Goal: Task Accomplishment & Management: Complete application form

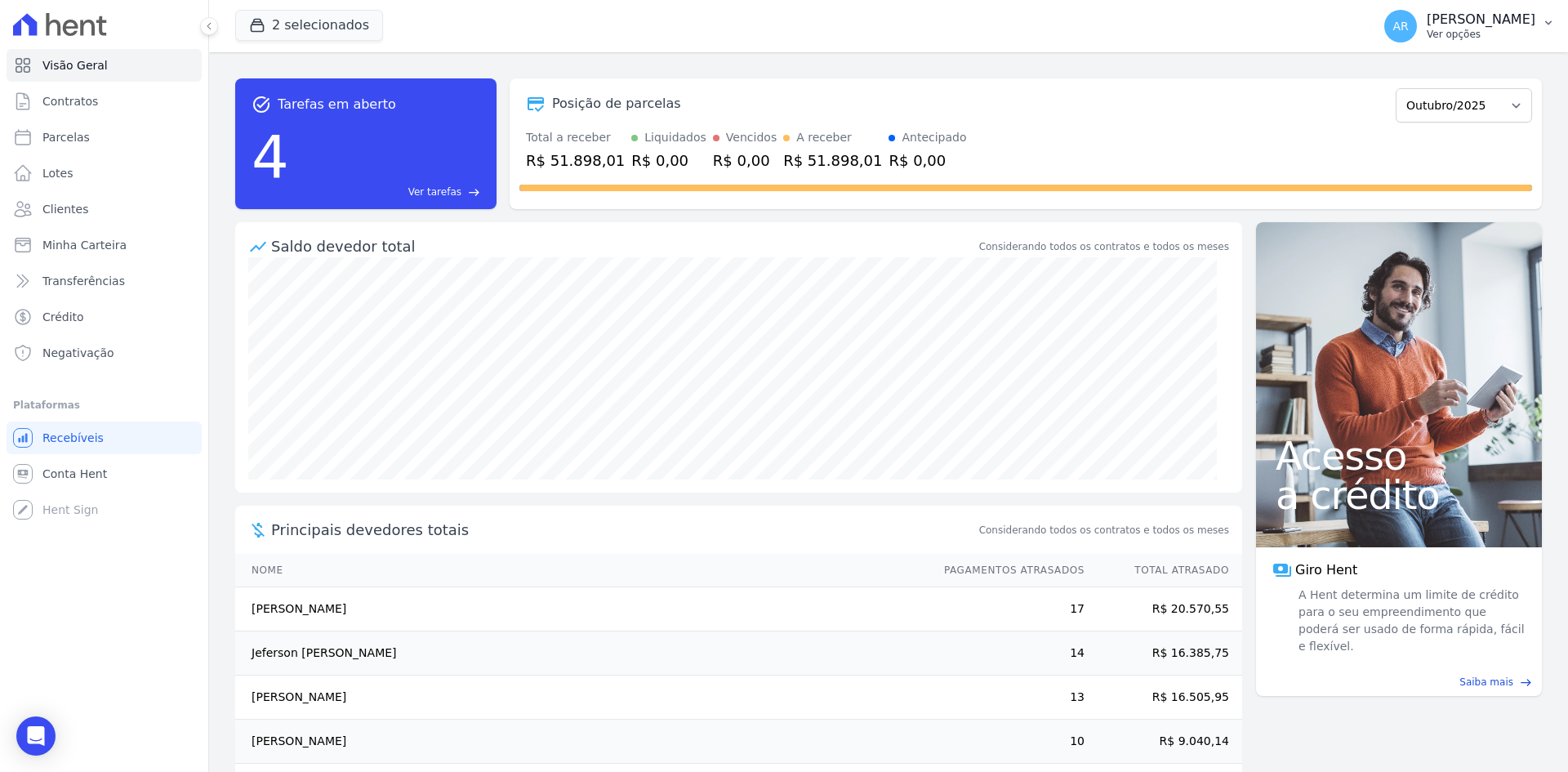
click at [1427, 27] on p "[PERSON_NAME]" at bounding box center [1481, 20] width 109 height 17
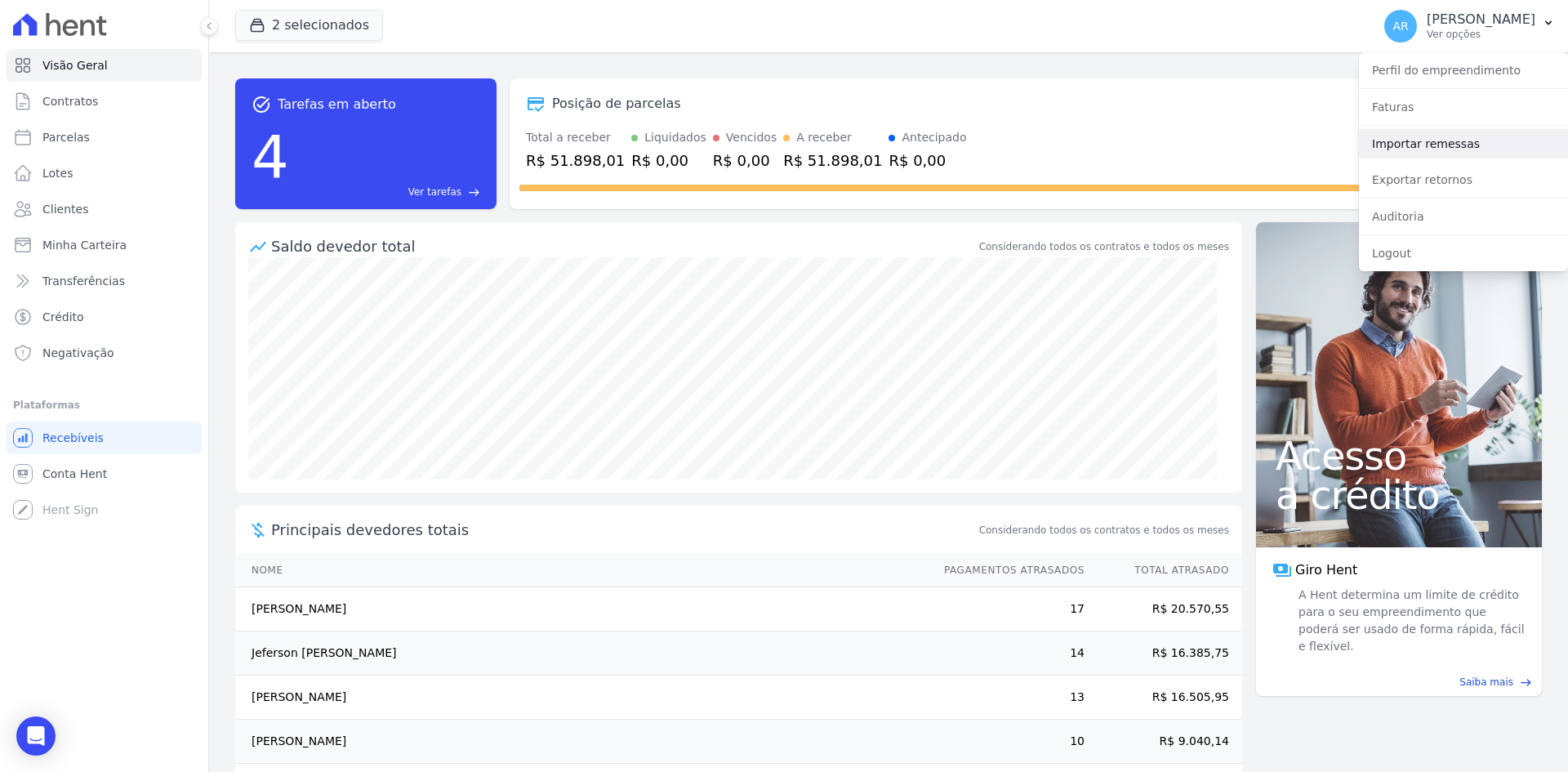
click at [1394, 143] on link "Importar remessas" at bounding box center [1463, 143] width 209 height 29
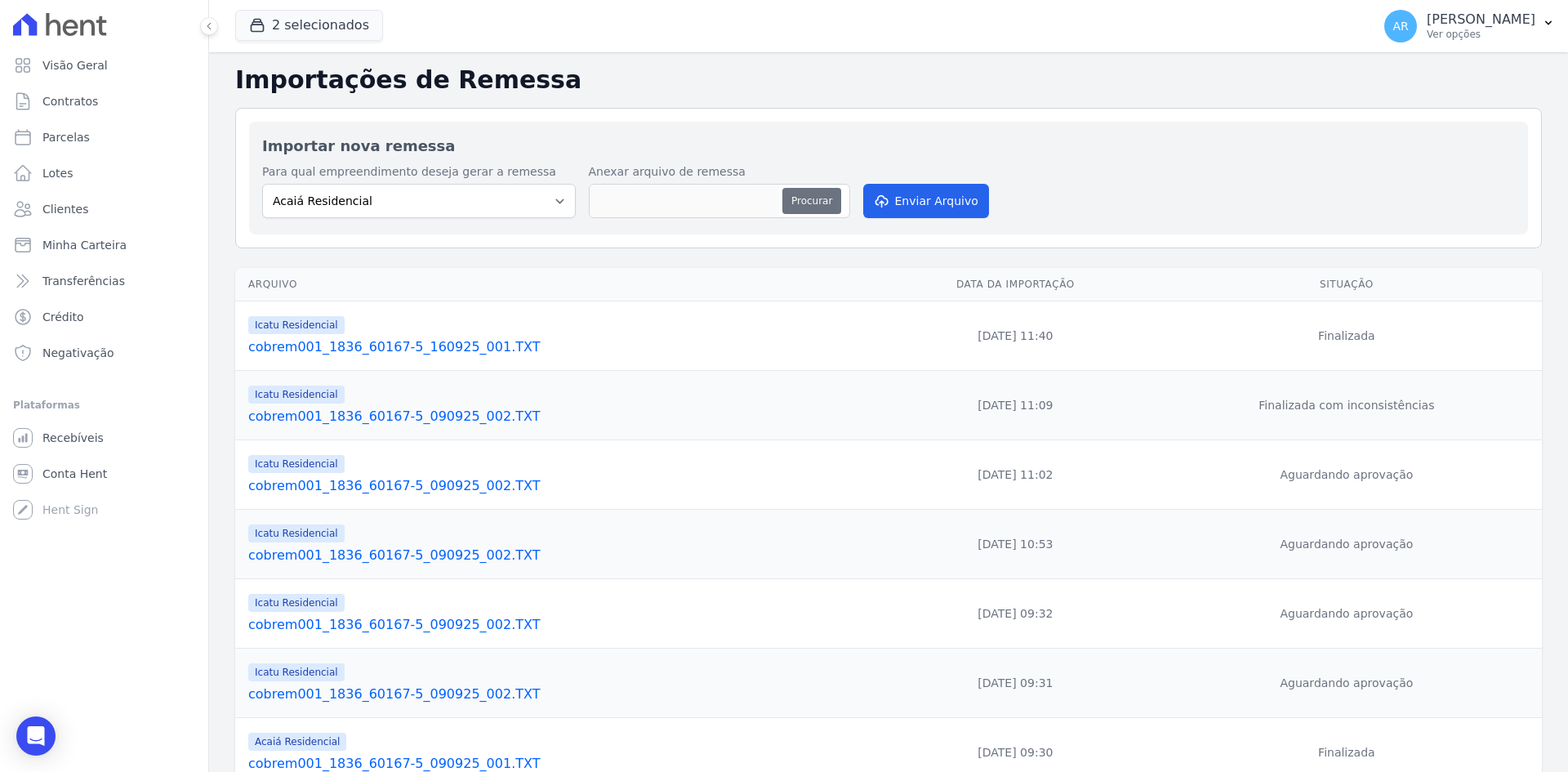
click at [808, 200] on button "Procurar" at bounding box center [811, 200] width 59 height 26
type input "cobrem001_1836_60167-5_011025_001.TXT"
click at [884, 200] on icon "submit" at bounding box center [881, 203] width 12 height 13
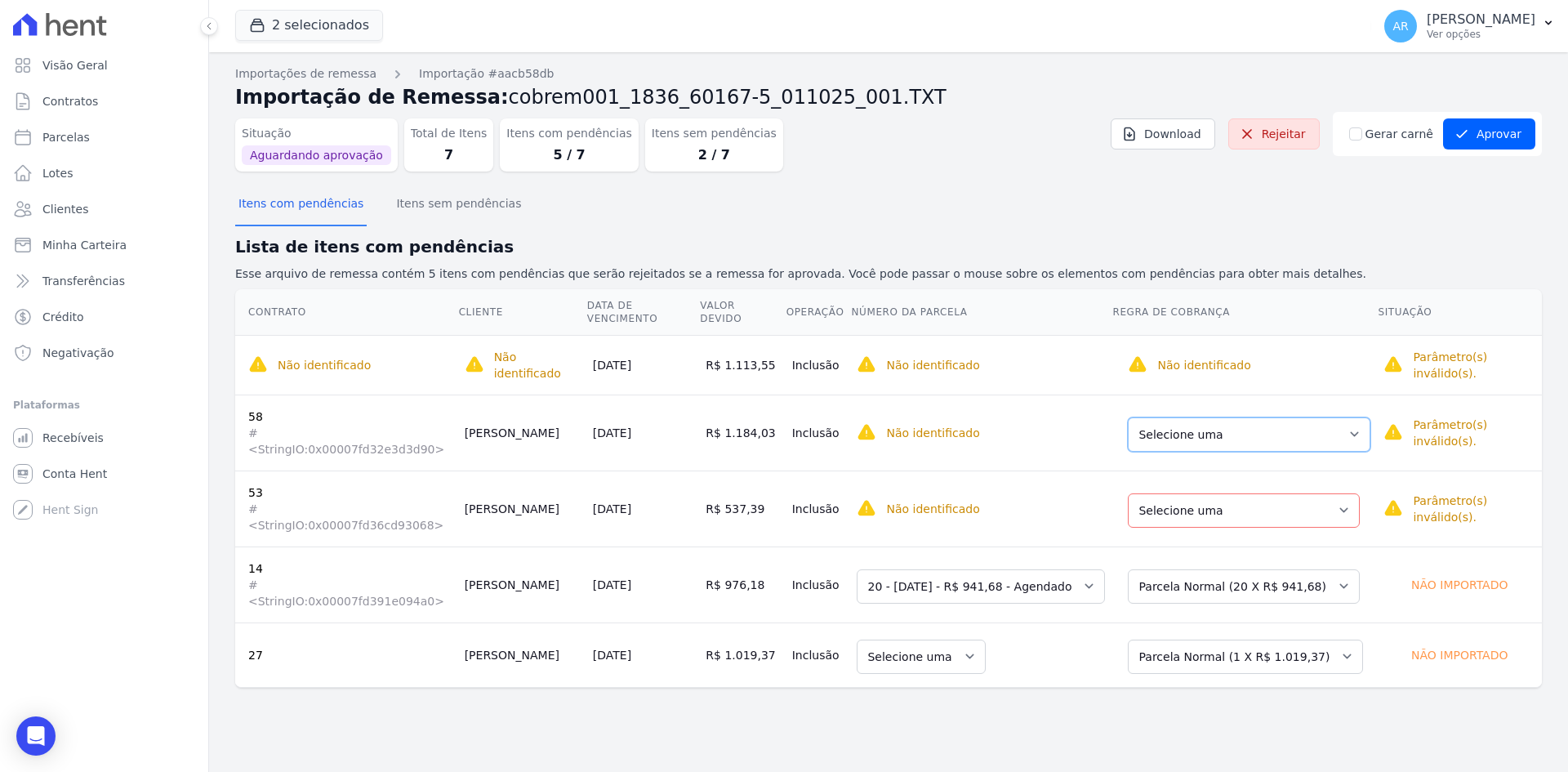
click at [1159, 417] on select "Selecione uma Nova Parcela Avulsa Parcela Avulsa Existente Parcela Normal (14 X…" at bounding box center [1249, 434] width 243 height 34
click at [1161, 494] on select "Selecione uma Nova Parcela Avulsa Parcela Avulsa Existente Parcela Normal (11 X…" at bounding box center [1243, 510] width 232 height 34
click at [924, 640] on select "Selecione uma" at bounding box center [920, 656] width 129 height 34
click at [929, 640] on select "Selecione uma" at bounding box center [920, 656] width 129 height 34
click at [1208, 640] on select "Selecione uma Nova Parcela Avulsa Parcela Avulsa Existente Parcela Normal (1 X …" at bounding box center [1245, 656] width 235 height 34
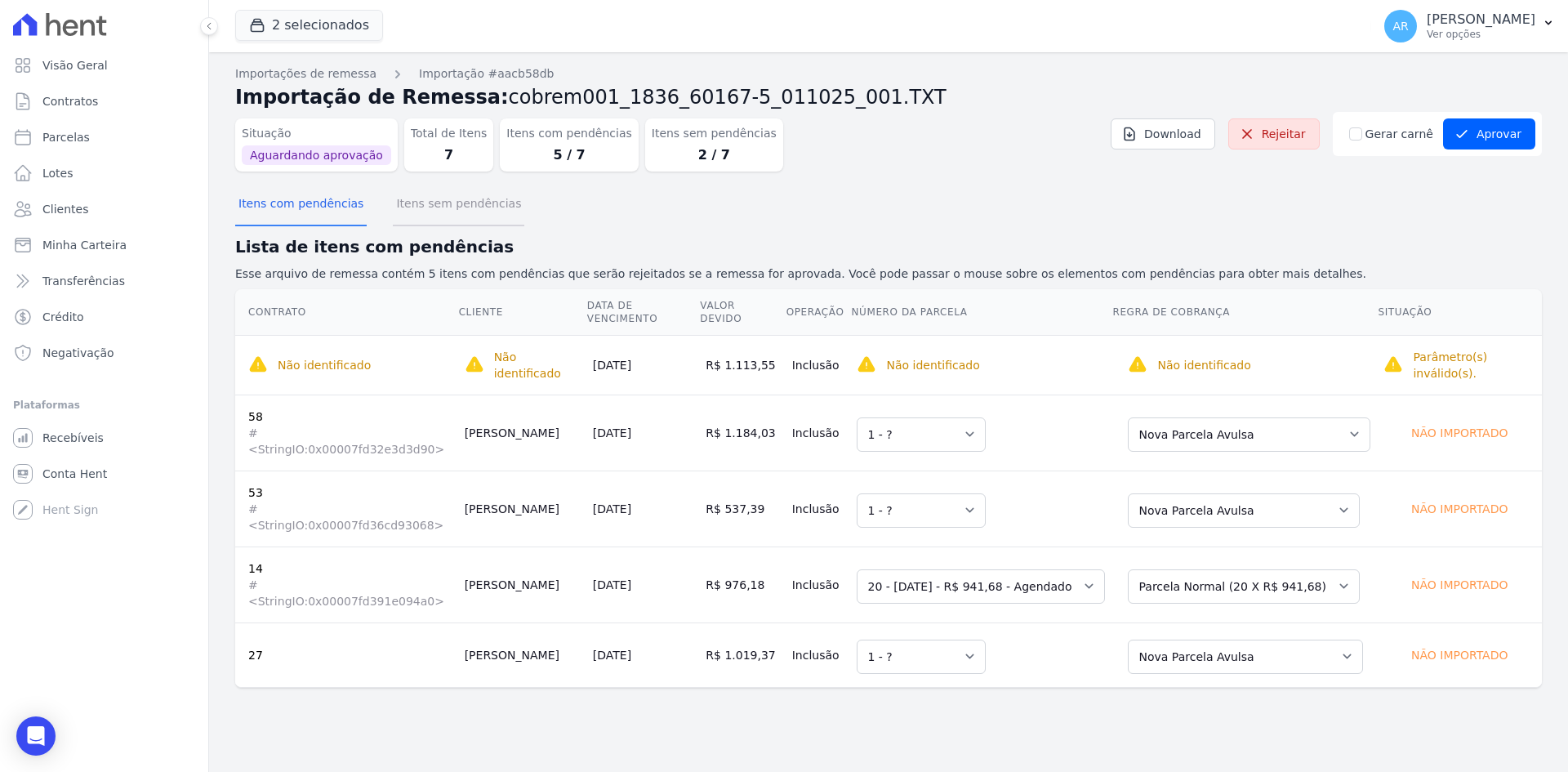
click at [423, 209] on button "Itens sem pendências" at bounding box center [458, 204] width 131 height 42
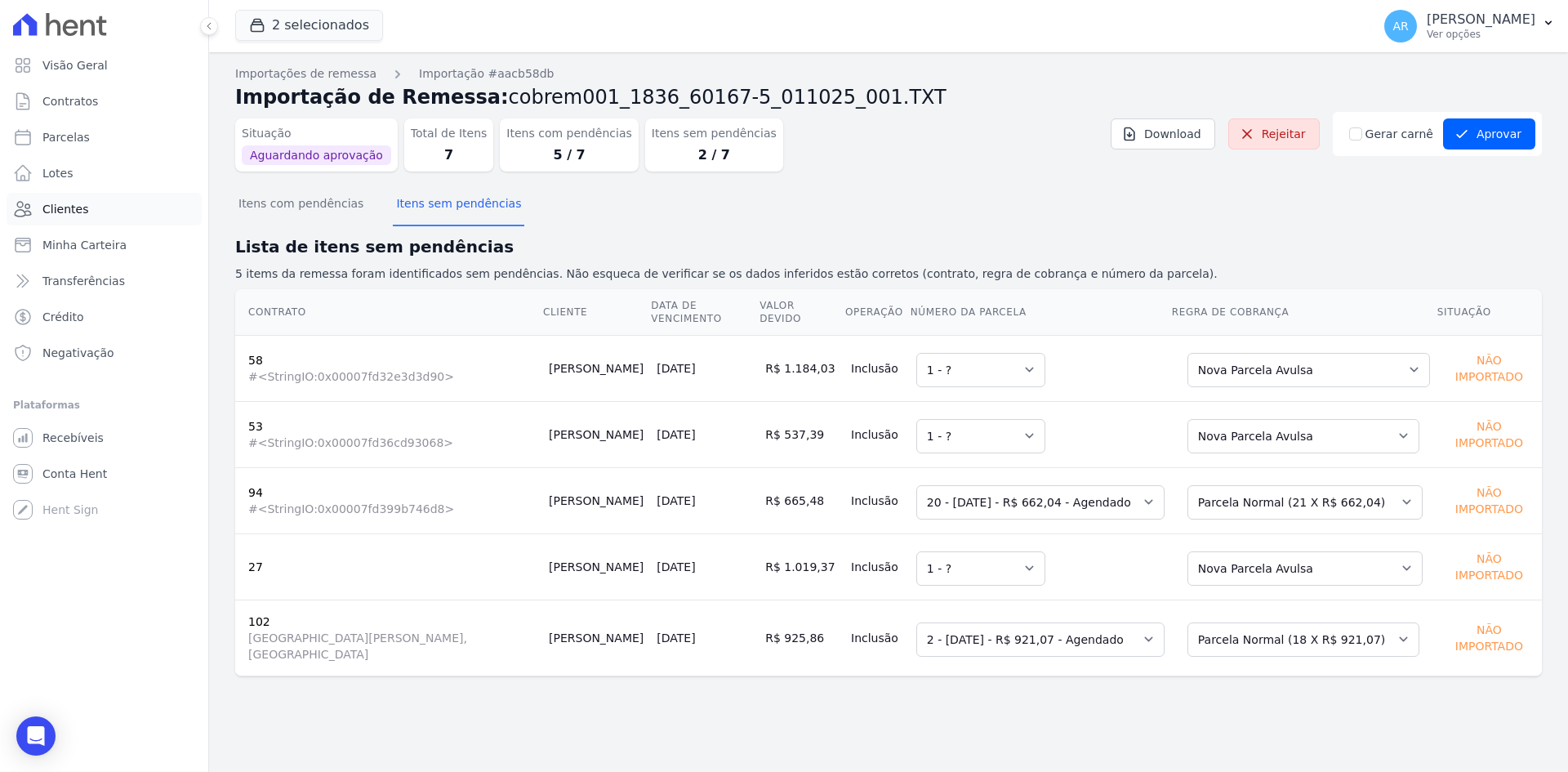
click at [75, 208] on span "Clientes" at bounding box center [65, 209] width 46 height 17
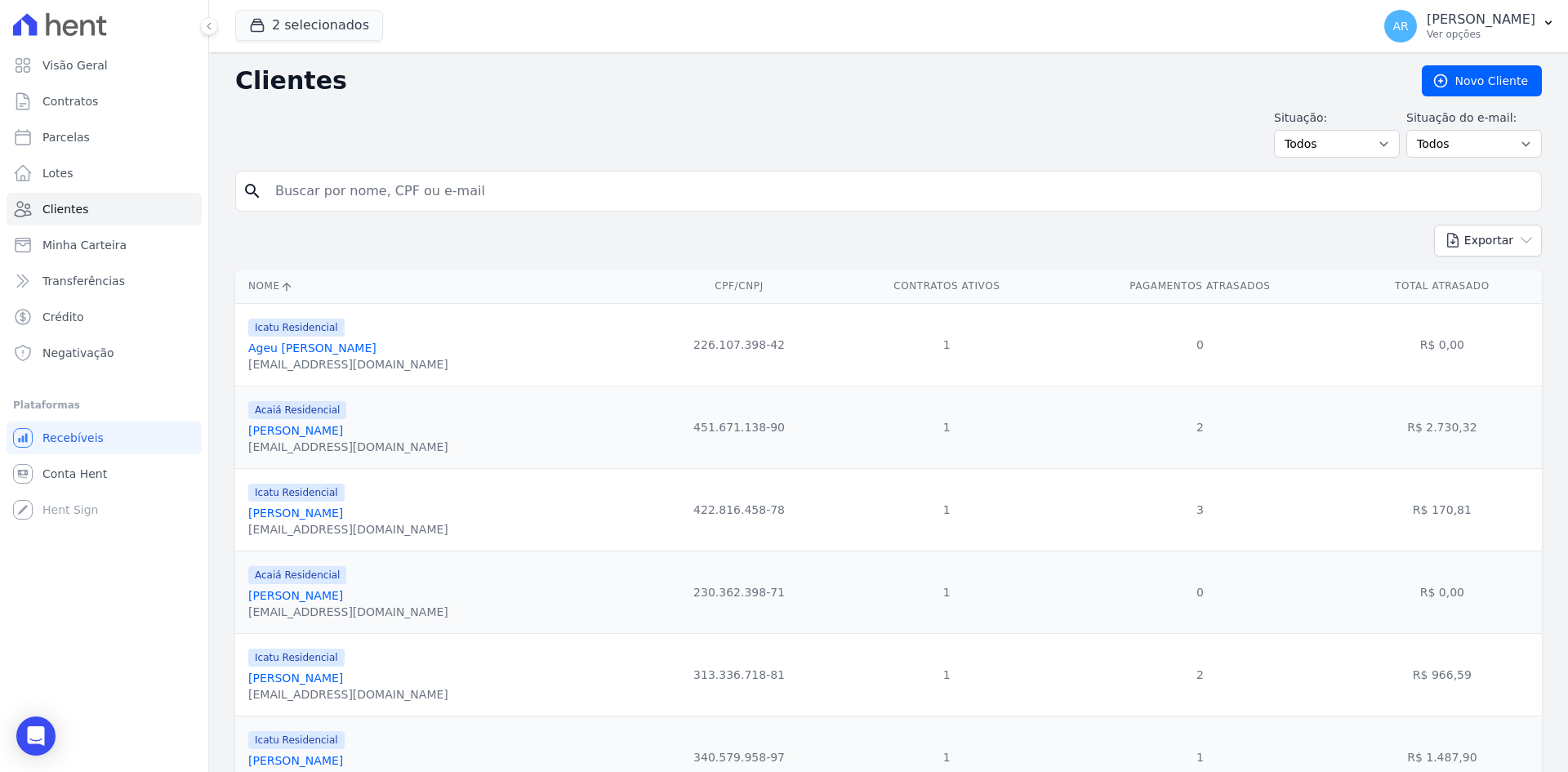
click at [407, 194] on input "search" at bounding box center [900, 190] width 1269 height 32
type input "silvio"
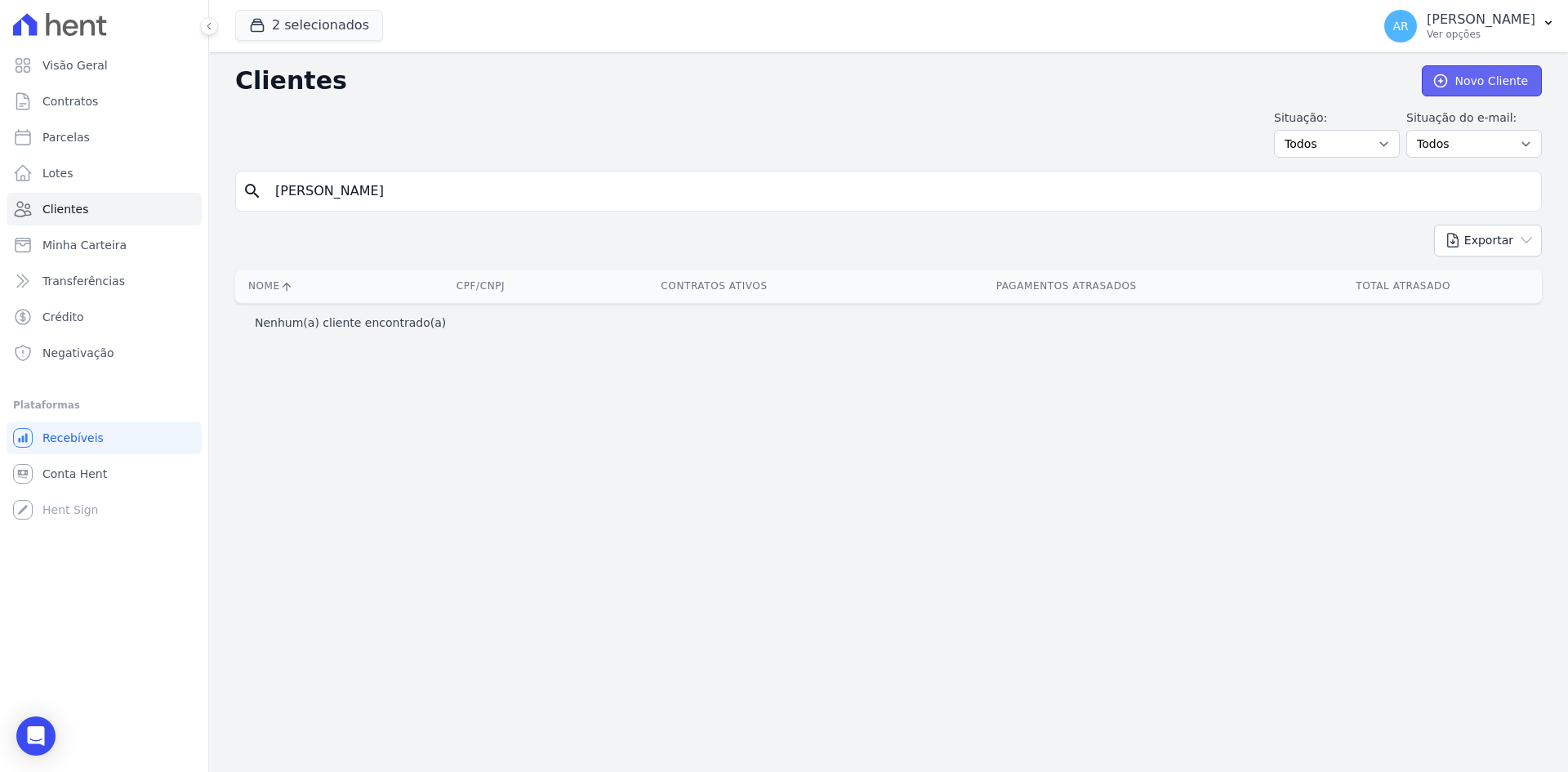
click at [1478, 74] on link "Novo Cliente" at bounding box center [1482, 81] width 120 height 31
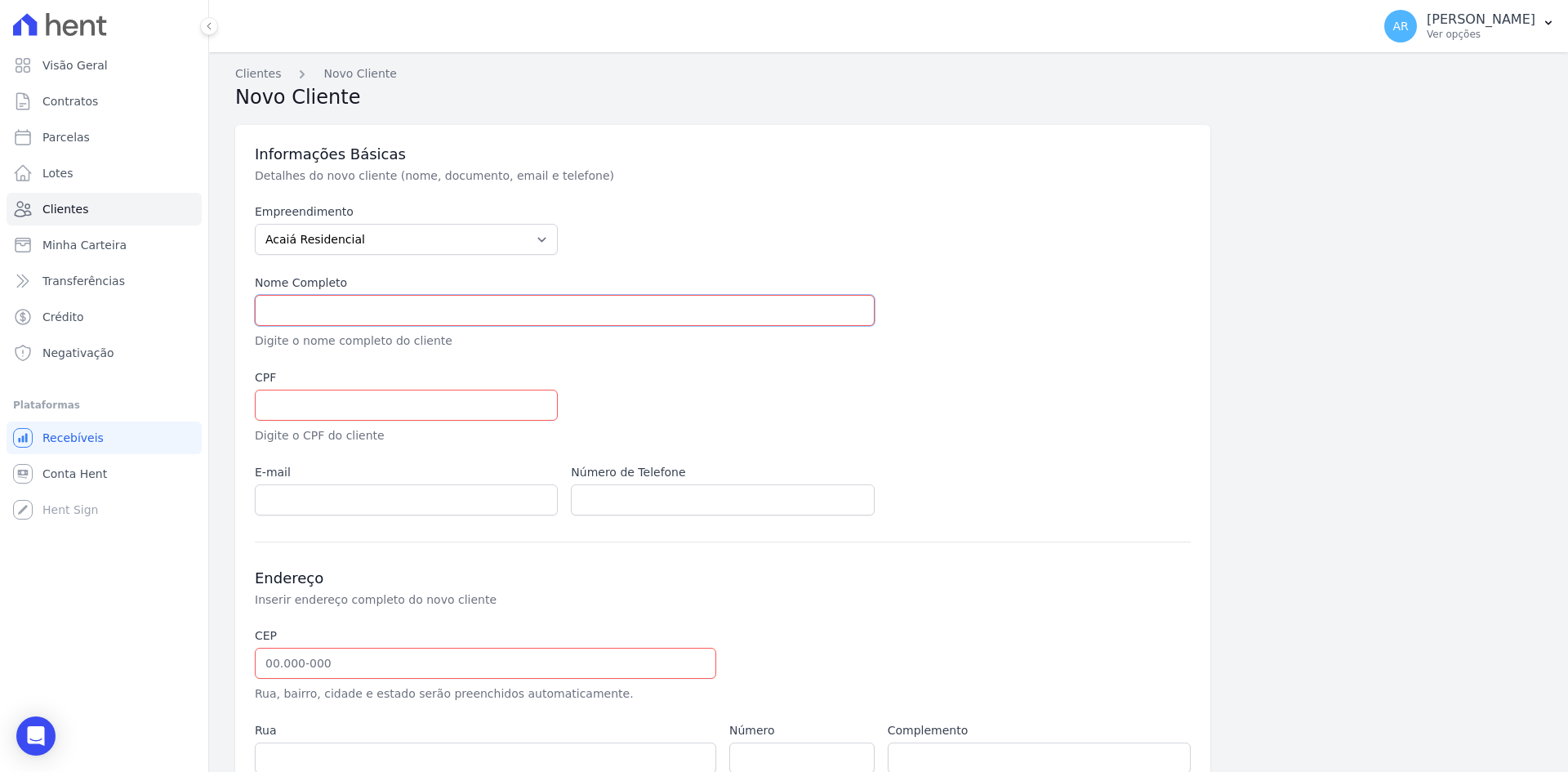
click at [297, 313] on input "text" at bounding box center [565, 310] width 620 height 31
click at [287, 242] on select "Acaiá Residencial Icatu Residencial" at bounding box center [406, 238] width 303 height 31
click at [255, 224] on select "Acaiá Residencial Icatu Residencial" at bounding box center [406, 238] width 303 height 31
click at [276, 305] on input "text" at bounding box center [565, 310] width 620 height 31
click at [372, 307] on input "text" at bounding box center [565, 310] width 620 height 31
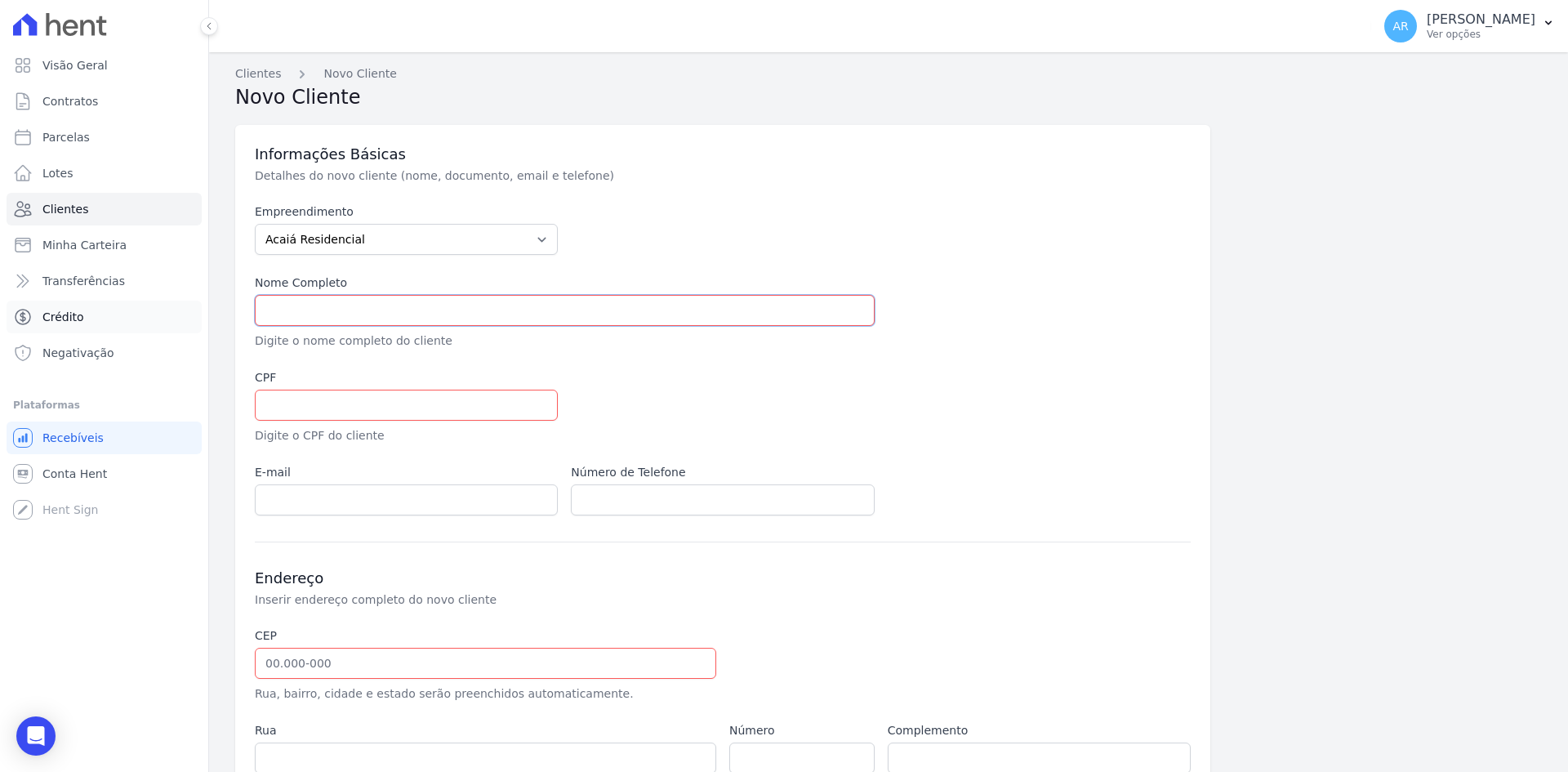
paste input "SILVIO MOREIRA BARBOSA"
type input "SILVIO MOREIRA BARBOSA"
click at [316, 395] on input "text" at bounding box center [406, 405] width 303 height 31
paste input "618.578.665-68"
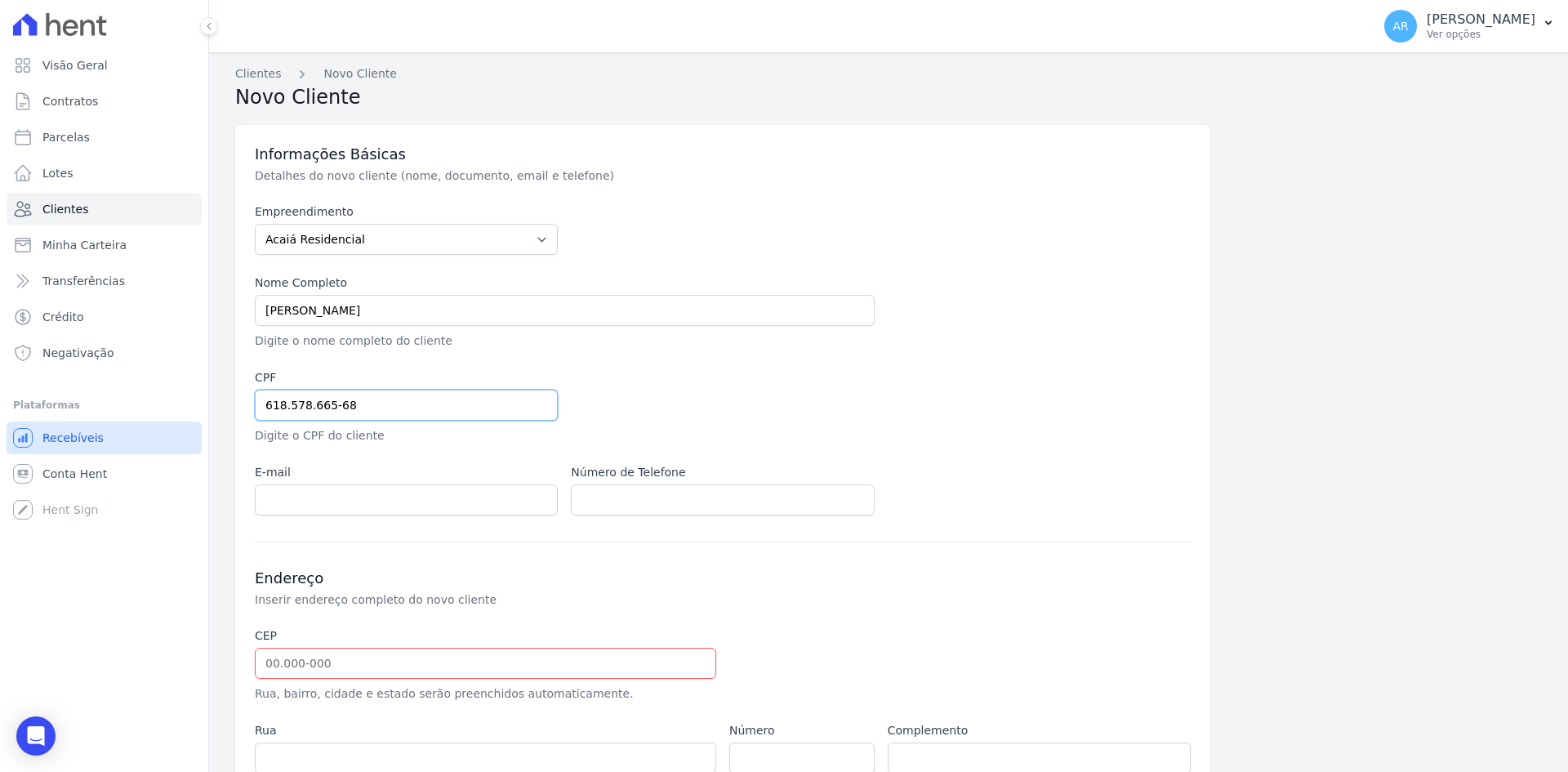
type input "618.578.665-68"
click at [288, 502] on input "email" at bounding box center [406, 499] width 303 height 31
paste input "silvio_moreira23@icloud.com"
type input "silvio_moreira23@icloud.com"
click at [617, 490] on input "text" at bounding box center [722, 499] width 303 height 31
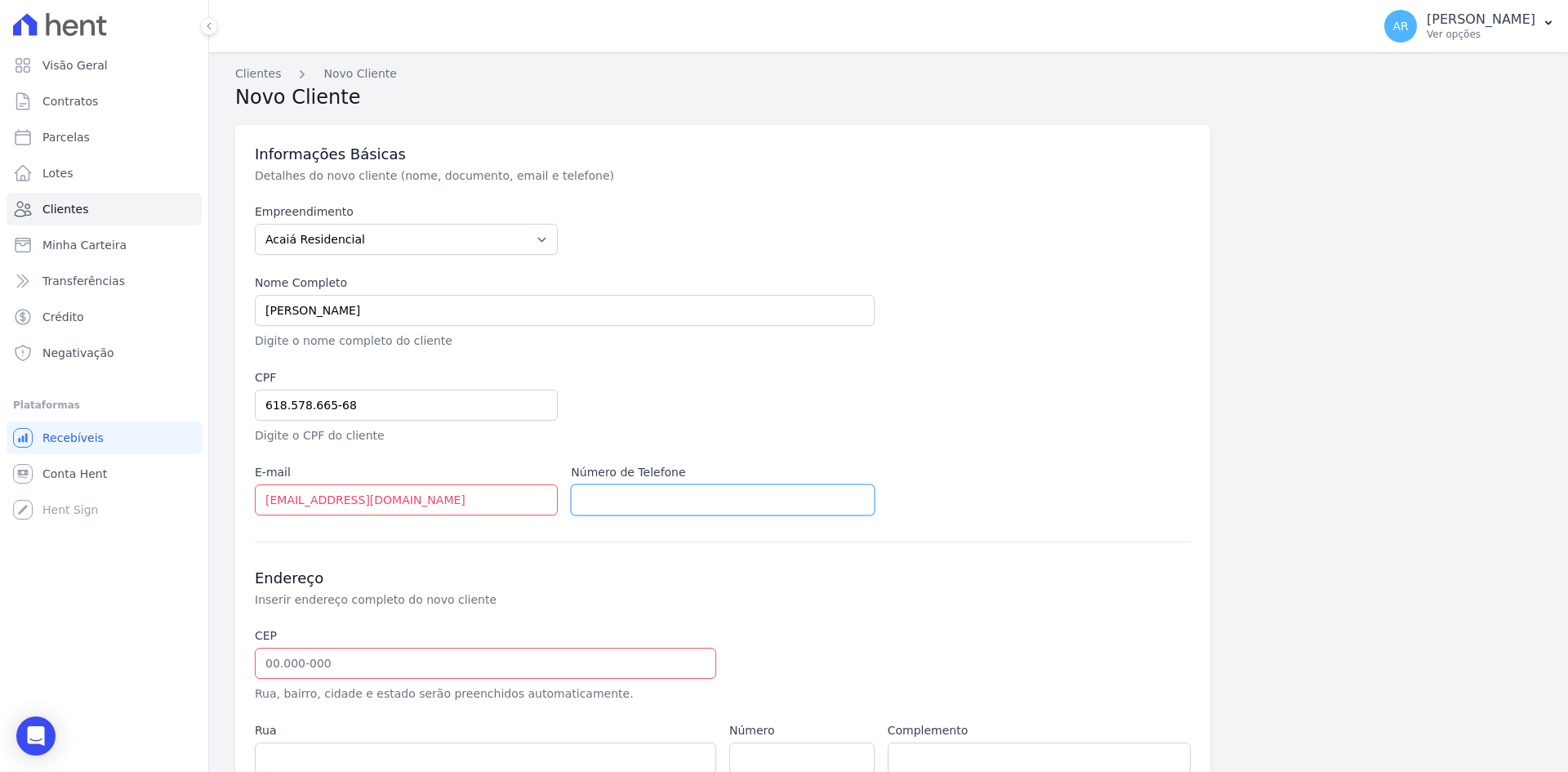
paste input "1997405-4153"
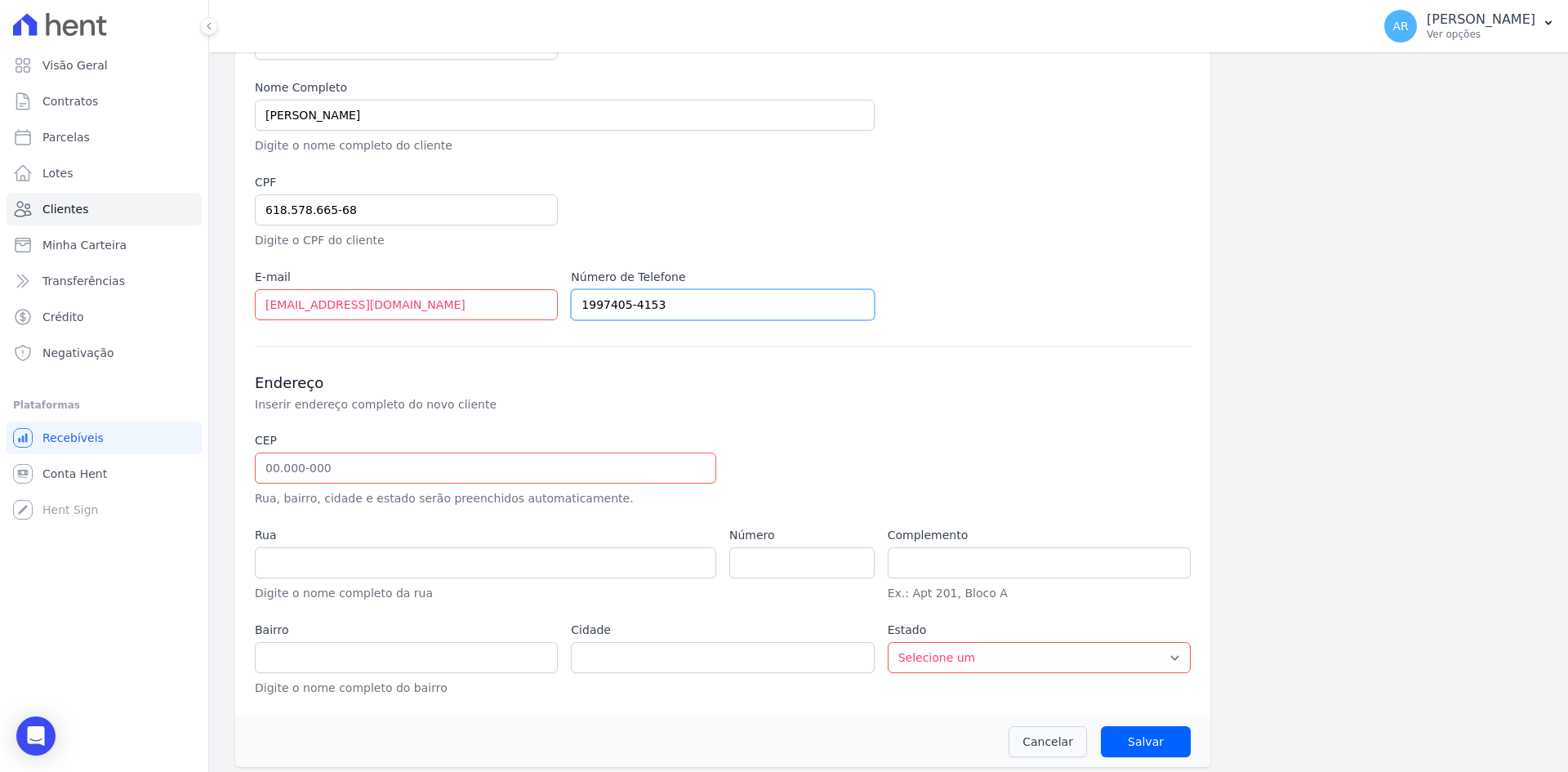
scroll to position [204, 0]
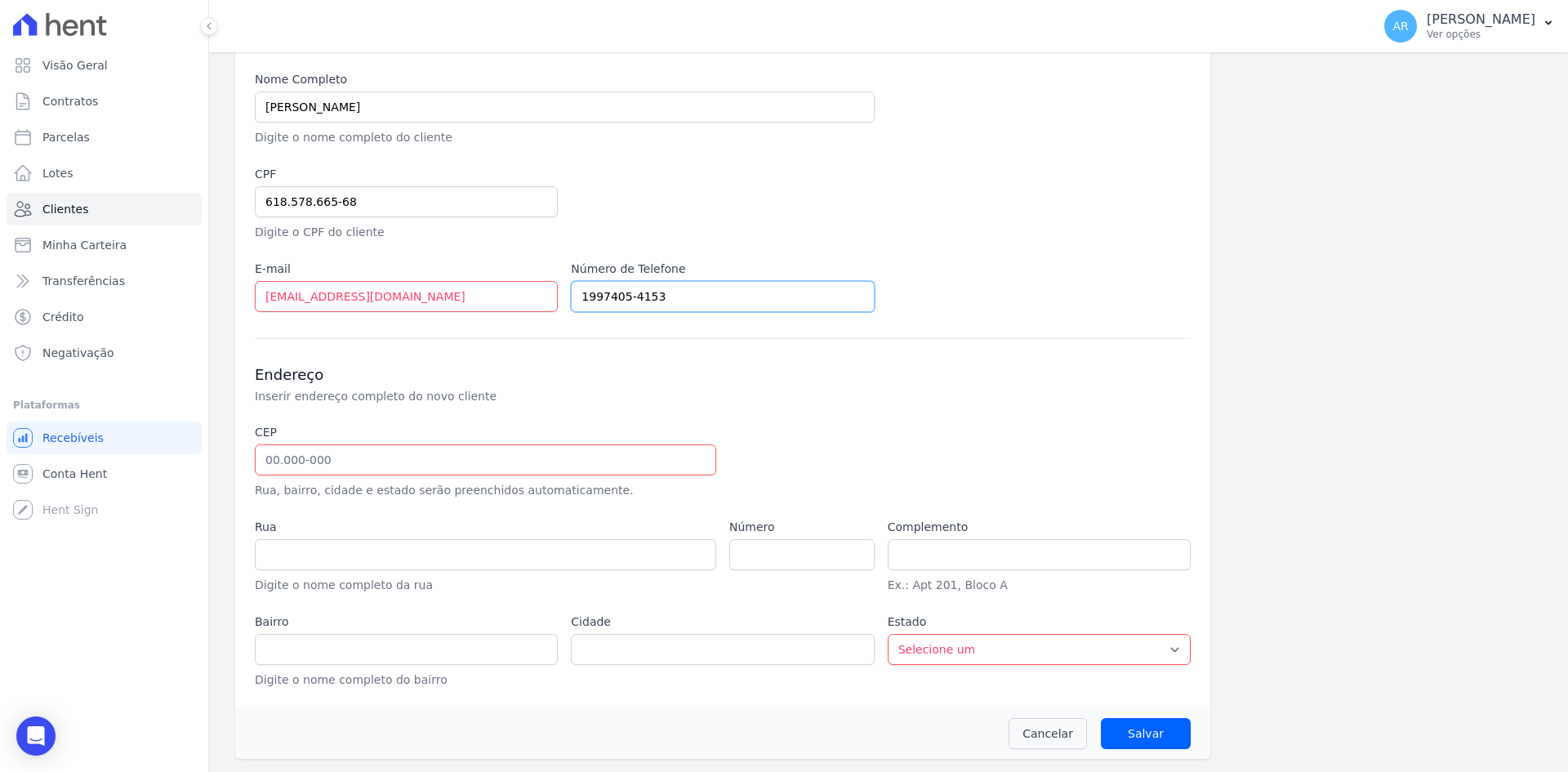
type input "1997405-4153"
click at [349, 464] on input "text" at bounding box center [486, 460] width 462 height 31
type input "13.034-005"
click at [434, 434] on label "CEP" at bounding box center [486, 432] width 462 height 17
type input "Rua José Carvalho de Miranda"
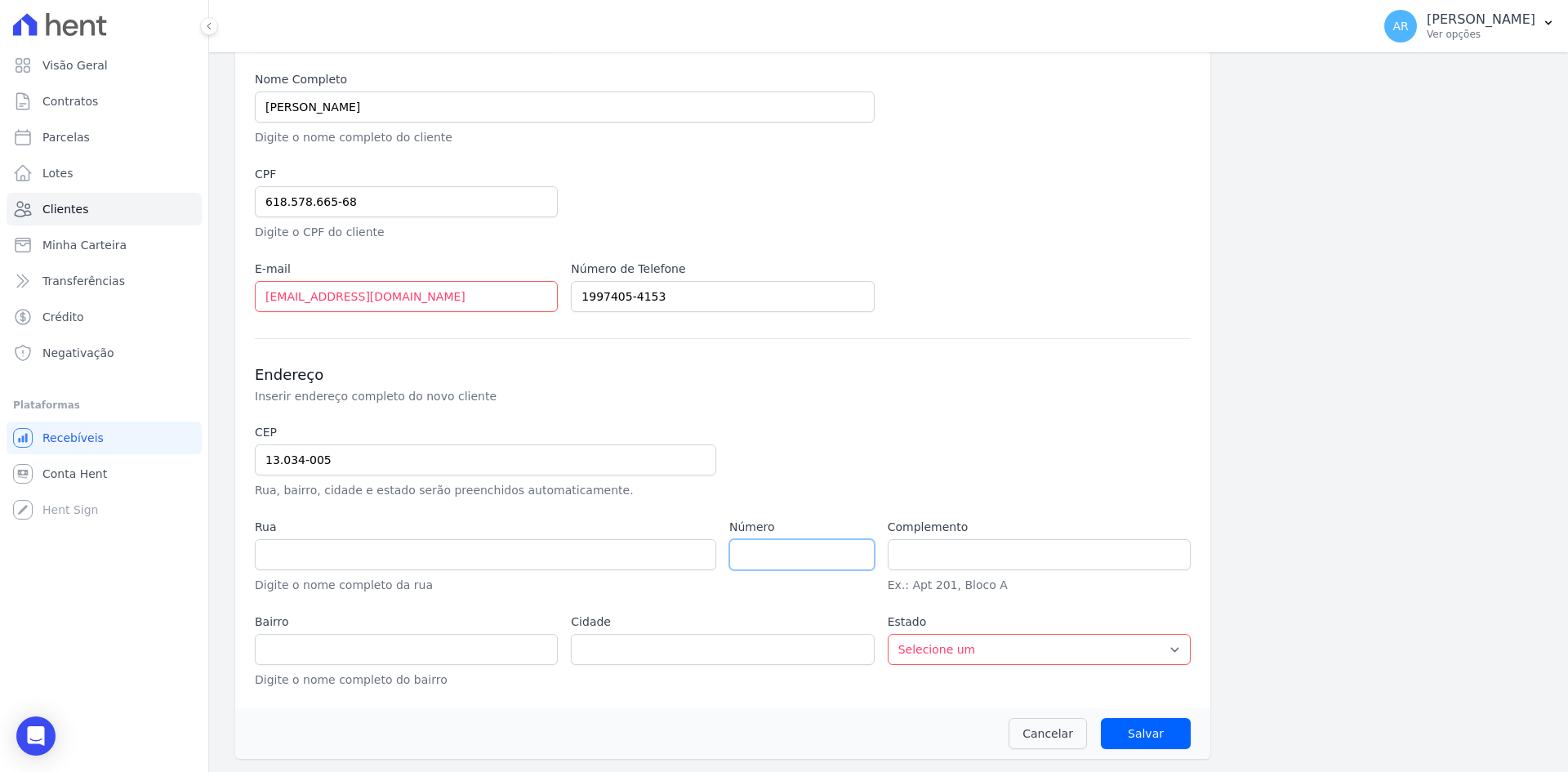
type input "Parque Beatriz"
type input "Campinas"
select select "SP"
click at [783, 559] on input "number" at bounding box center [801, 554] width 145 height 31
type input "1236"
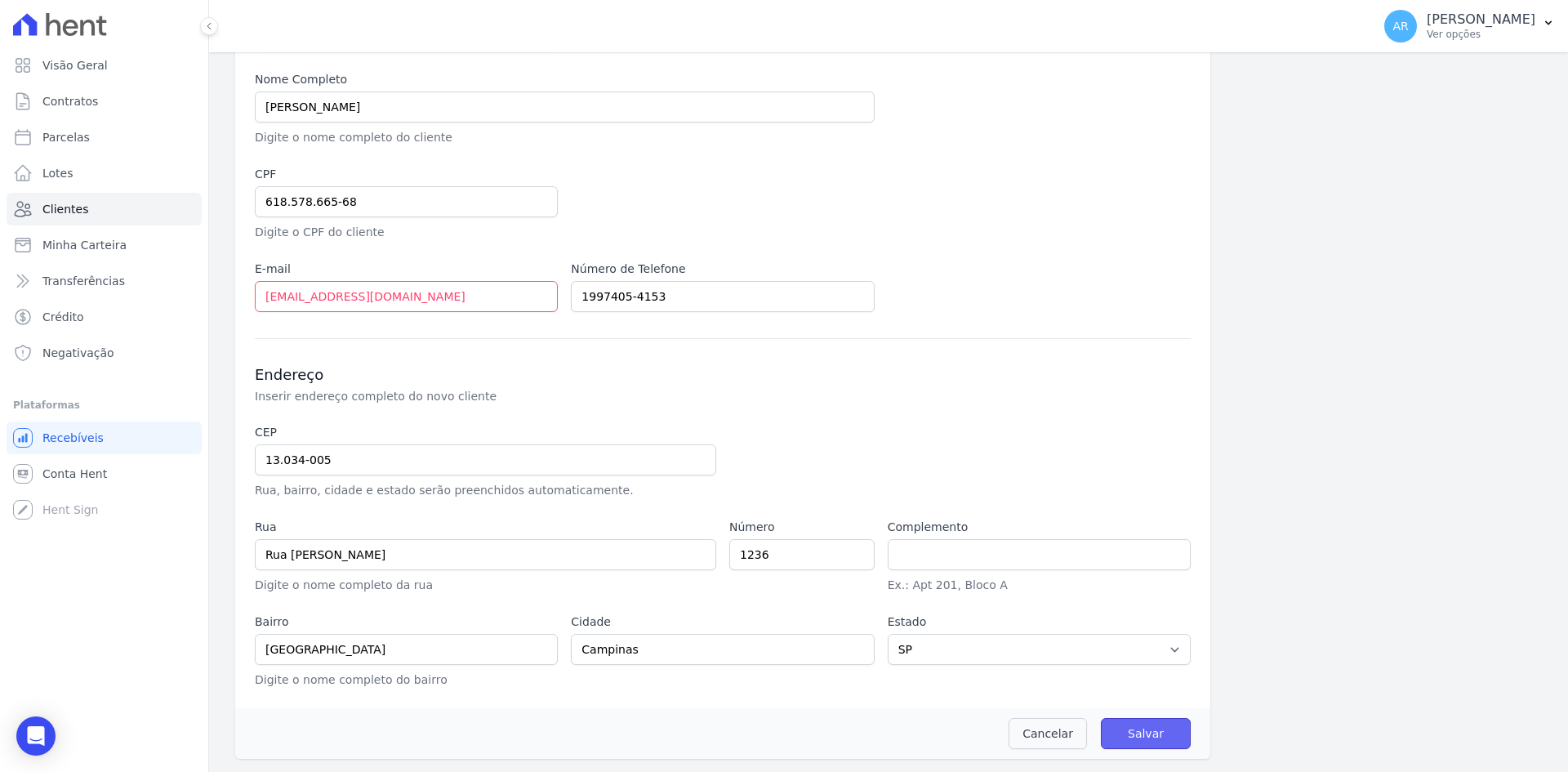
click at [1138, 735] on input "Salvar" at bounding box center [1145, 733] width 90 height 31
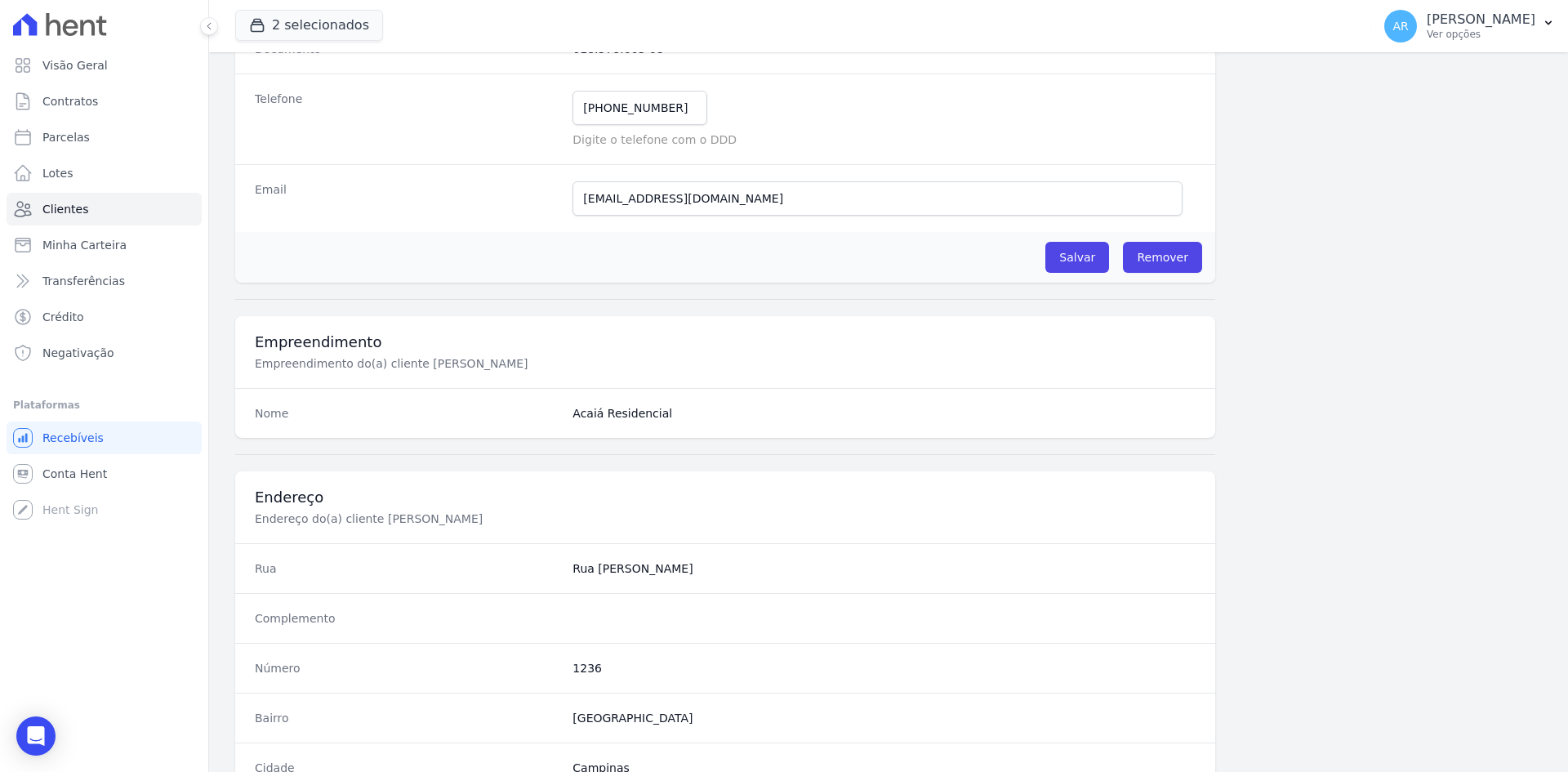
scroll to position [1, 0]
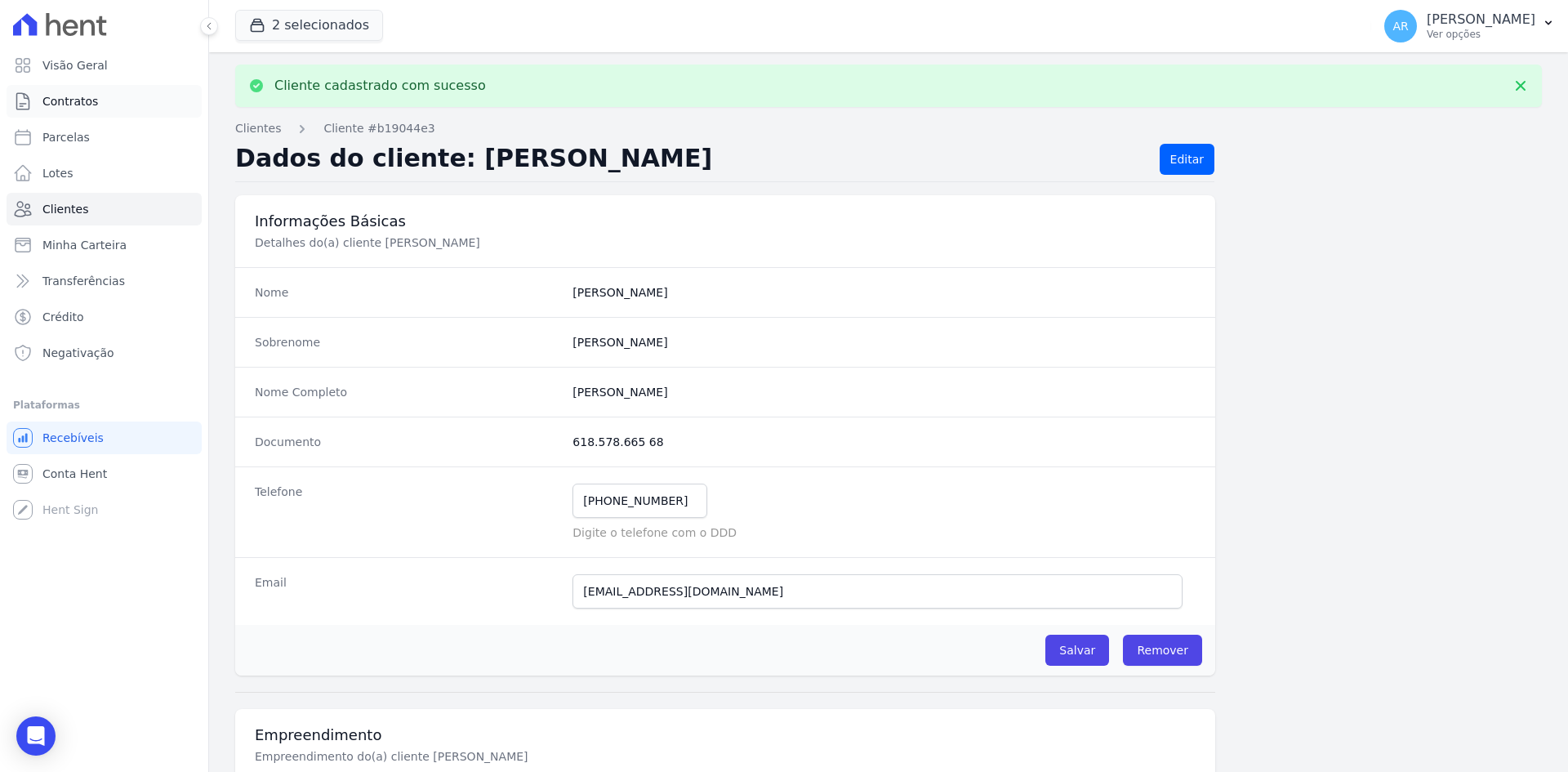
click at [59, 102] on span "Contratos" at bounding box center [70, 101] width 56 height 17
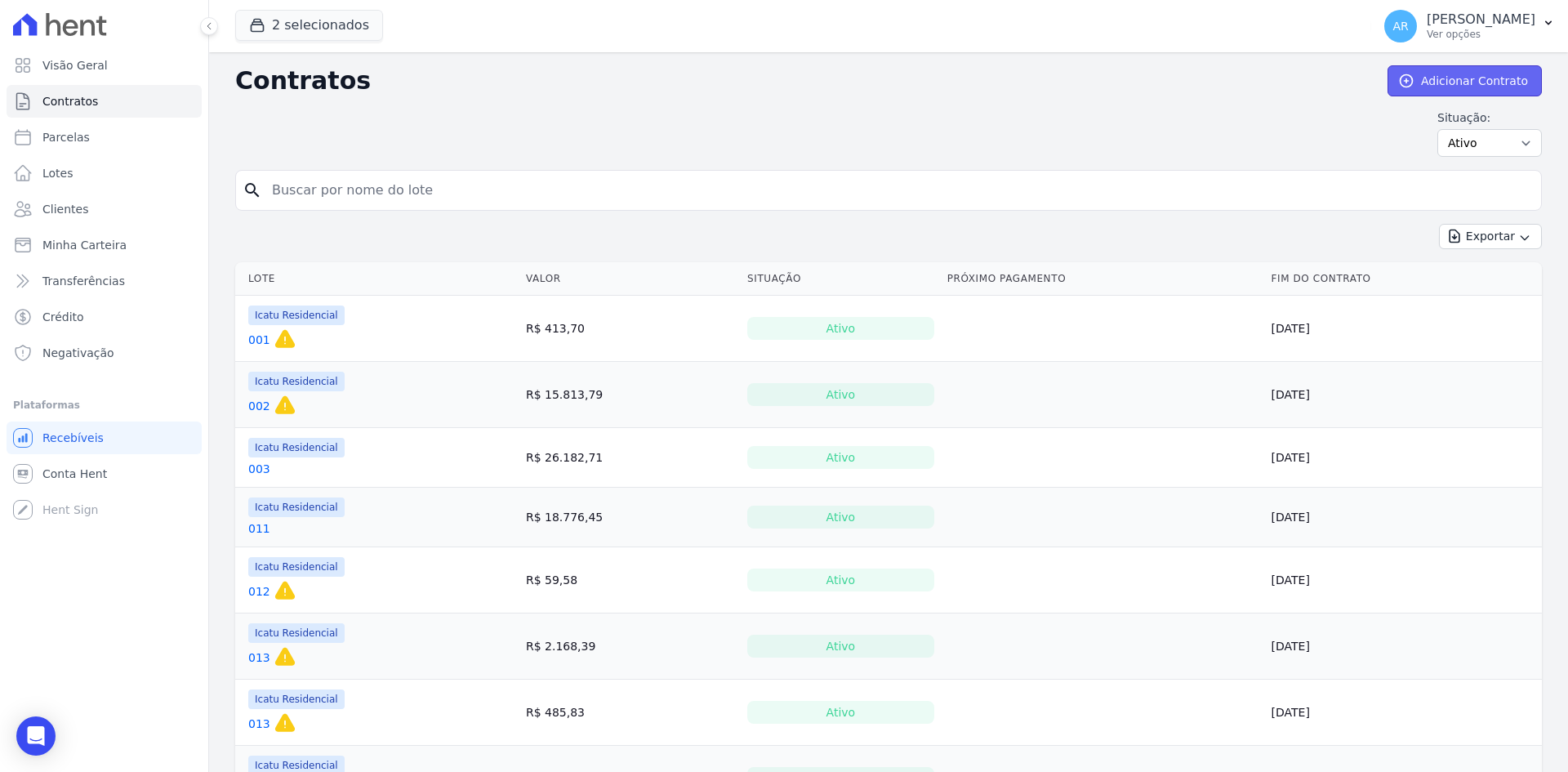
click at [1419, 73] on link "Adicionar Contrato" at bounding box center [1465, 81] width 154 height 31
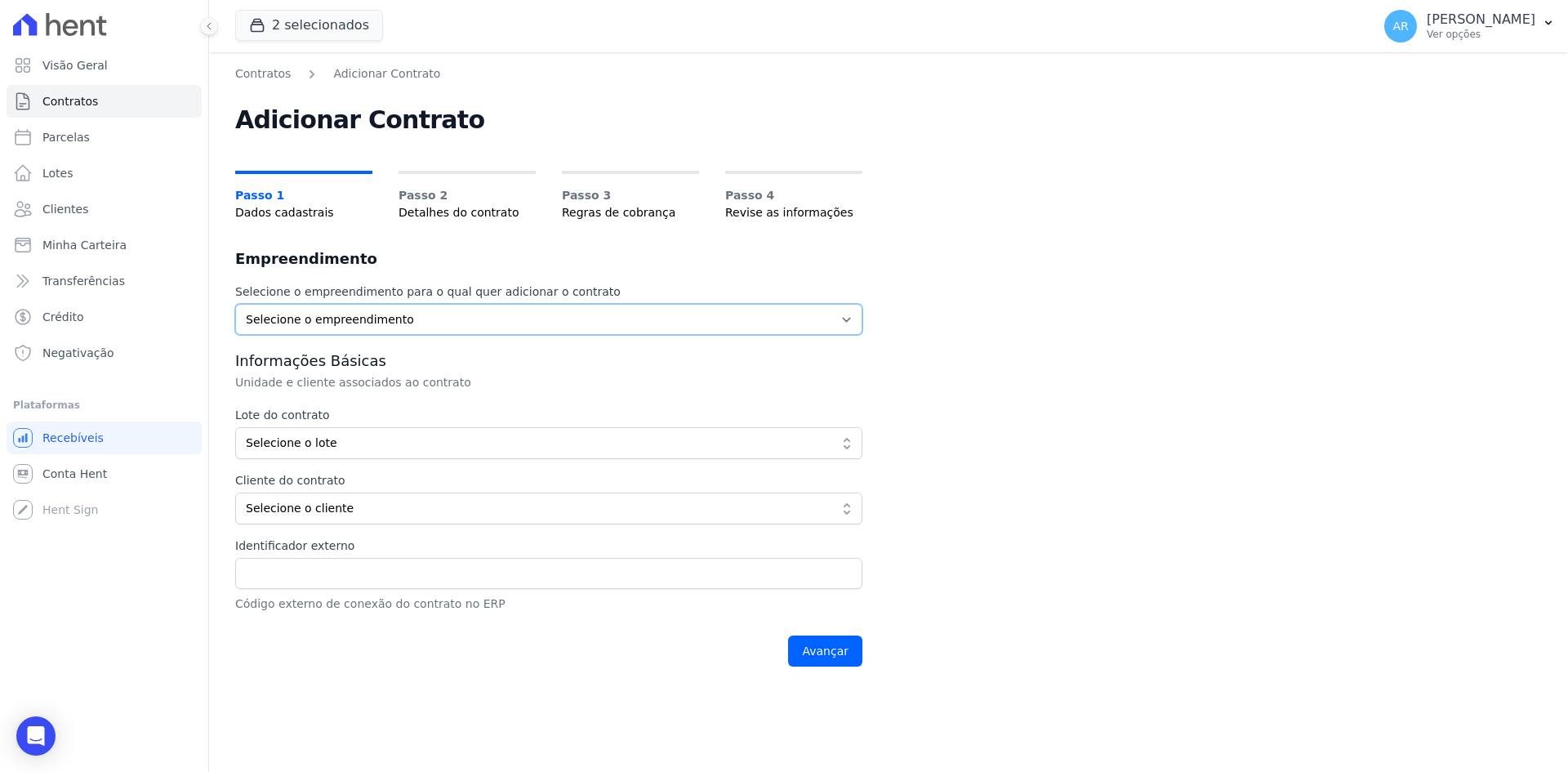
click at [267, 328] on select "Selecione o empreendimento Acaiá Residencial Icatu Residencial" at bounding box center [548, 319] width 627 height 31
select select "628f8b7e-88db-410e-b60f-54e4b33d5c0e"
click at [235, 304] on select "Selecione o empreendimento Acaiá Residencial Icatu Residencial" at bounding box center [548, 319] width 627 height 31
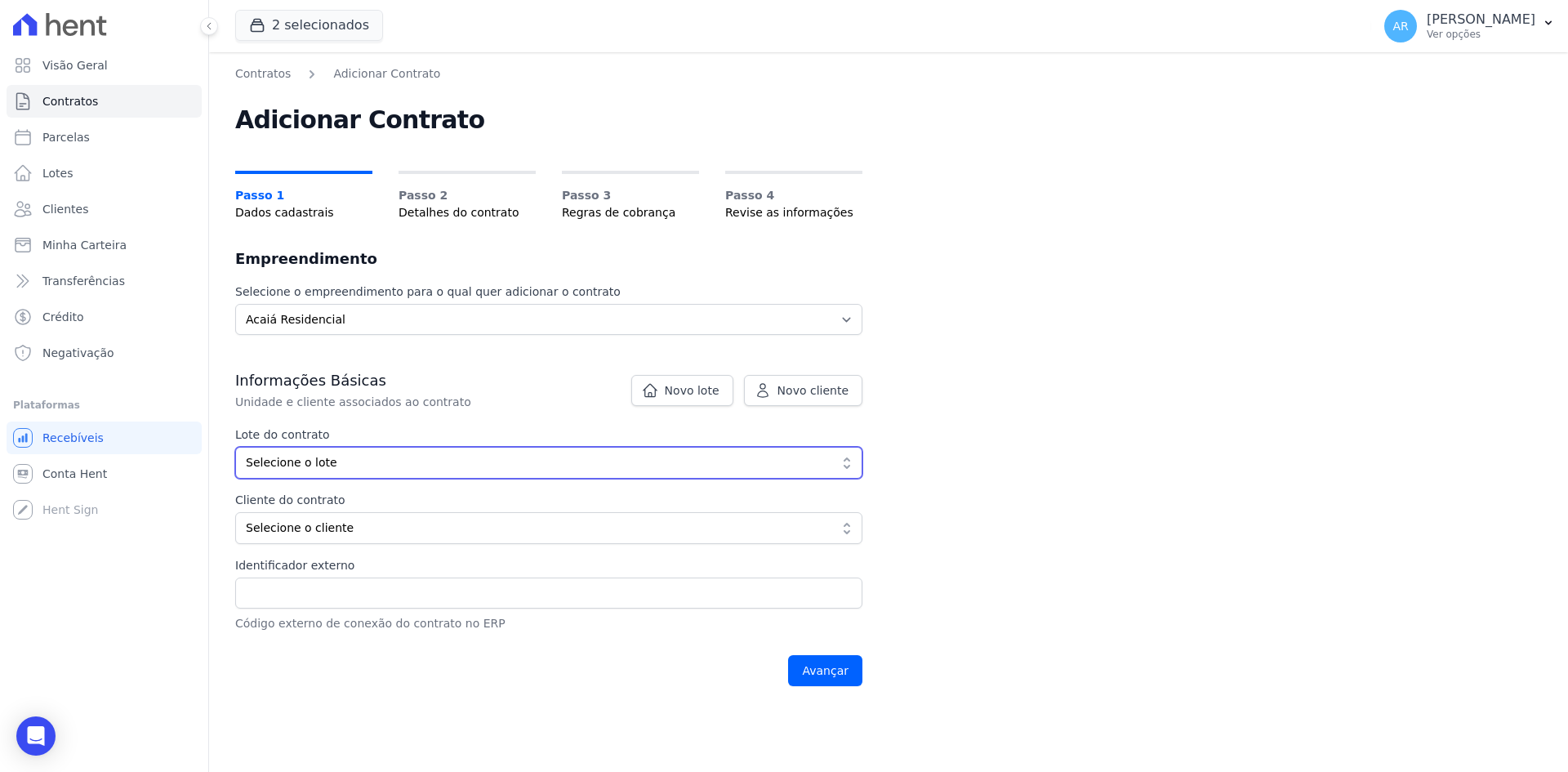
click at [329, 464] on span "Selecione o lote" at bounding box center [537, 463] width 583 height 17
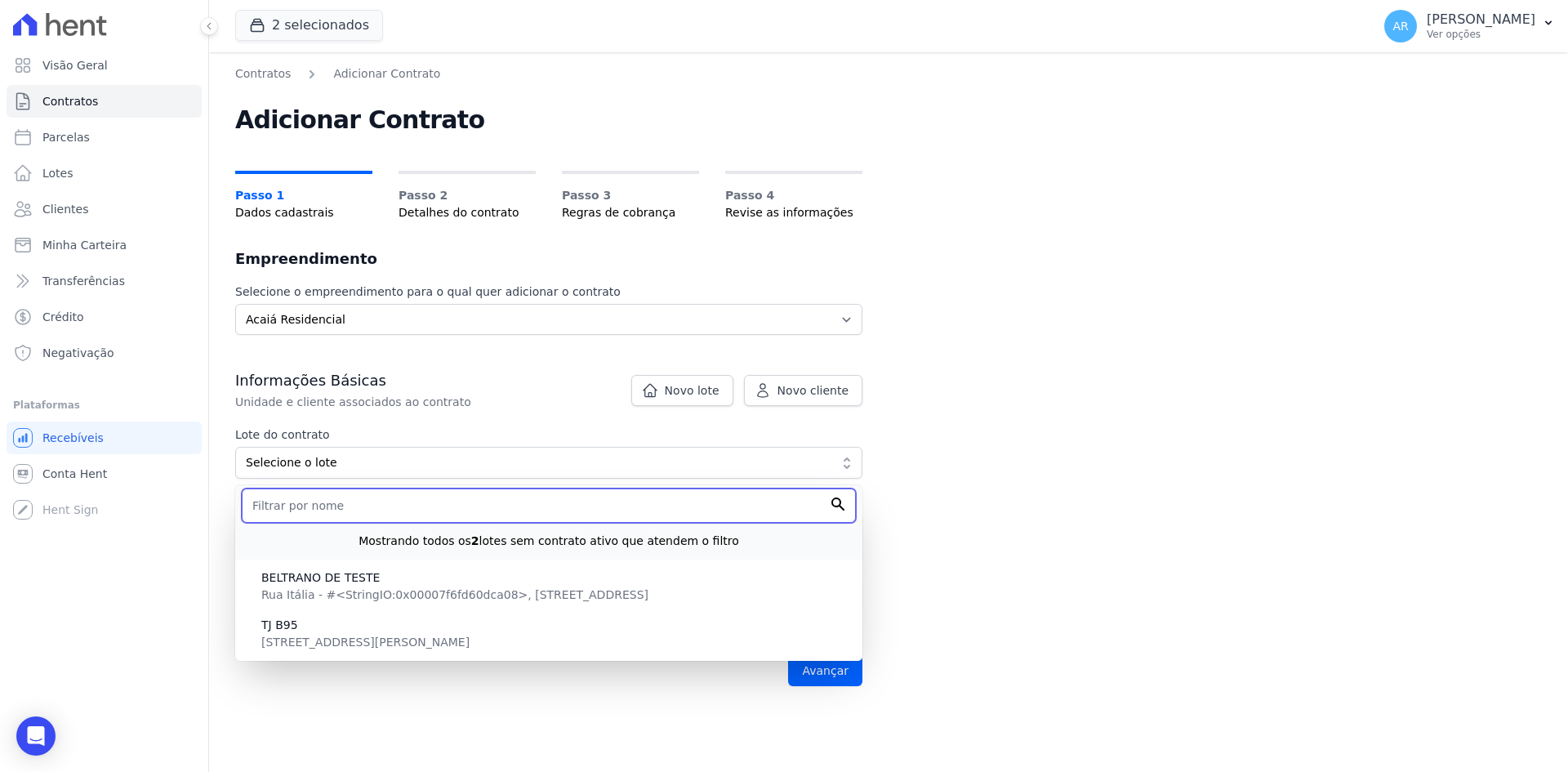
click at [311, 499] on input "text" at bounding box center [548, 505] width 614 height 34
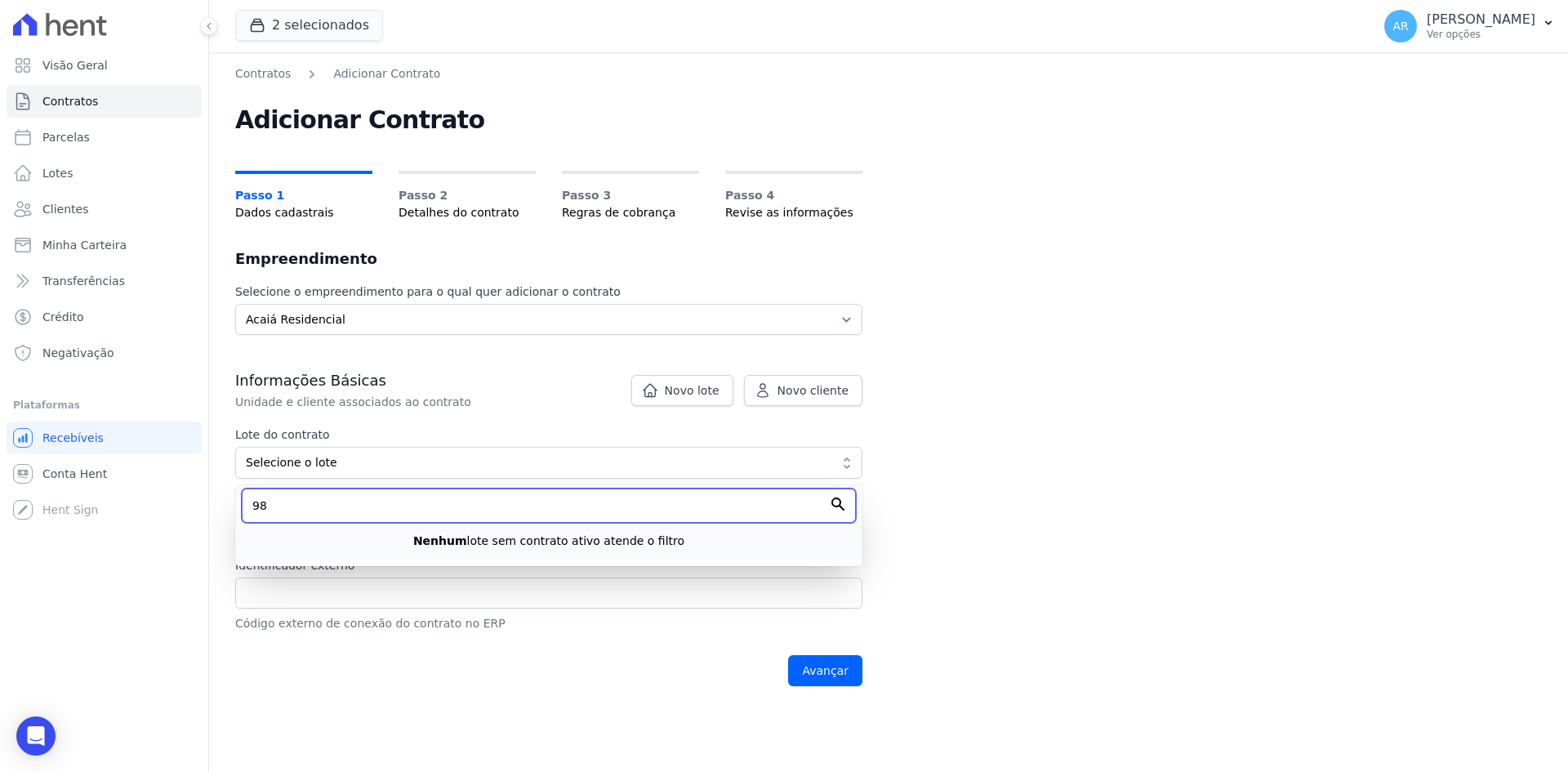
type input "9"
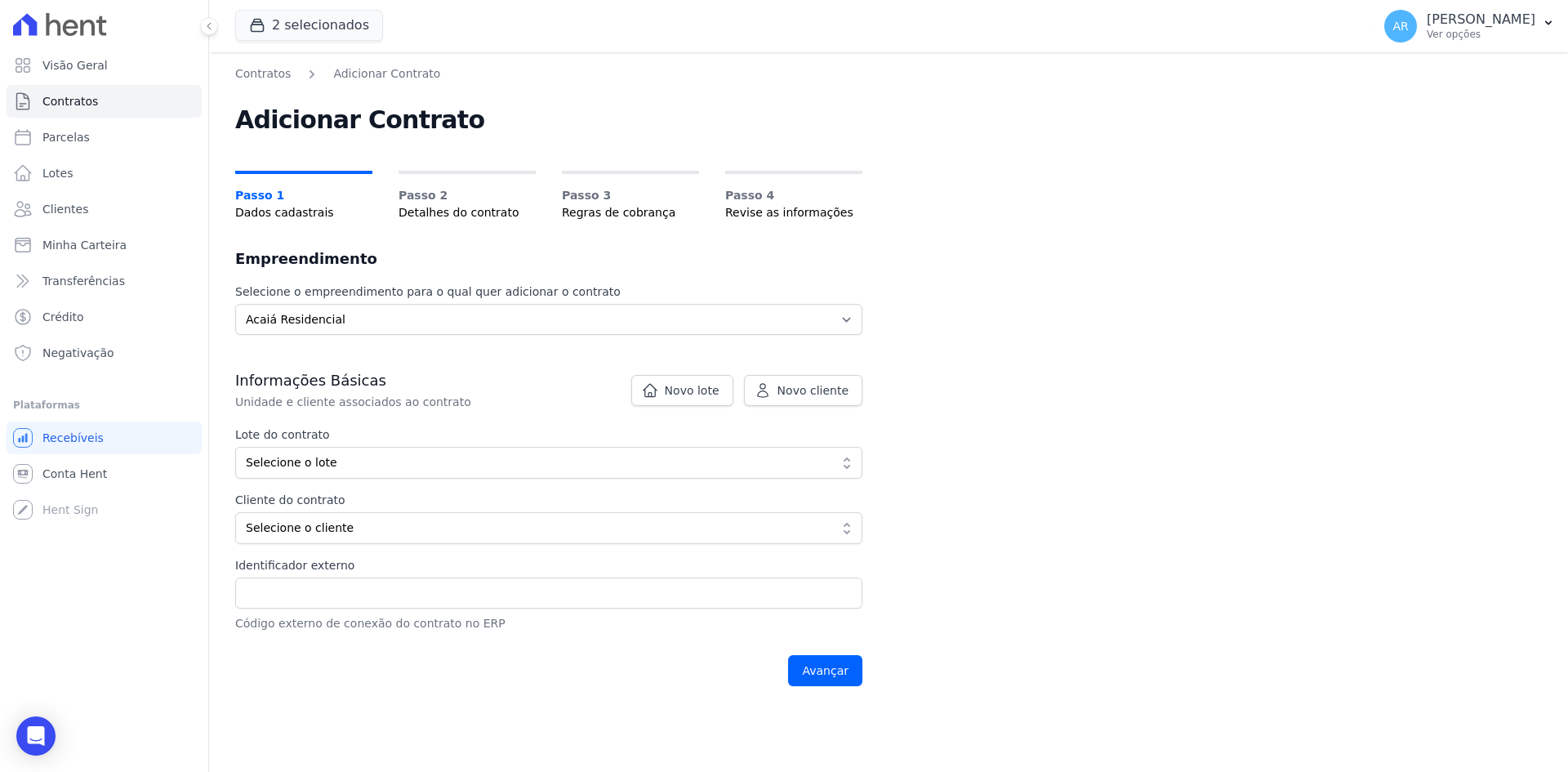
click at [546, 432] on label "Lote do contrato" at bounding box center [548, 435] width 627 height 17
click at [684, 396] on span "Novo lote" at bounding box center [692, 391] width 55 height 17
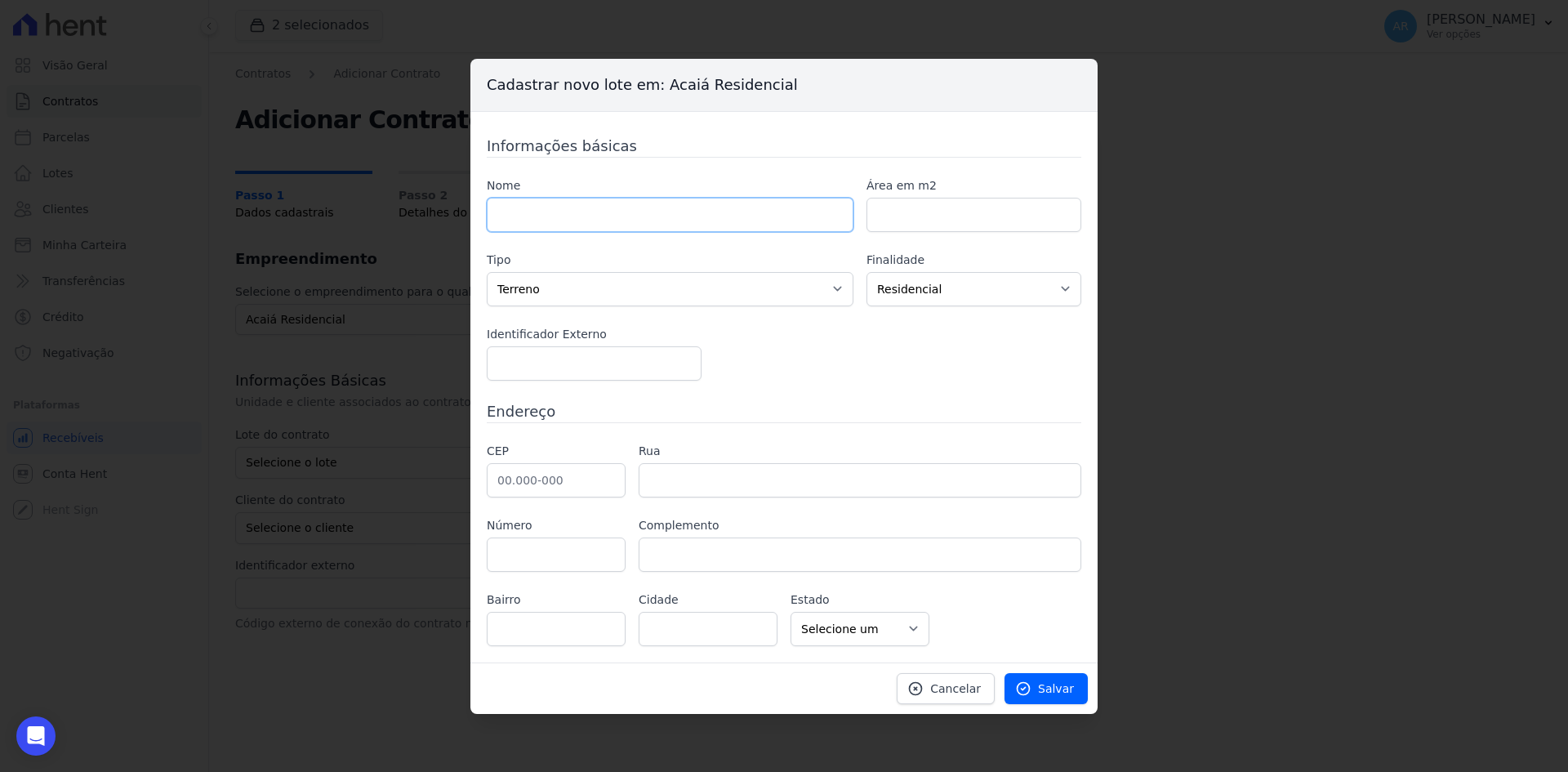
click at [600, 219] on input "text" at bounding box center [669, 214] width 366 height 34
type input "98"
drag, startPoint x: 697, startPoint y: 295, endPoint x: 686, endPoint y: 297, distance: 11.2
click at [697, 295] on select "Casa Apartamento Escritório Flat Loja Espaço Comercial Terreno Outros" at bounding box center [669, 288] width 366 height 34
select select "apartment"
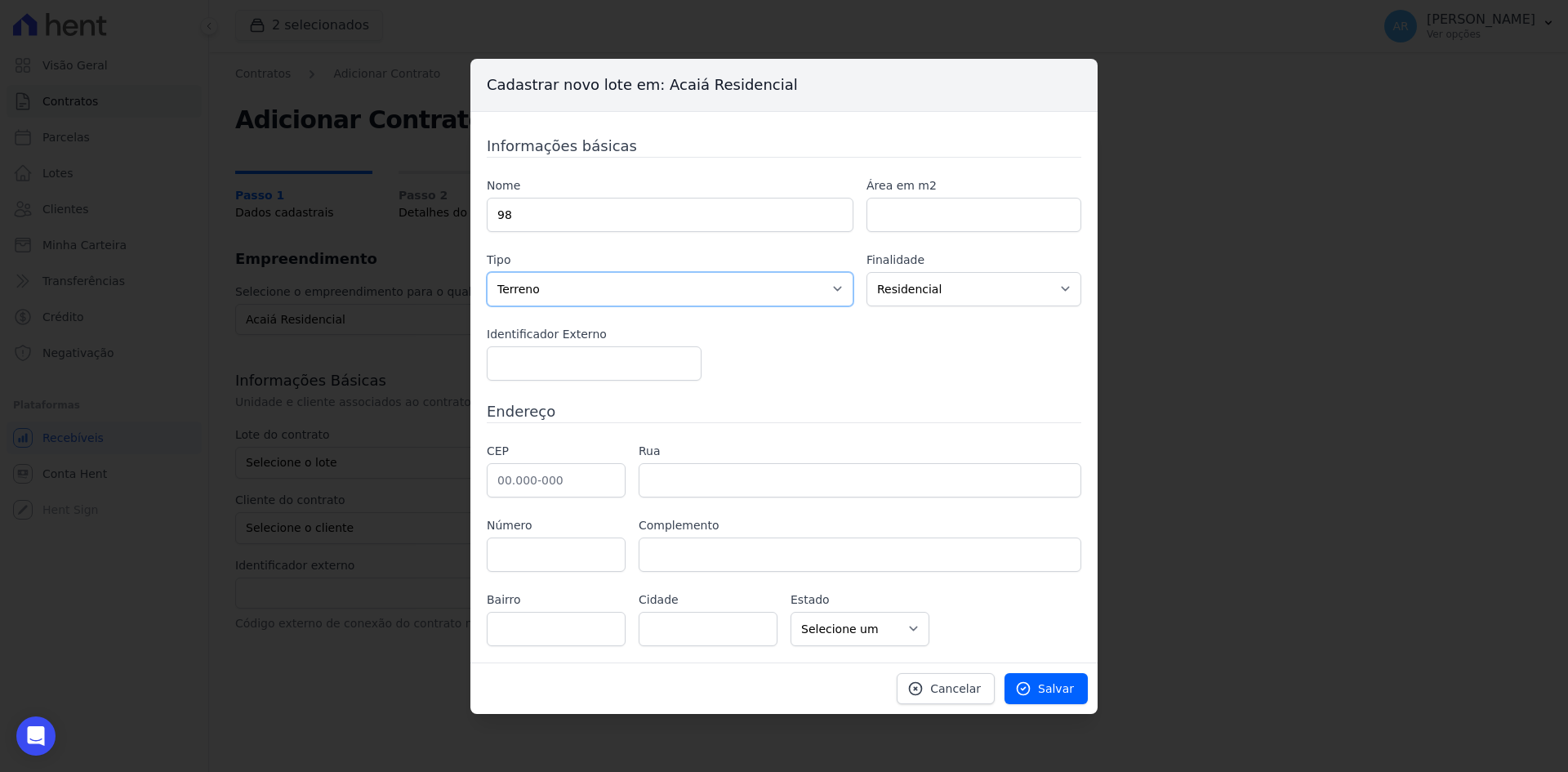
click at [487, 272] on select "Casa Apartamento Escritório Flat Loja Espaço Comercial Terreno Outros" at bounding box center [669, 288] width 366 height 34
click at [1031, 696] on icon at bounding box center [1023, 689] width 17 height 17
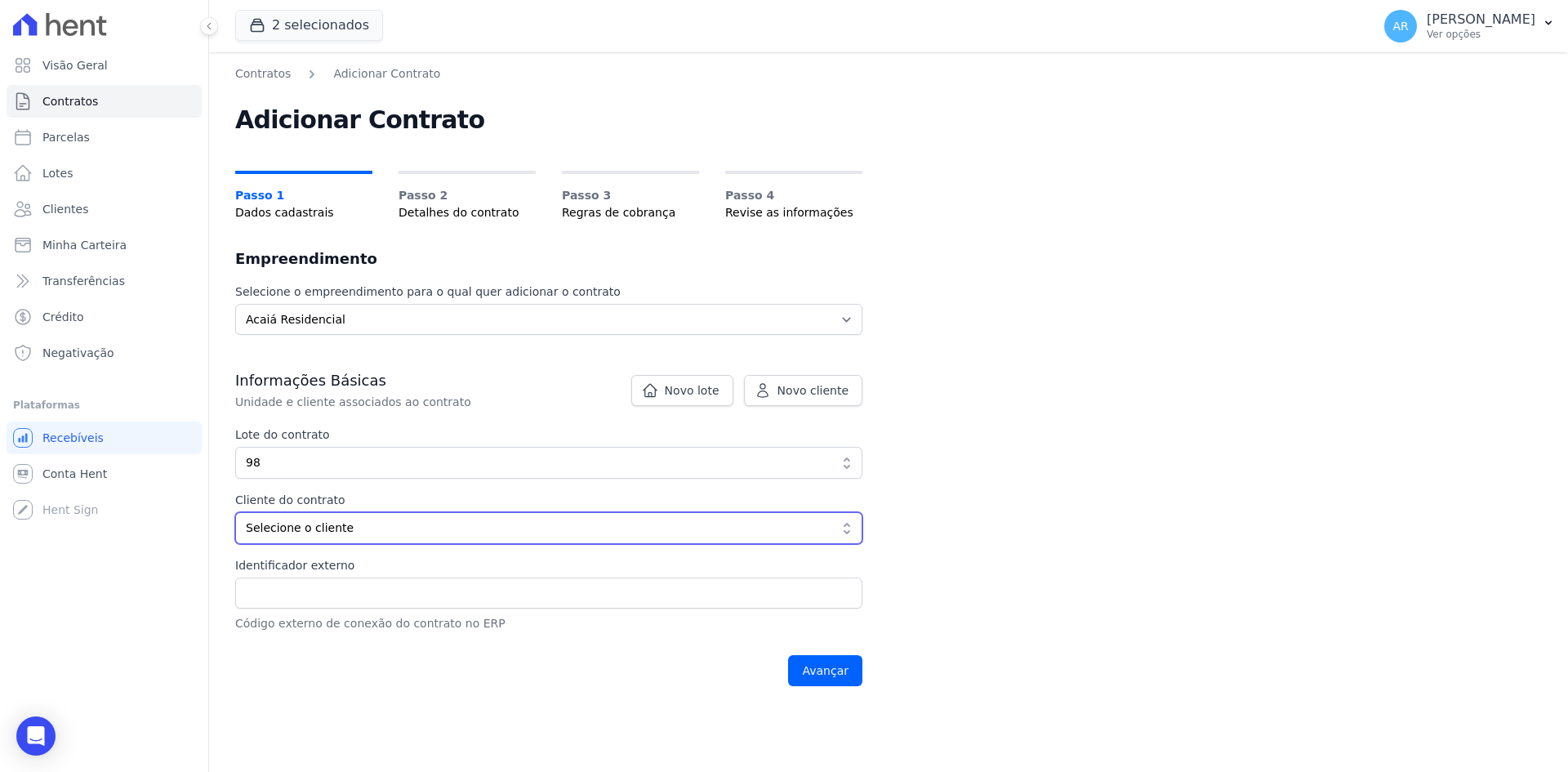
click at [355, 534] on span "Selecione o cliente" at bounding box center [537, 528] width 583 height 17
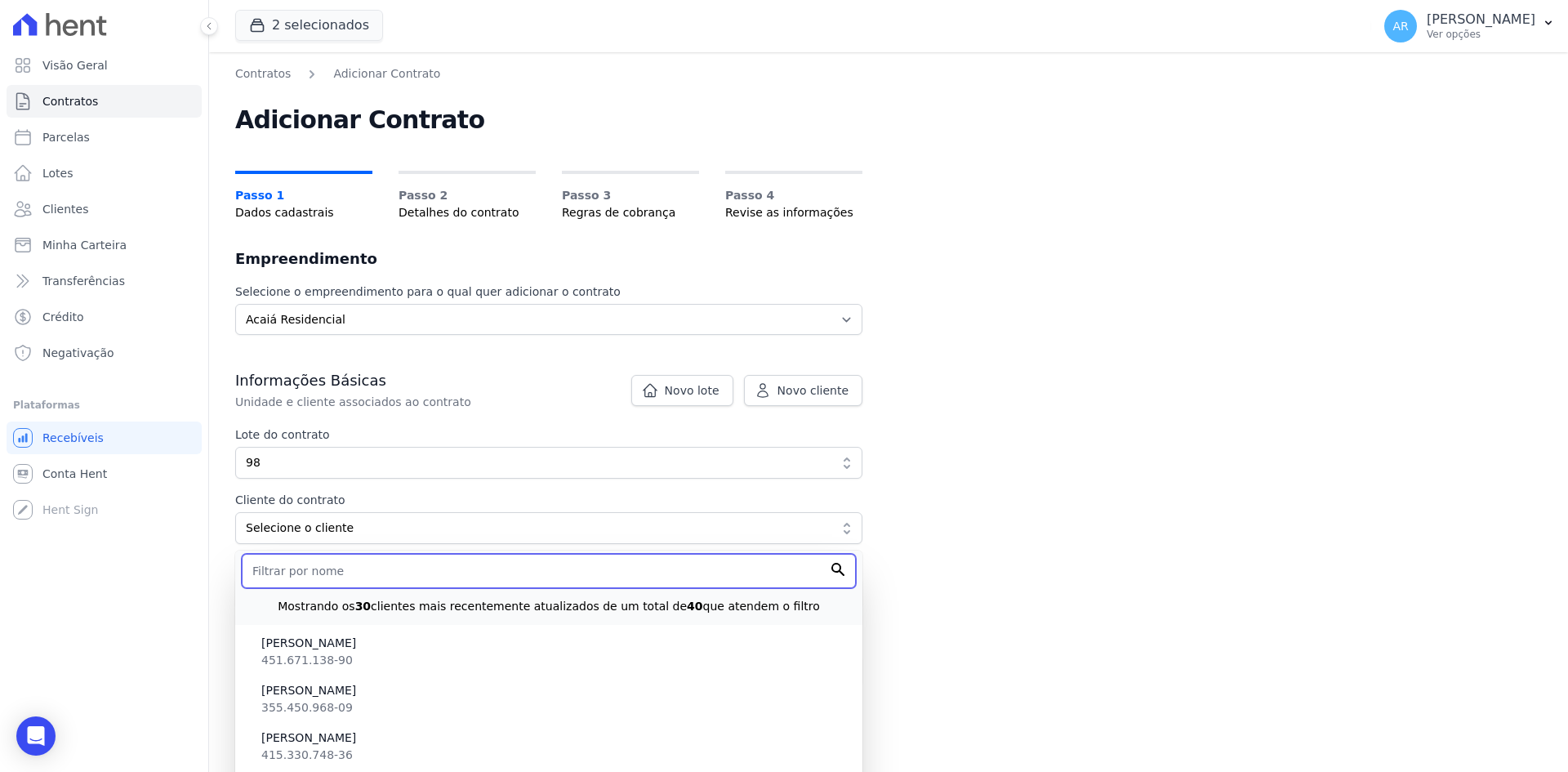
click at [323, 575] on input "text" at bounding box center [548, 571] width 614 height 34
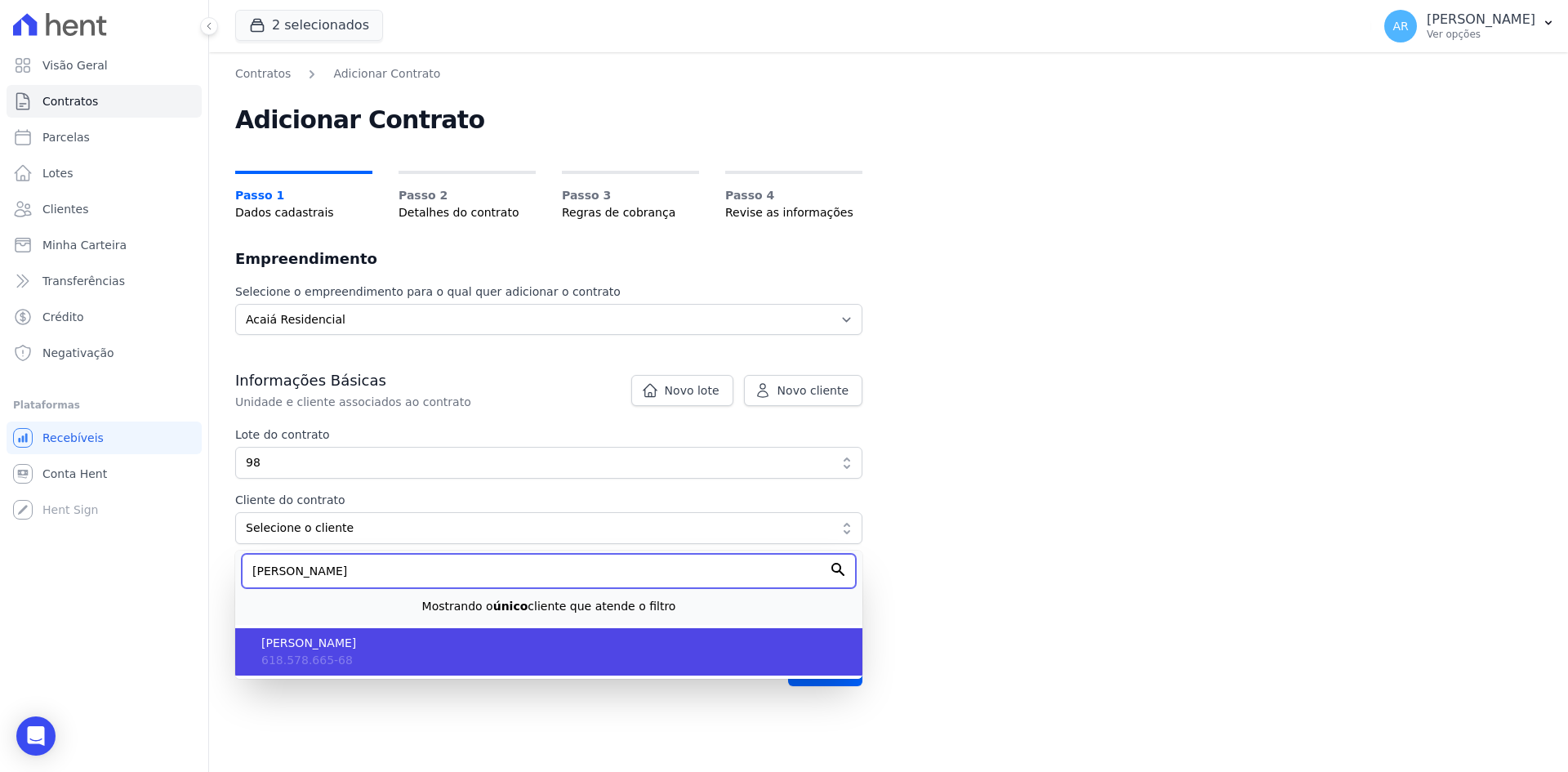
scroll to position [81, 0]
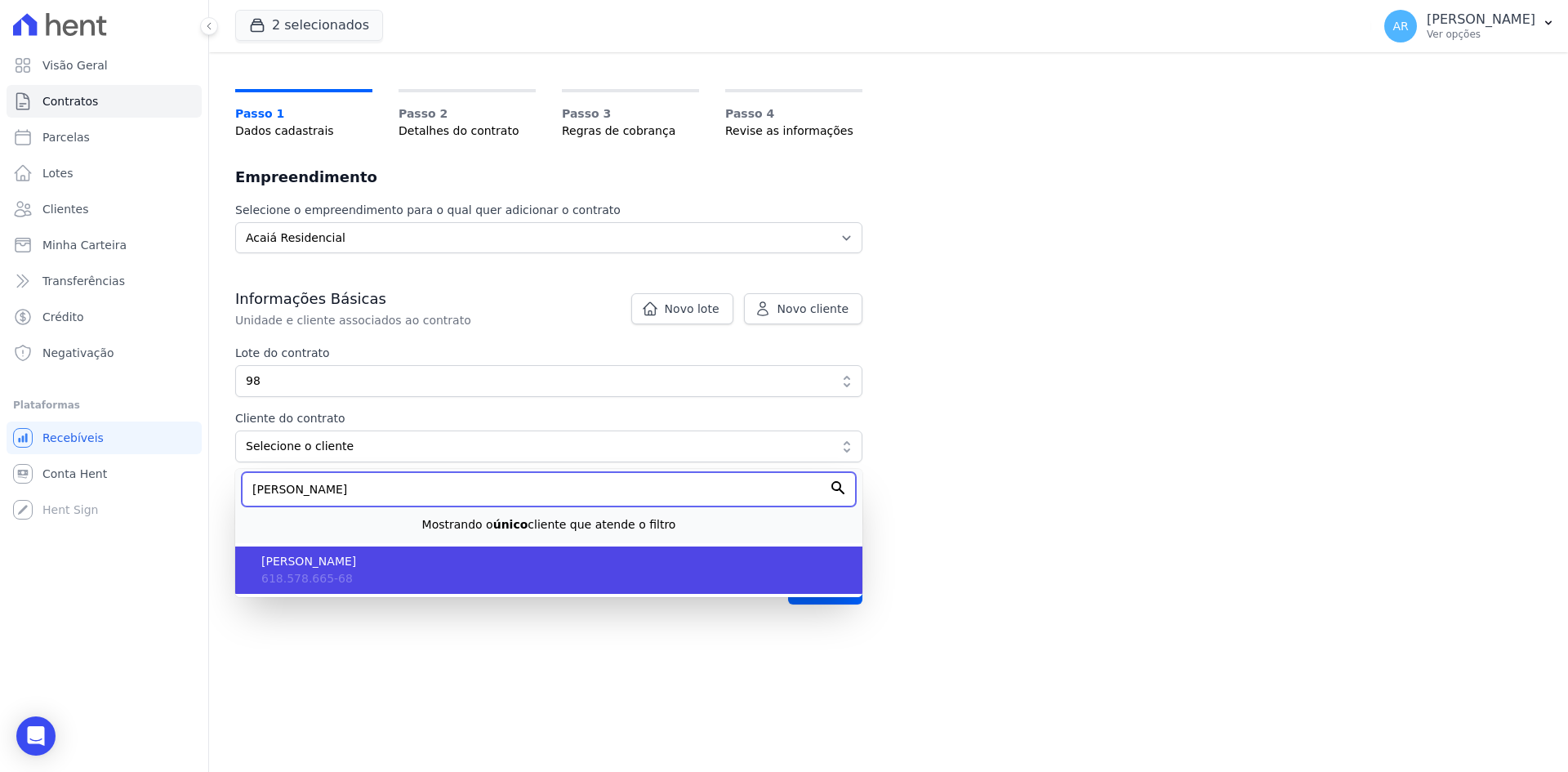
type input "silvio"
click at [359, 571] on li "SILVIO MOREIRA BARBOSA 618.578.665-68" at bounding box center [548, 570] width 627 height 47
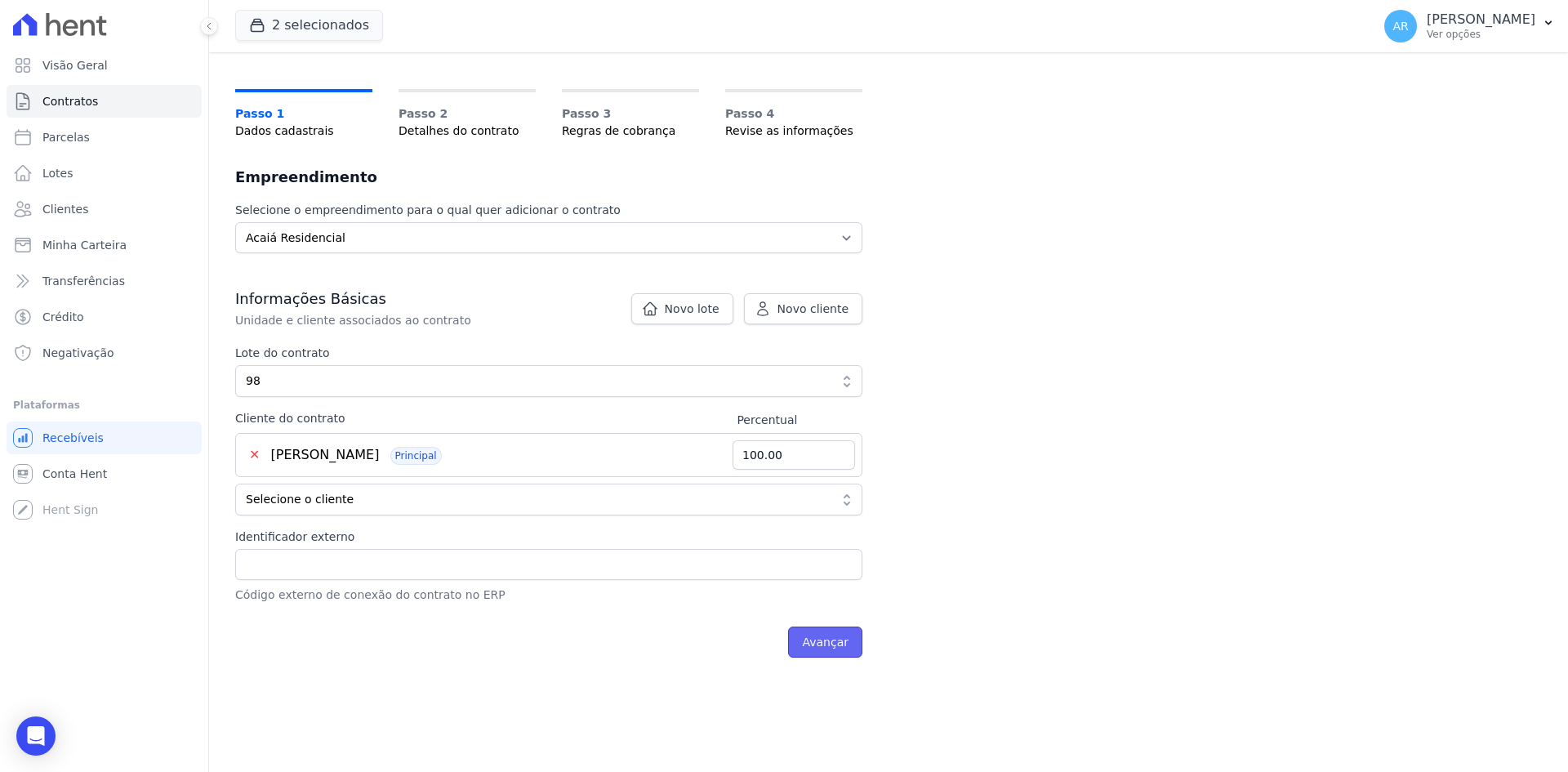
click at [841, 647] on input "Avançar" at bounding box center [825, 642] width 74 height 31
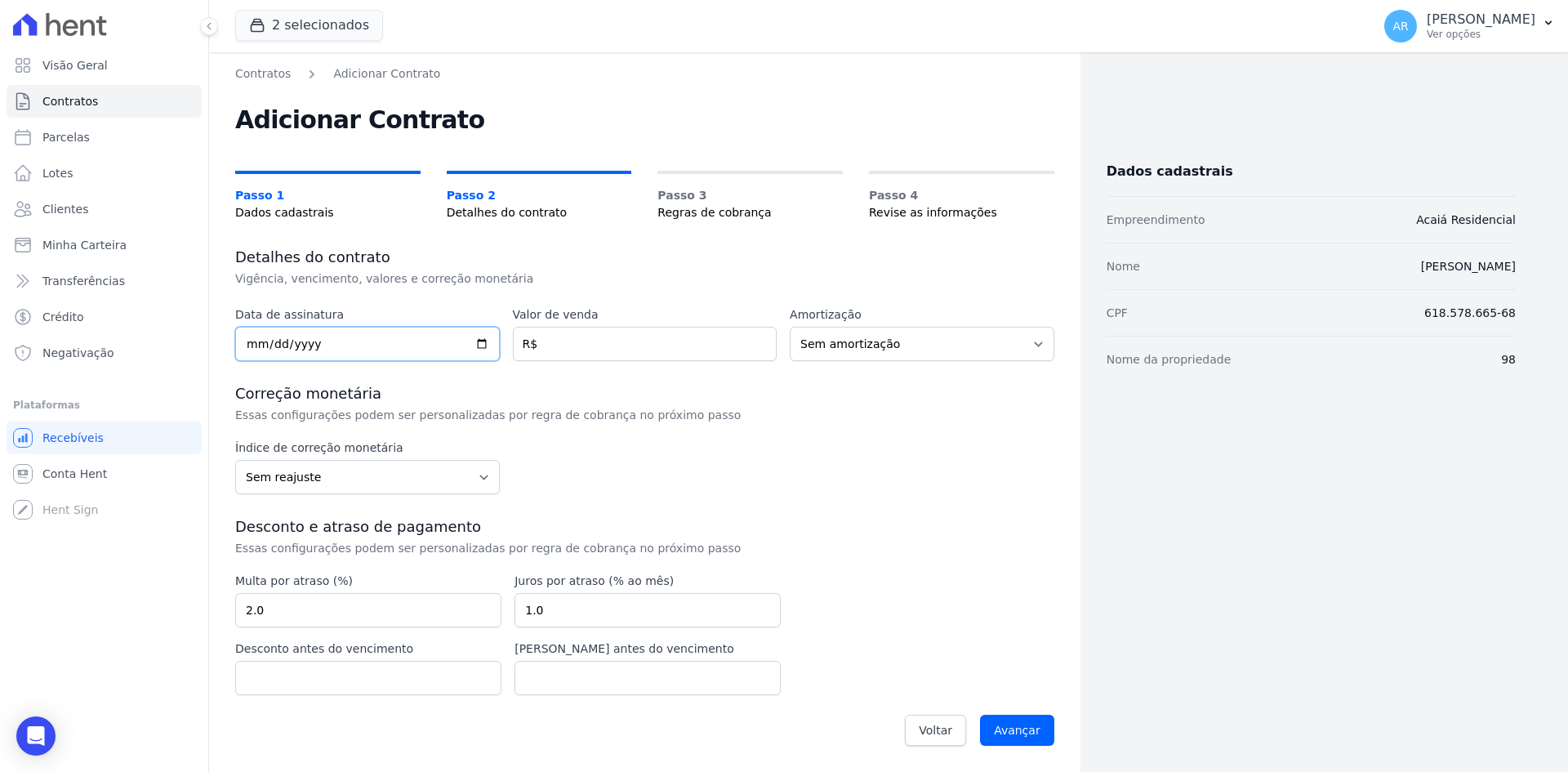
click at [243, 346] on input "date" at bounding box center [367, 343] width 265 height 34
click at [561, 343] on input "number" at bounding box center [644, 343] width 265 height 34
click at [287, 347] on input "date" at bounding box center [367, 343] width 265 height 34
type input "2024-04-16"
click at [585, 348] on input "number" at bounding box center [644, 343] width 265 height 34
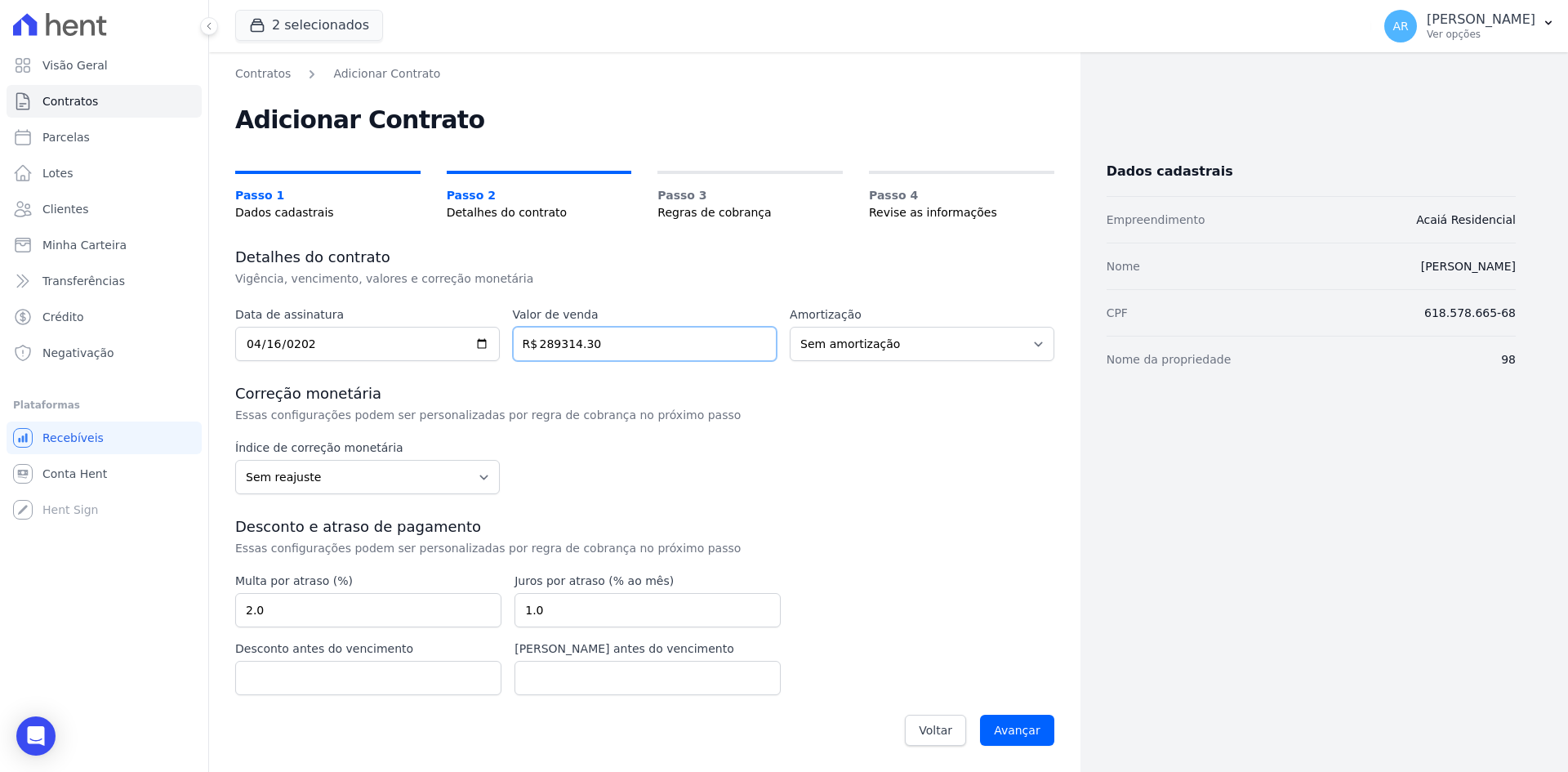
type input "289314.30"
click at [858, 353] on select "Sem amortização Price Sac" at bounding box center [922, 343] width 265 height 34
click at [805, 351] on select "Sem amortização Price Sac" at bounding box center [922, 343] width 265 height 34
click at [723, 421] on p "Essas configurações podem ser personalizadas por regra de cobrança no próximo p…" at bounding box center [509, 416] width 549 height 17
click at [1017, 730] on input "Avançar" at bounding box center [1017, 730] width 74 height 31
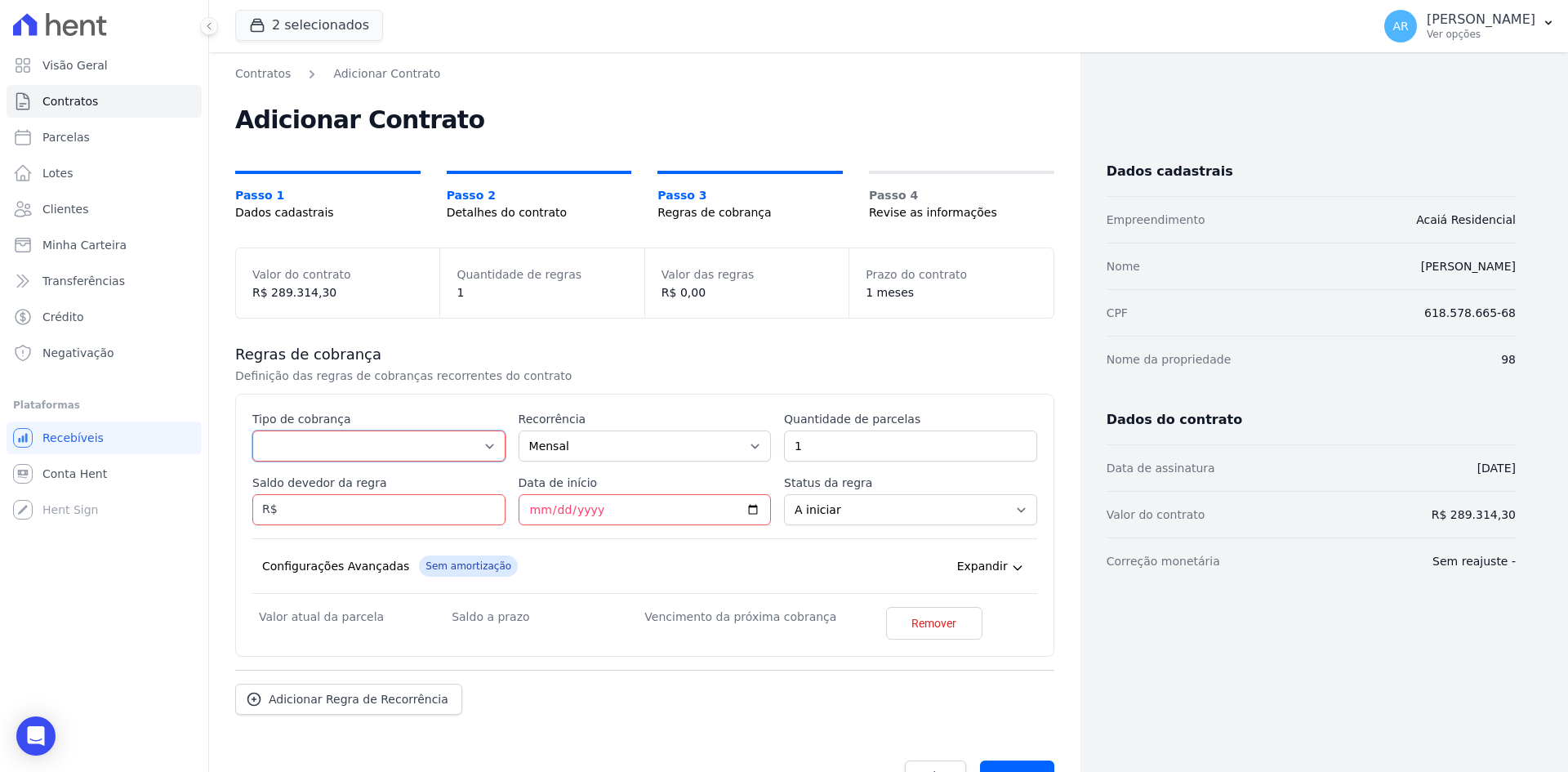
click at [336, 436] on select "Parcela Normal Entrada Sinal Intercalada Chaves Pré-chaves Pós-chaves Impostos …" at bounding box center [379, 445] width 253 height 31
click at [539, 400] on div "Esse tipo de parcela não entra no saldo devedor do contrato. Tipo de cobrança P…" at bounding box center [644, 525] width 819 height 263
click at [377, 460] on select "Parcela Normal Entrada Sinal Intercalada Chaves Pré-chaves Pós-chaves Impostos …" at bounding box center [379, 445] width 253 height 31
select select "standard"
click at [252, 430] on select "Parcela Normal Entrada Sinal Intercalada Chaves Pré-chaves Pós-chaves Impostos …" at bounding box center [379, 445] width 253 height 31
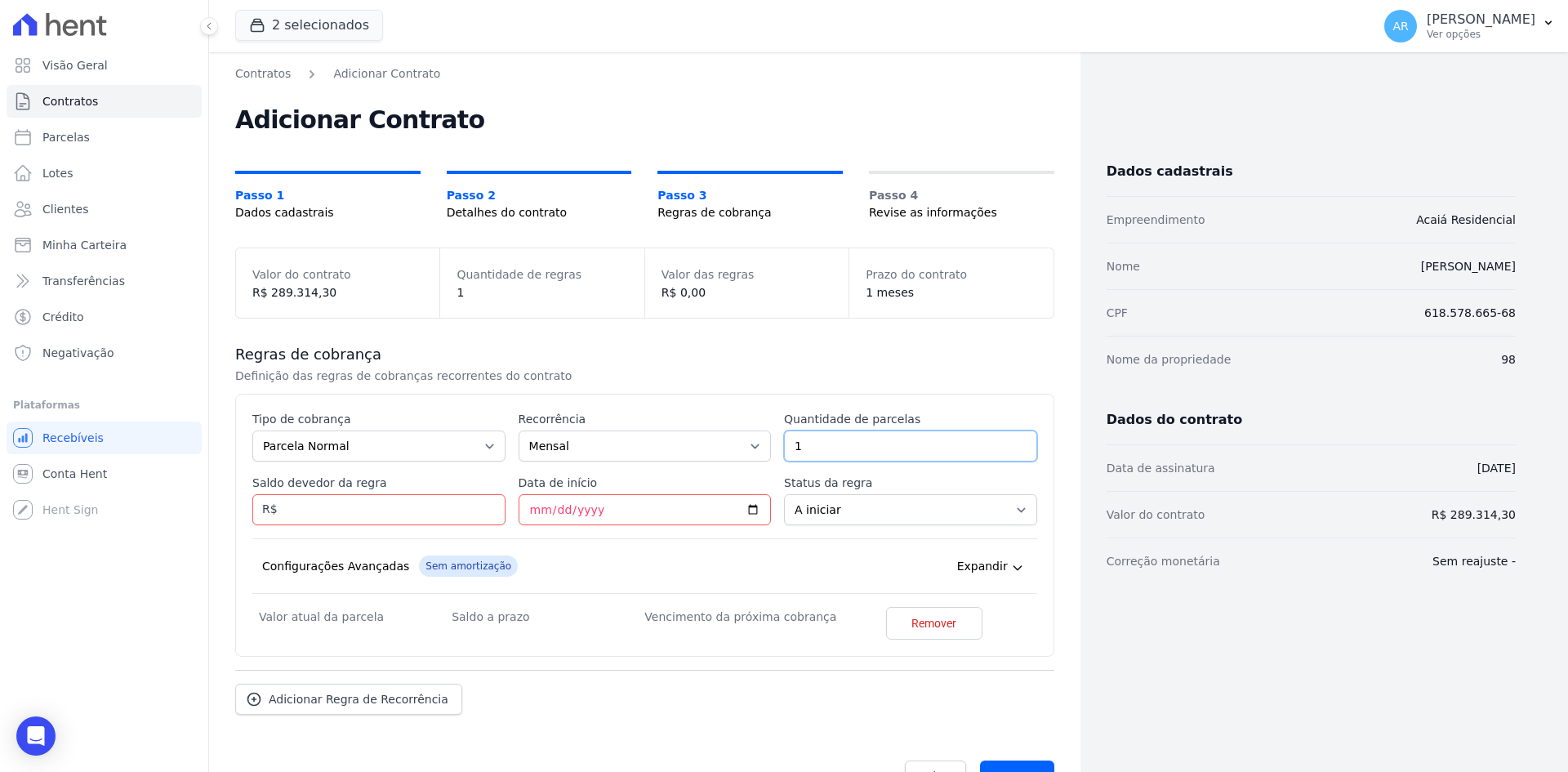
click at [879, 445] on input "1" at bounding box center [910, 445] width 253 height 31
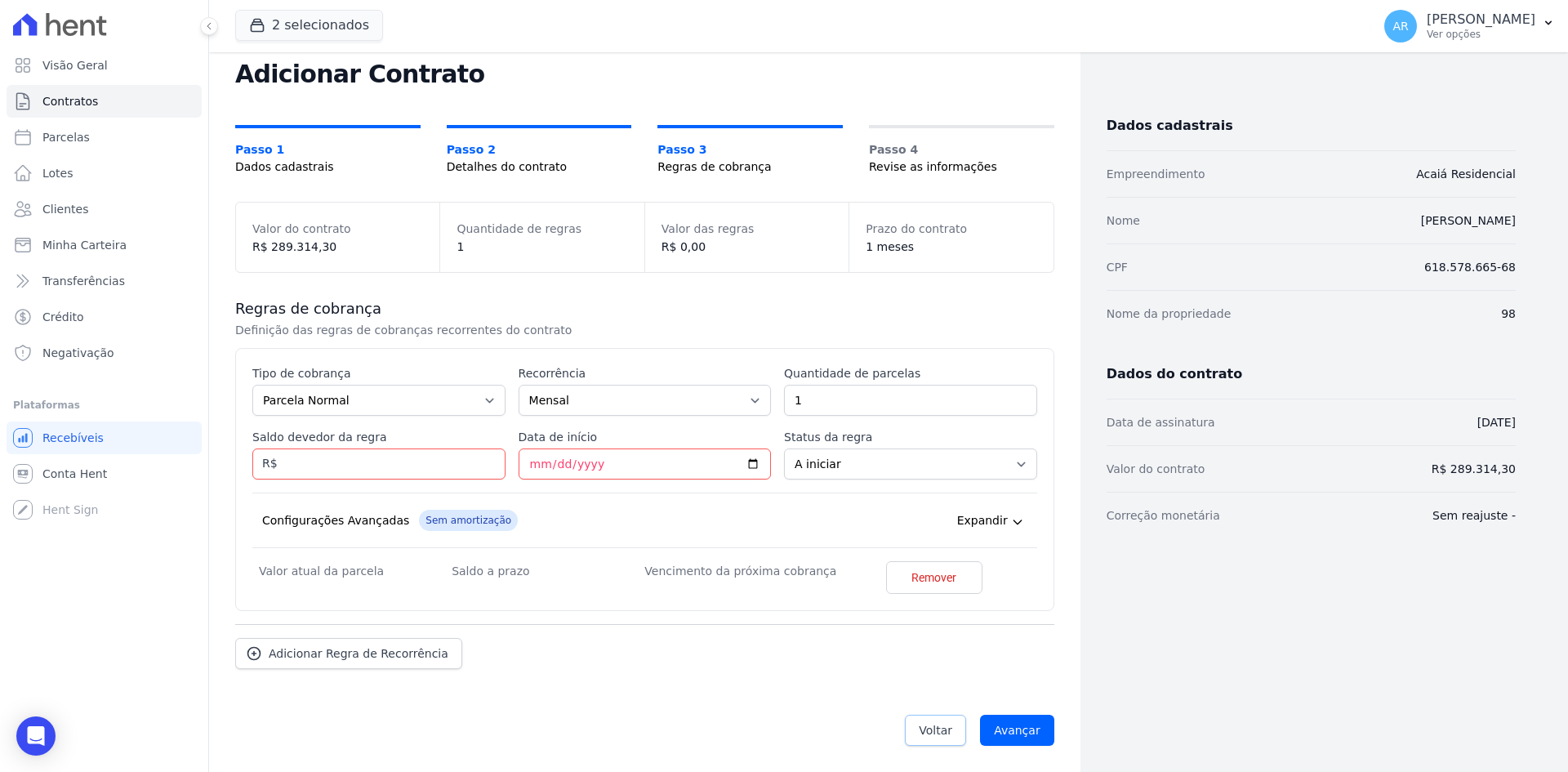
click at [929, 724] on span "Voltar" at bounding box center [935, 730] width 33 height 17
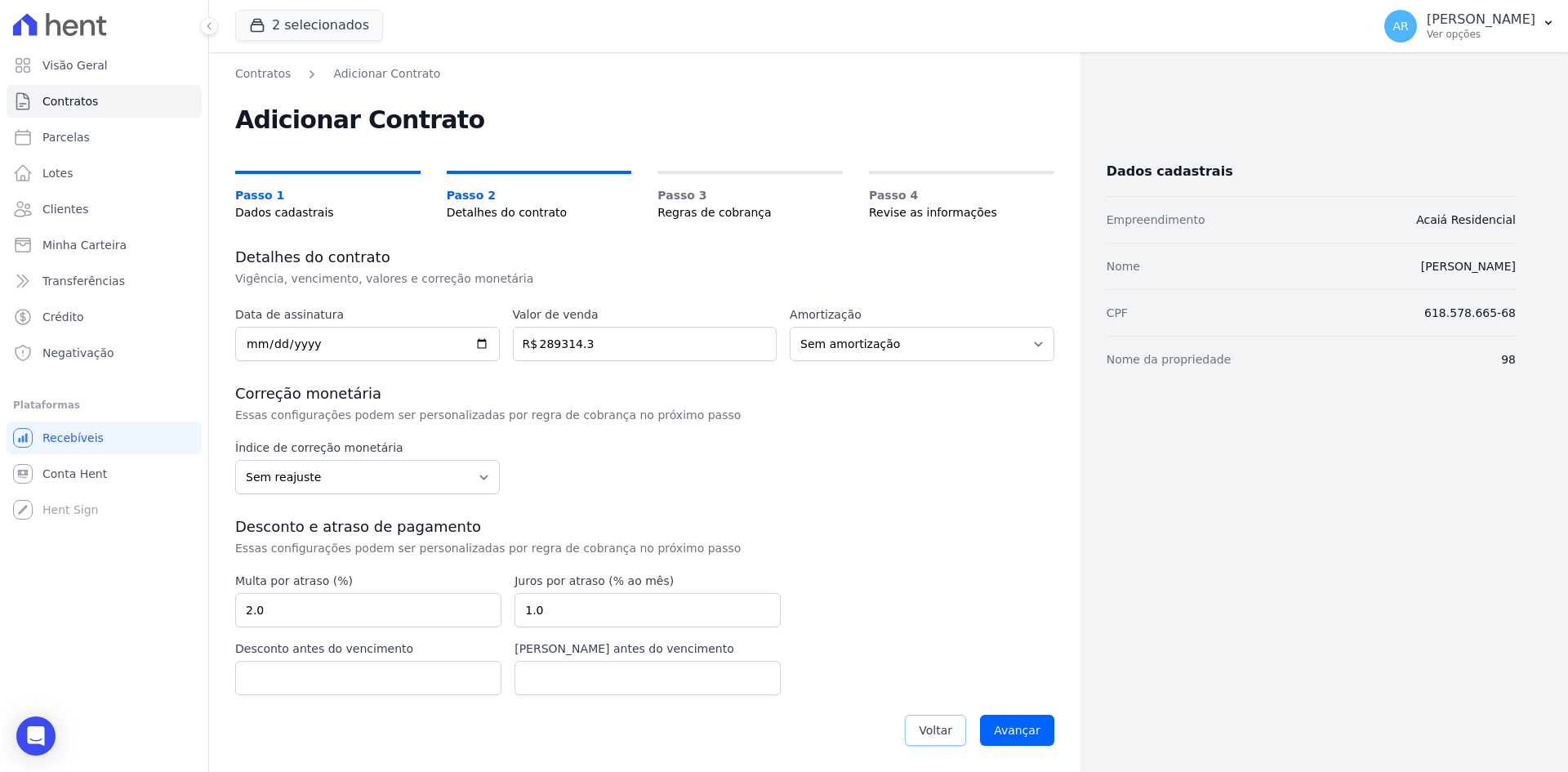
click at [959, 735] on link "Voltar" at bounding box center [935, 730] width 61 height 31
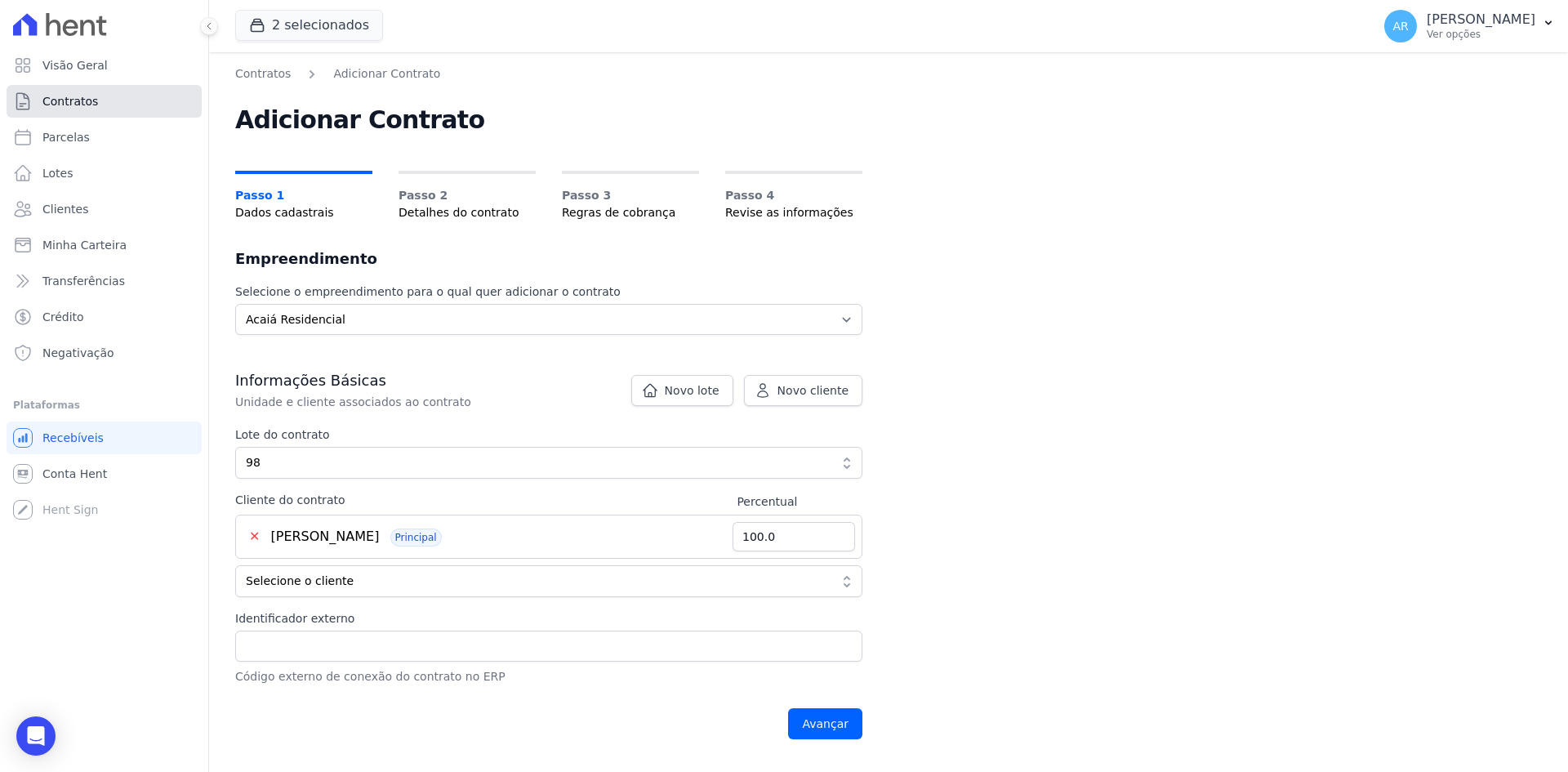
click at [79, 106] on span "Contratos" at bounding box center [70, 101] width 56 height 17
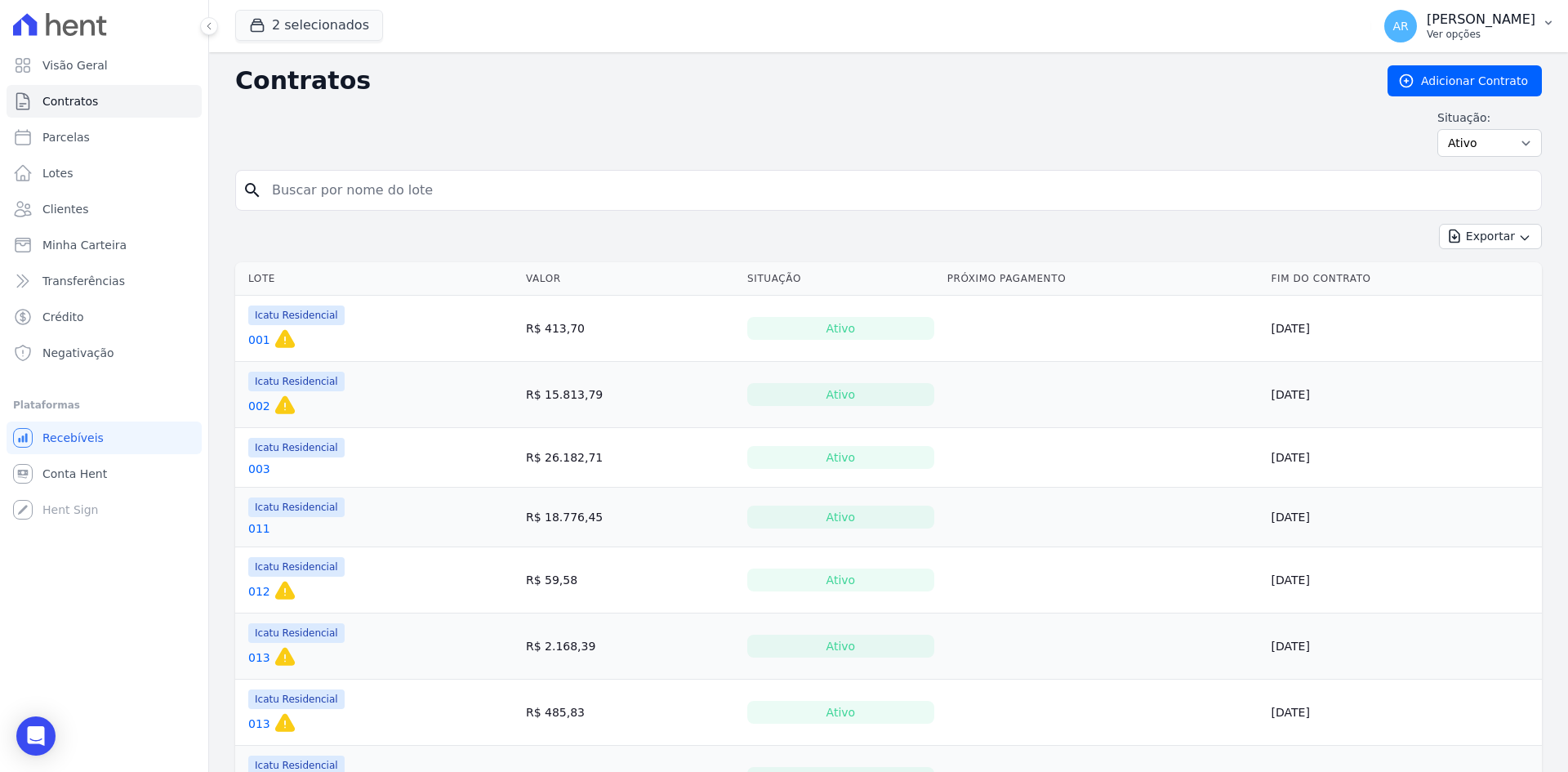
click at [1427, 17] on p "[PERSON_NAME]" at bounding box center [1481, 20] width 109 height 17
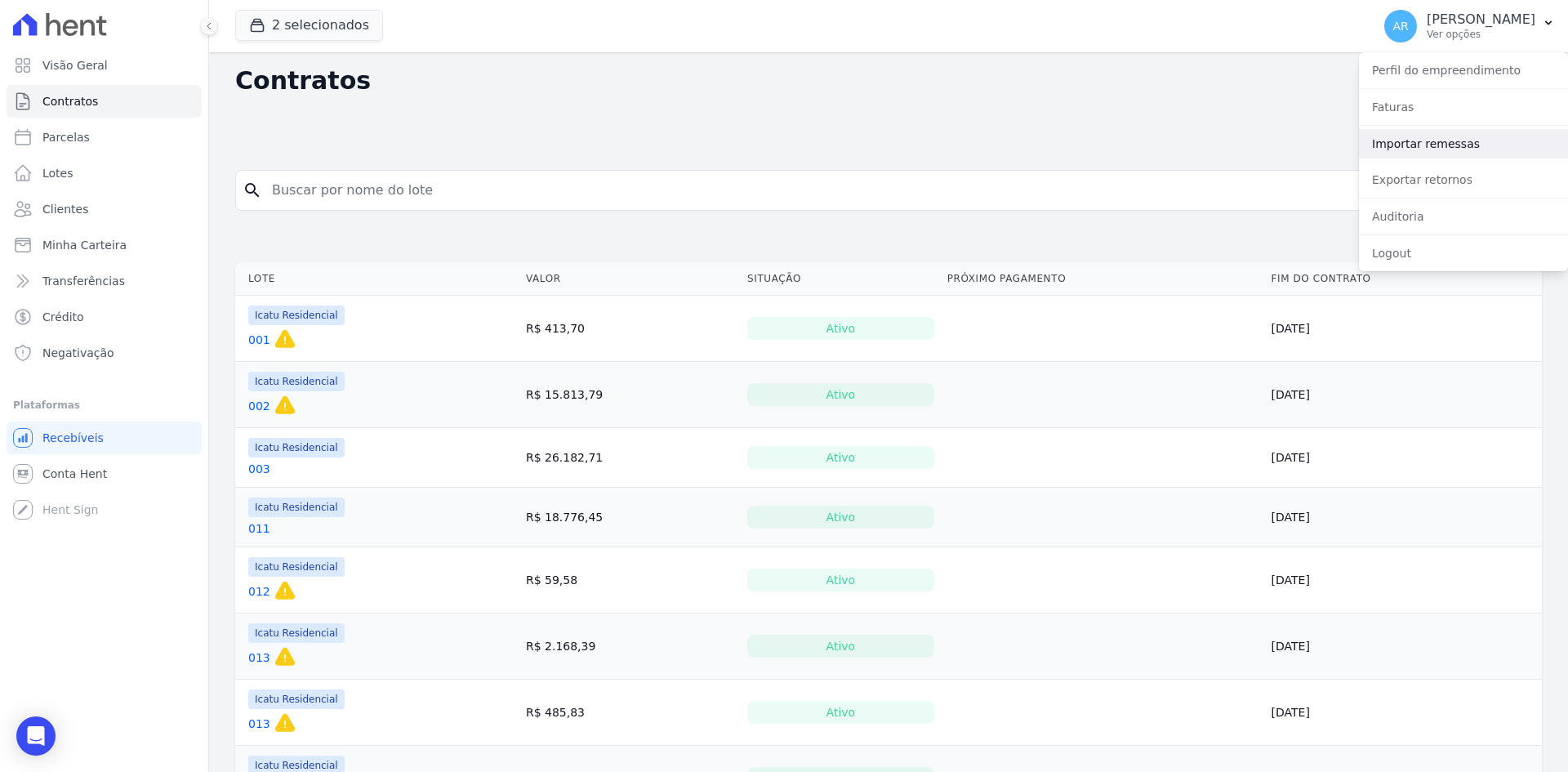
click at [1401, 152] on link "Importar remessas" at bounding box center [1463, 143] width 209 height 29
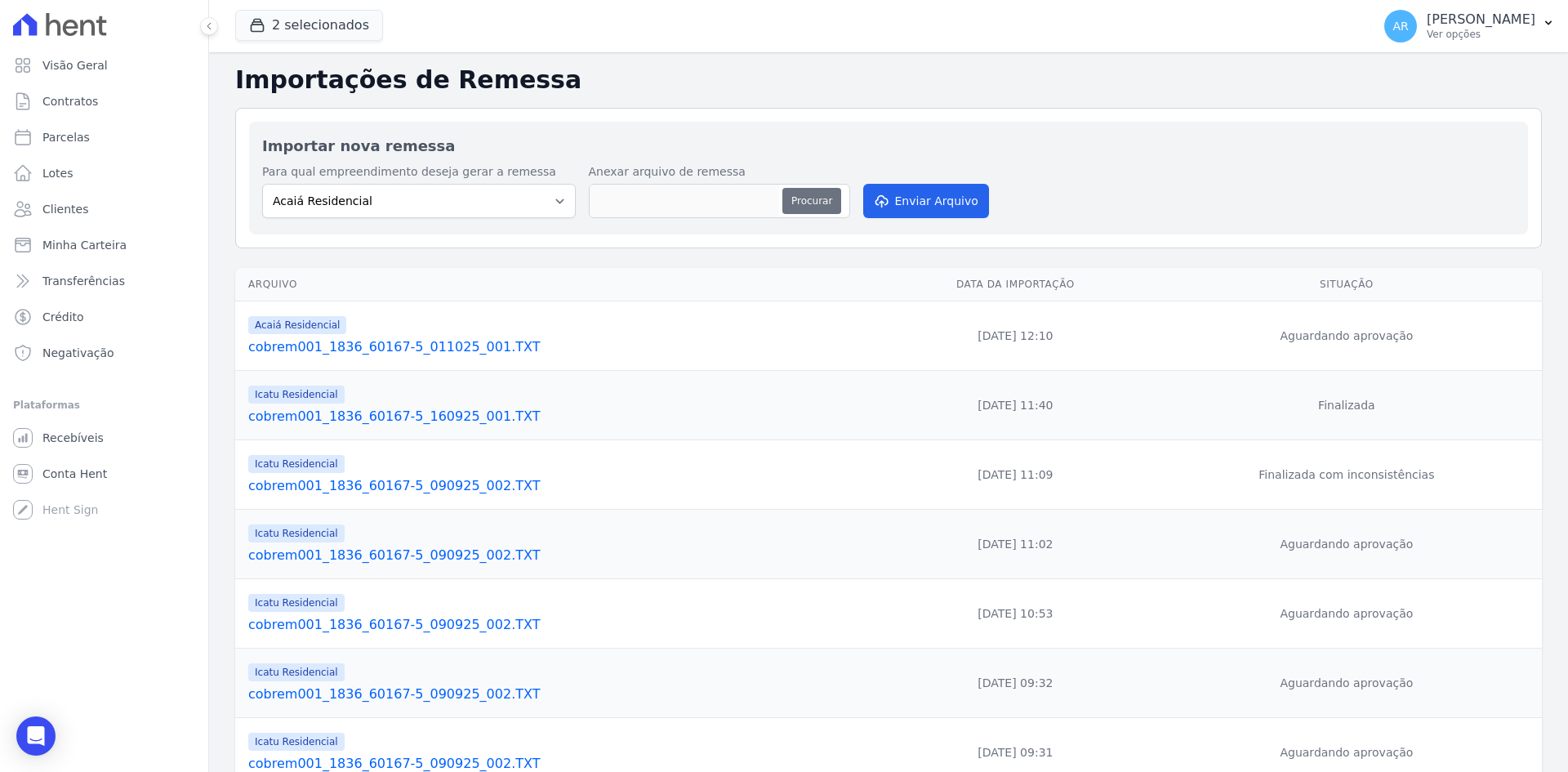
click at [795, 201] on button "Procurar" at bounding box center [811, 200] width 59 height 26
type input "cobrem001_1836_60167-5_011025_001.TXT"
click at [302, 347] on link "cobrem001_1836_60167-5_011025_001.TXT" at bounding box center [561, 347] width 625 height 20
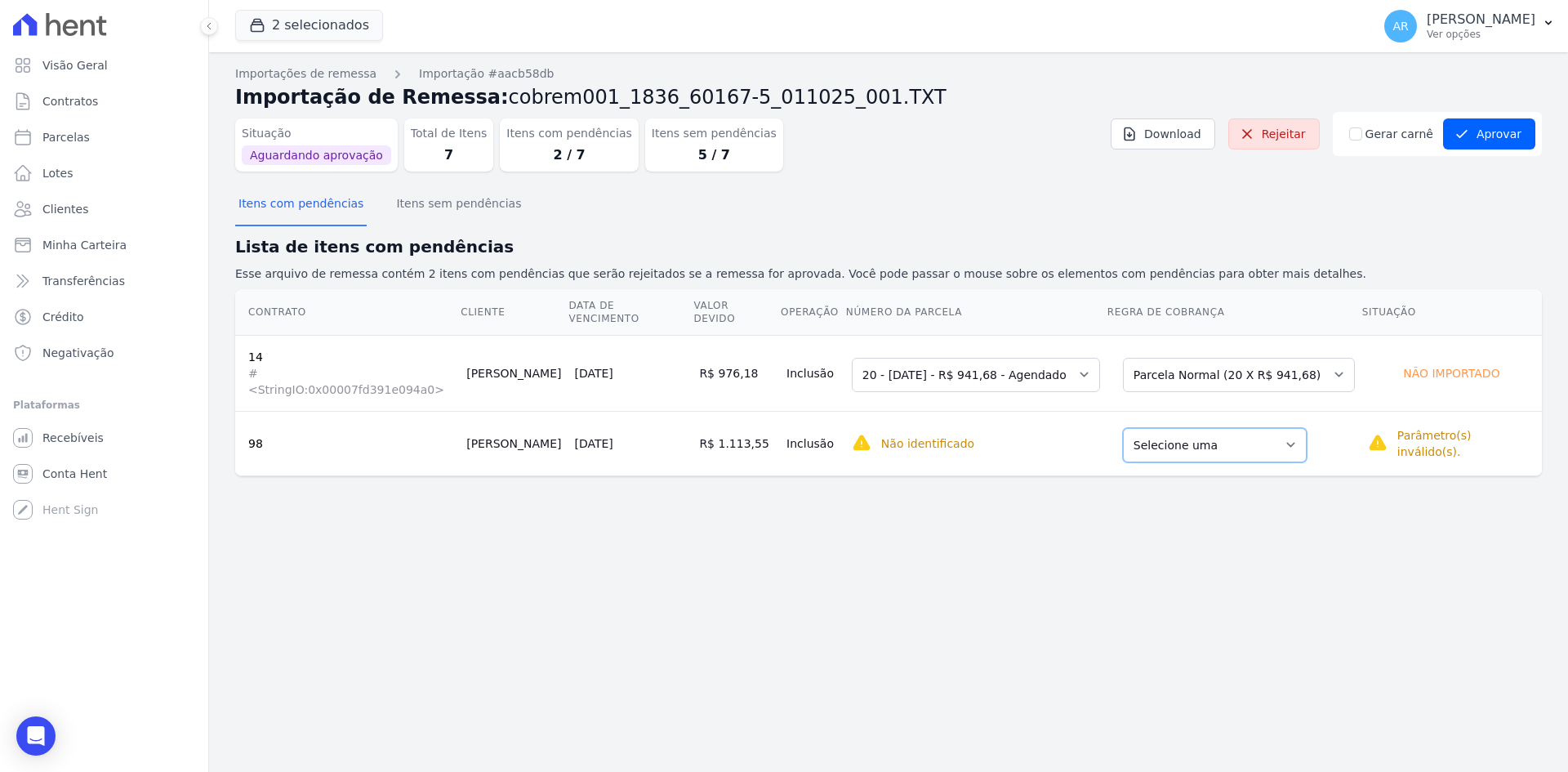
click at [1172, 428] on select "Selecione uma Nova Parcela Avulsa Parcela Avulsa Existente" at bounding box center [1214, 445] width 184 height 34
click at [1051, 434] on div "Não identificado" at bounding box center [976, 444] width 248 height 20
click at [743, 450] on td "R$ 1.113,55" at bounding box center [736, 444] width 87 height 65
click at [1187, 428] on select "Selecione uma Nova Parcela Avulsa Parcela Avulsa Existente" at bounding box center [1214, 445] width 184 height 34
click at [1169, 366] on select "Selecione uma Nova Parcela Avulsa Parcela Avulsa Existente Parcela Normal (20 X…" at bounding box center [1238, 375] width 232 height 34
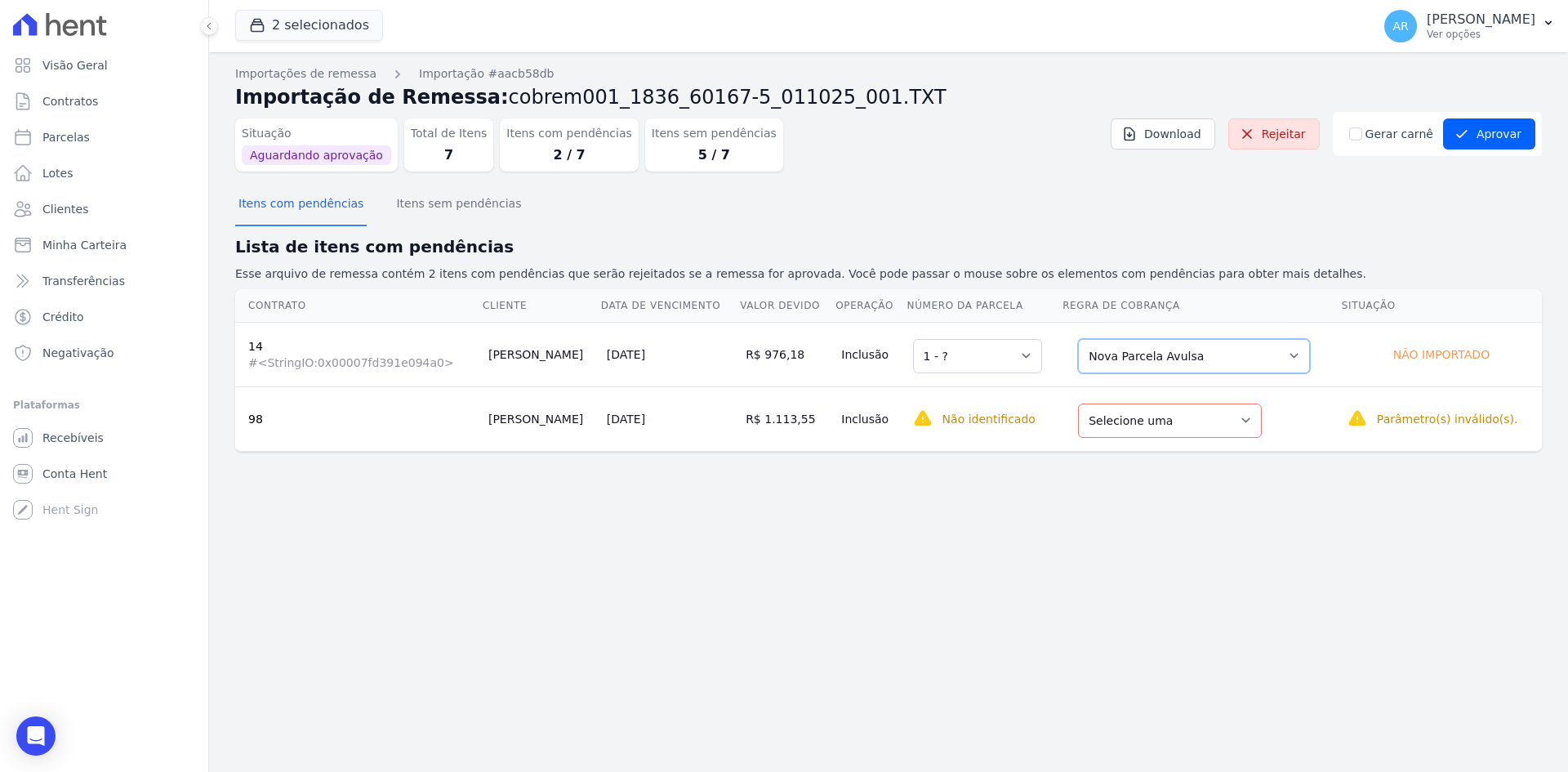
click at [1095, 361] on select "Selecione uma Nova Parcela Avulsa Parcela Avulsa Existente Parcela Normal (20 X…" at bounding box center [1193, 356] width 232 height 34
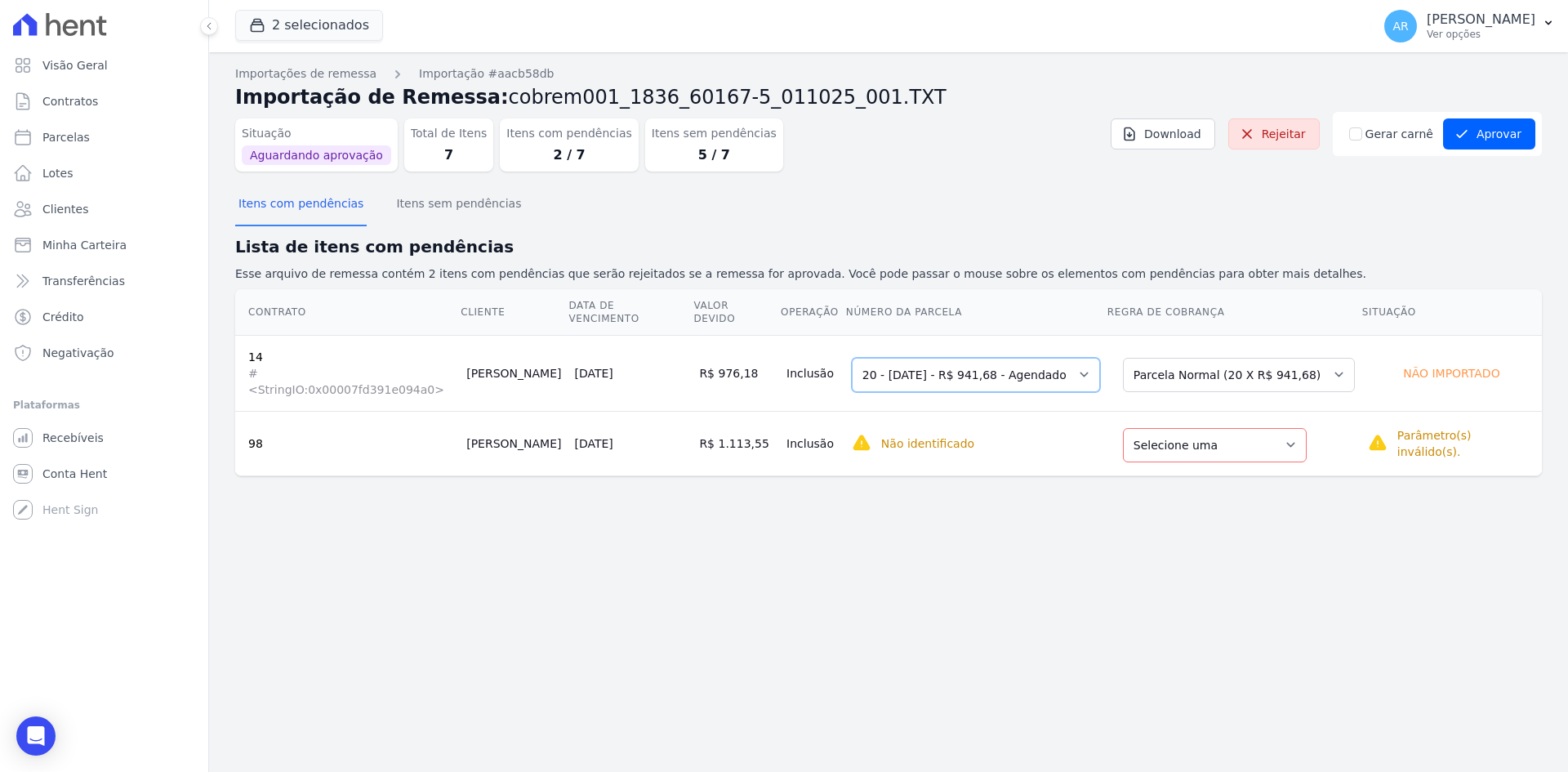
click at [1005, 362] on select "Selecione uma 1 - 06/02/2024 - R$ 872,71 - Agendado 2 - 06/03/2024 - R$ 872,71 …" at bounding box center [976, 375] width 248 height 34
drag, startPoint x: 1006, startPoint y: 362, endPoint x: 1015, endPoint y: 363, distance: 9.1
click at [1006, 362] on select "Selecione uma 1 - 06/02/2024 - R$ 872,71 - Agendado 2 - 06/03/2024 - R$ 872,71 …" at bounding box center [976, 375] width 248 height 34
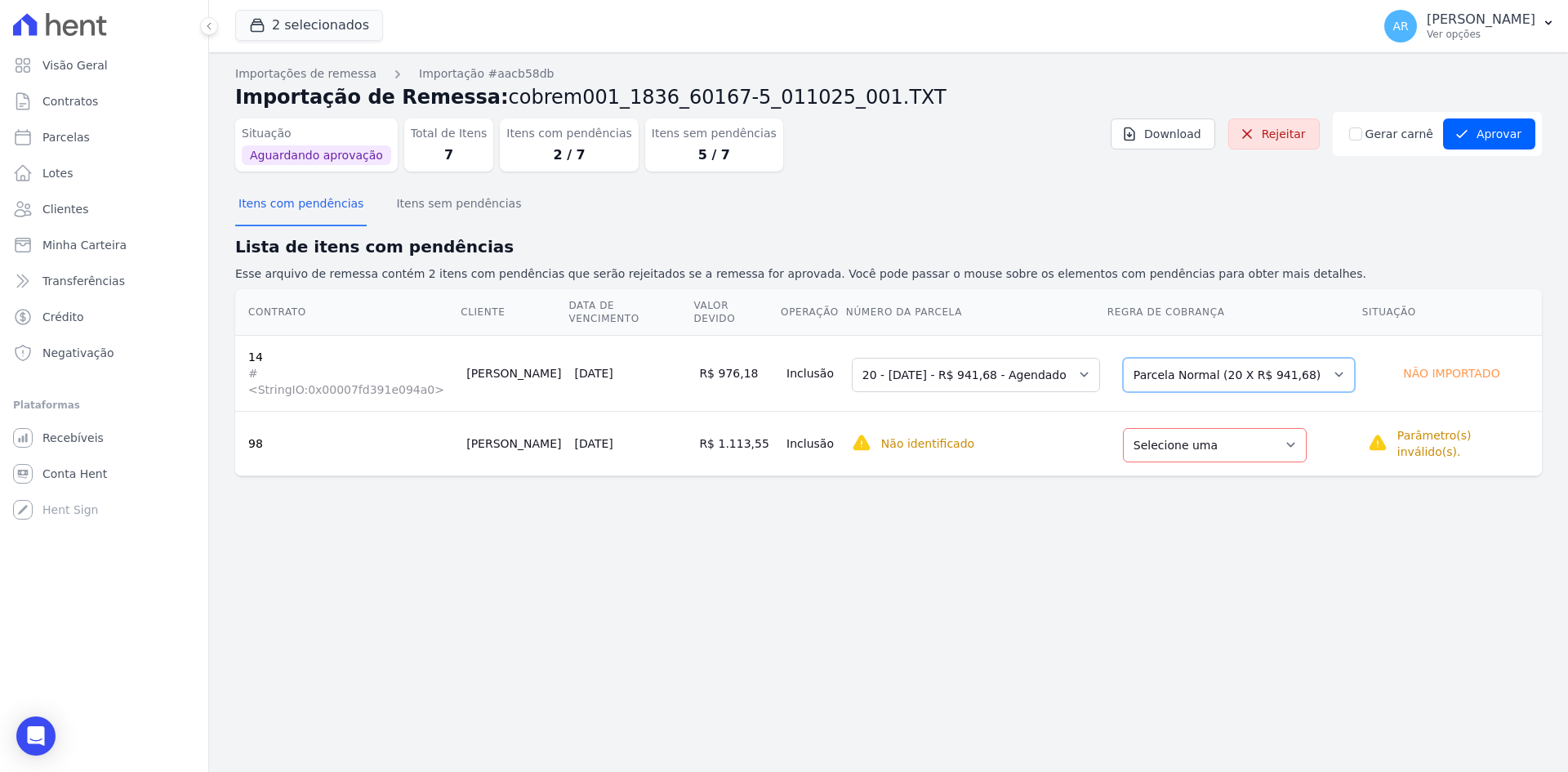
click at [1223, 360] on select "Selecione uma Nova Parcela Avulsa Parcela Avulsa Existente Parcela Normal (20 X…" at bounding box center [1238, 375] width 232 height 34
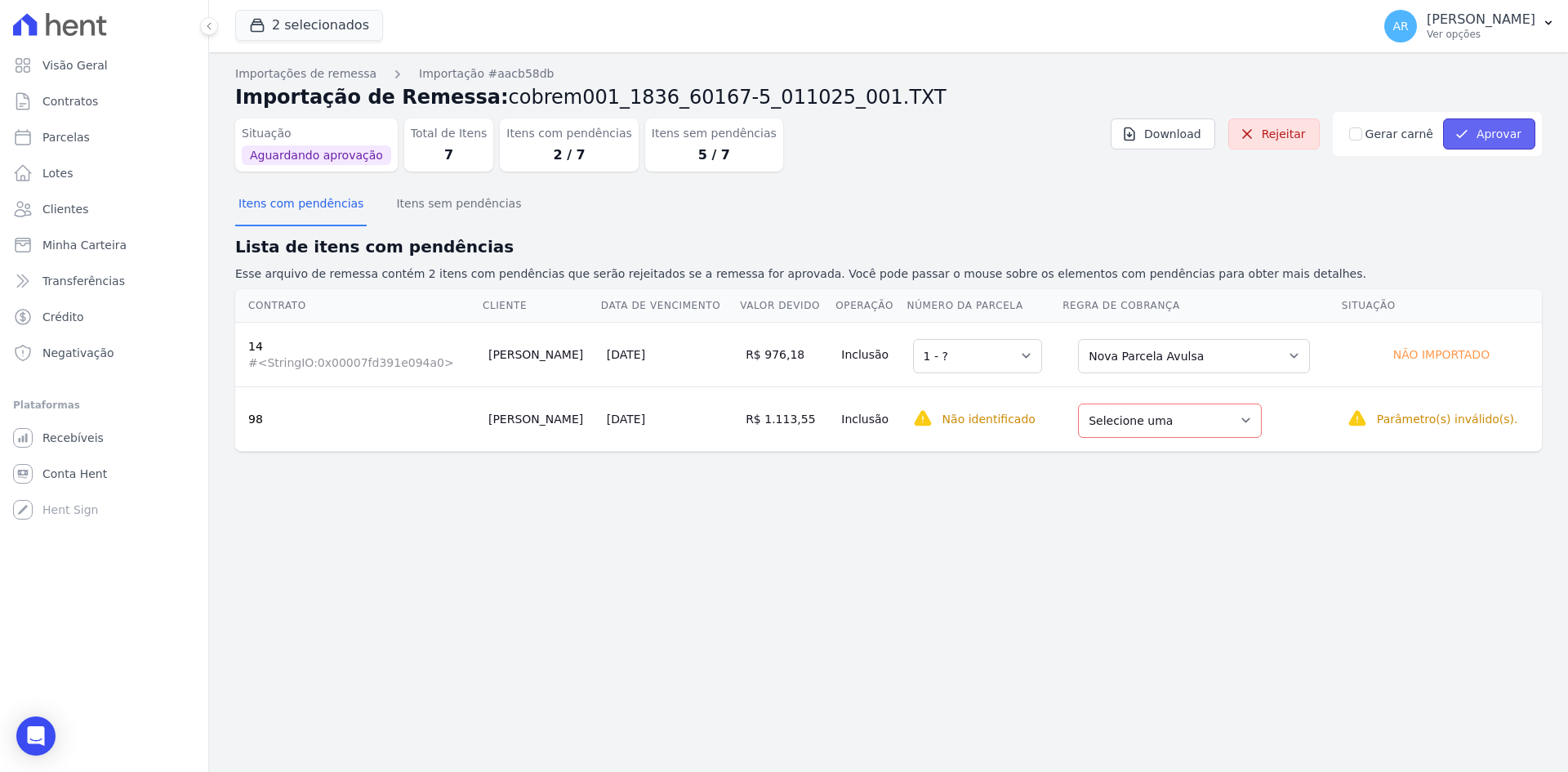
click at [1493, 133] on button "Aprovar" at bounding box center [1488, 134] width 92 height 31
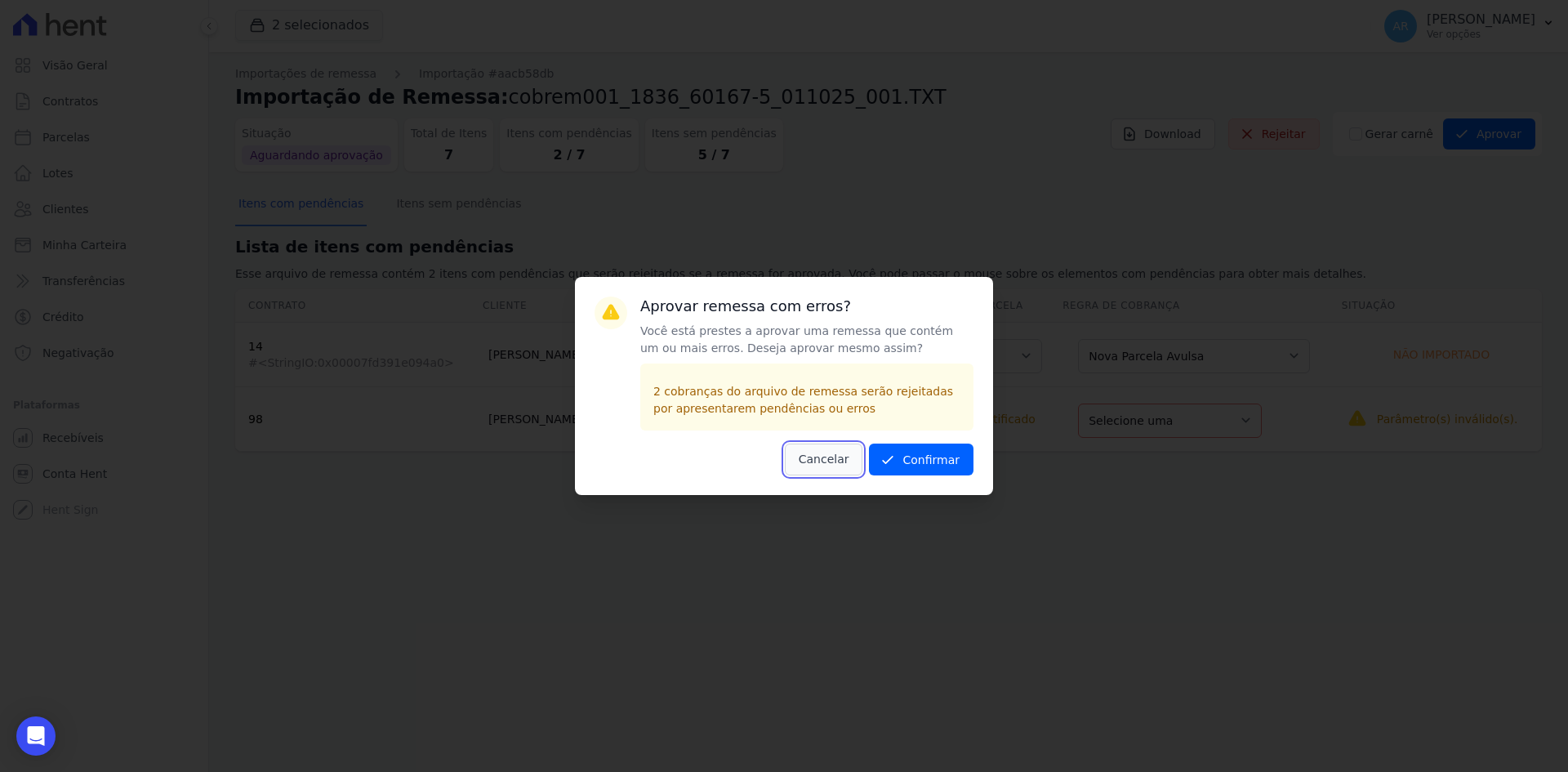
click at [825, 462] on button "Cancelar" at bounding box center [824, 460] width 78 height 32
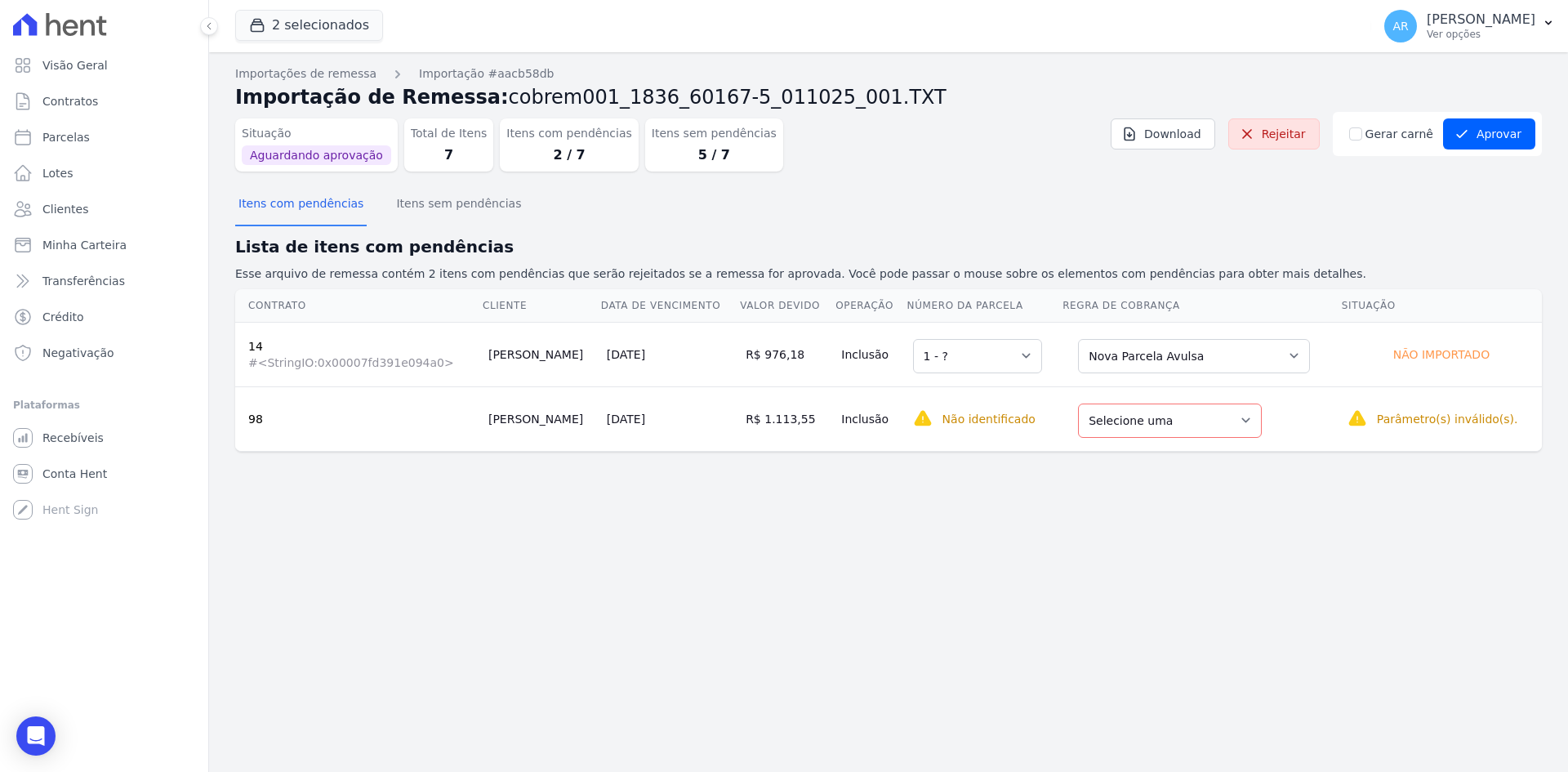
click at [545, 155] on dd "2 / 7" at bounding box center [569, 155] width 125 height 20
click at [652, 158] on dd "5 / 7" at bounding box center [714, 155] width 125 height 20
drag, startPoint x: 654, startPoint y: 155, endPoint x: 683, endPoint y: 150, distance: 29.4
click at [655, 155] on dd "5 / 7" at bounding box center [714, 155] width 125 height 20
click at [686, 149] on dd "5 / 7" at bounding box center [714, 155] width 125 height 20
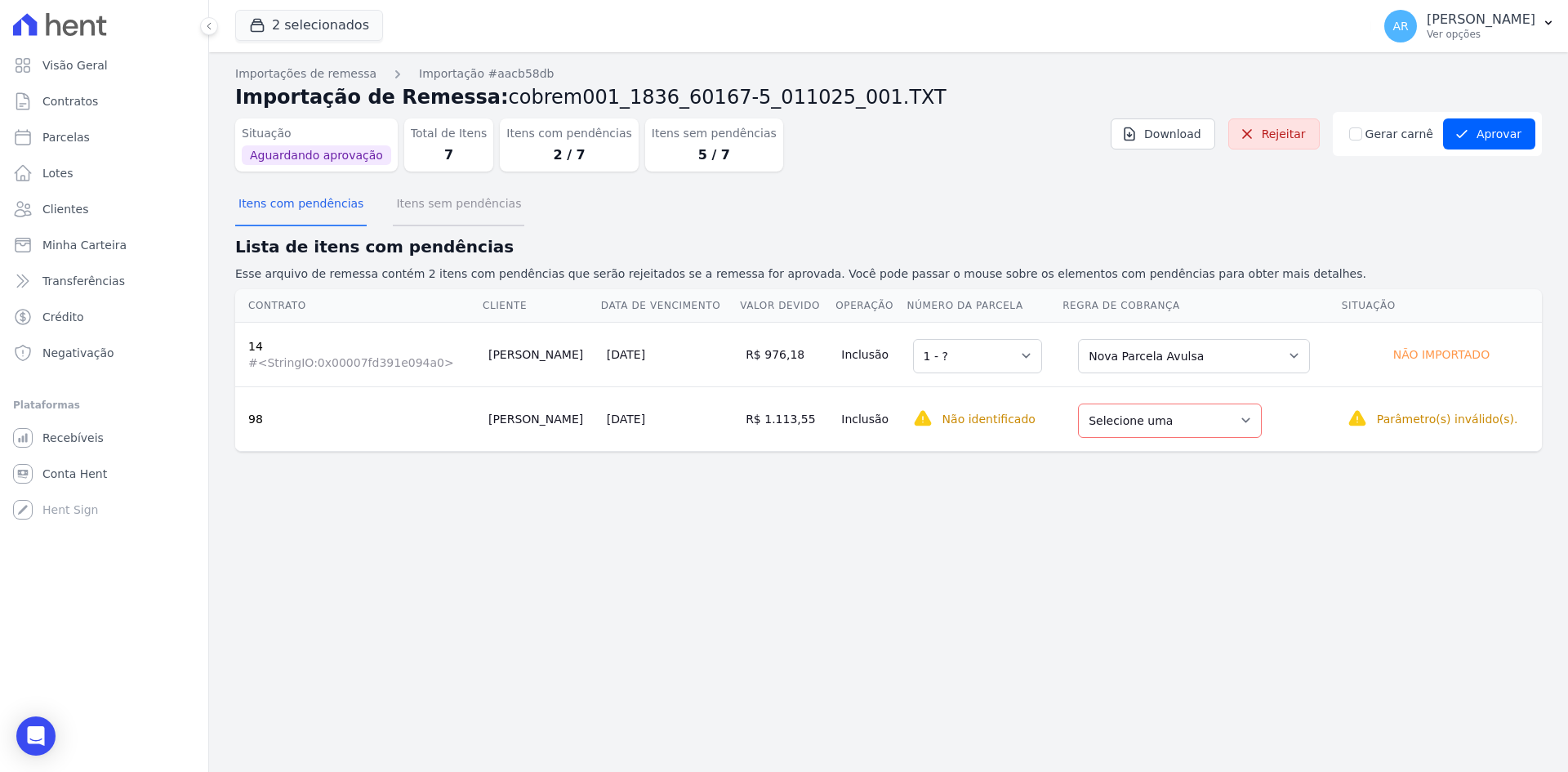
click at [393, 199] on button "Itens sem pendências" at bounding box center [458, 204] width 131 height 42
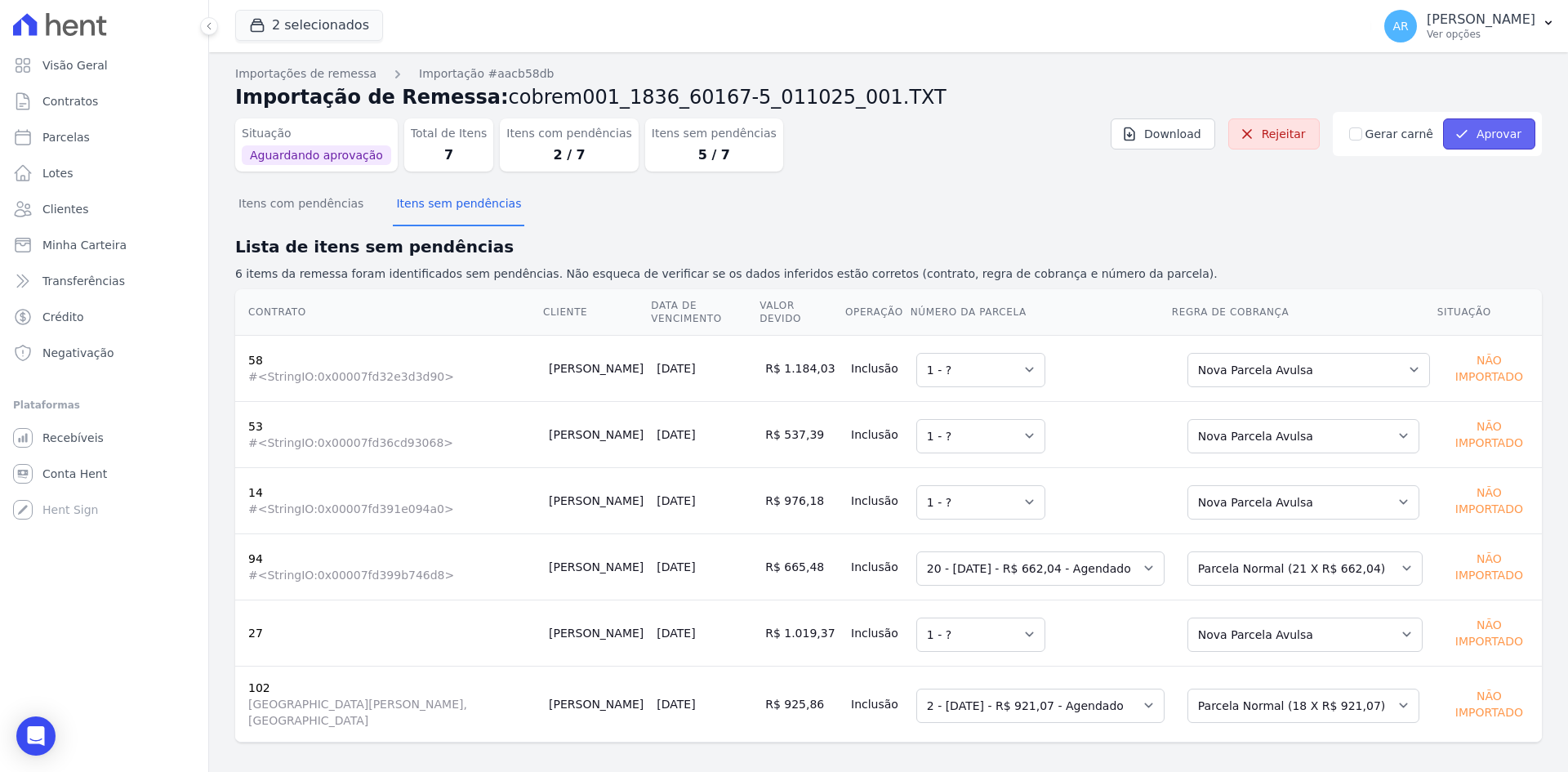
click at [1488, 131] on button "Aprovar" at bounding box center [1488, 134] width 92 height 31
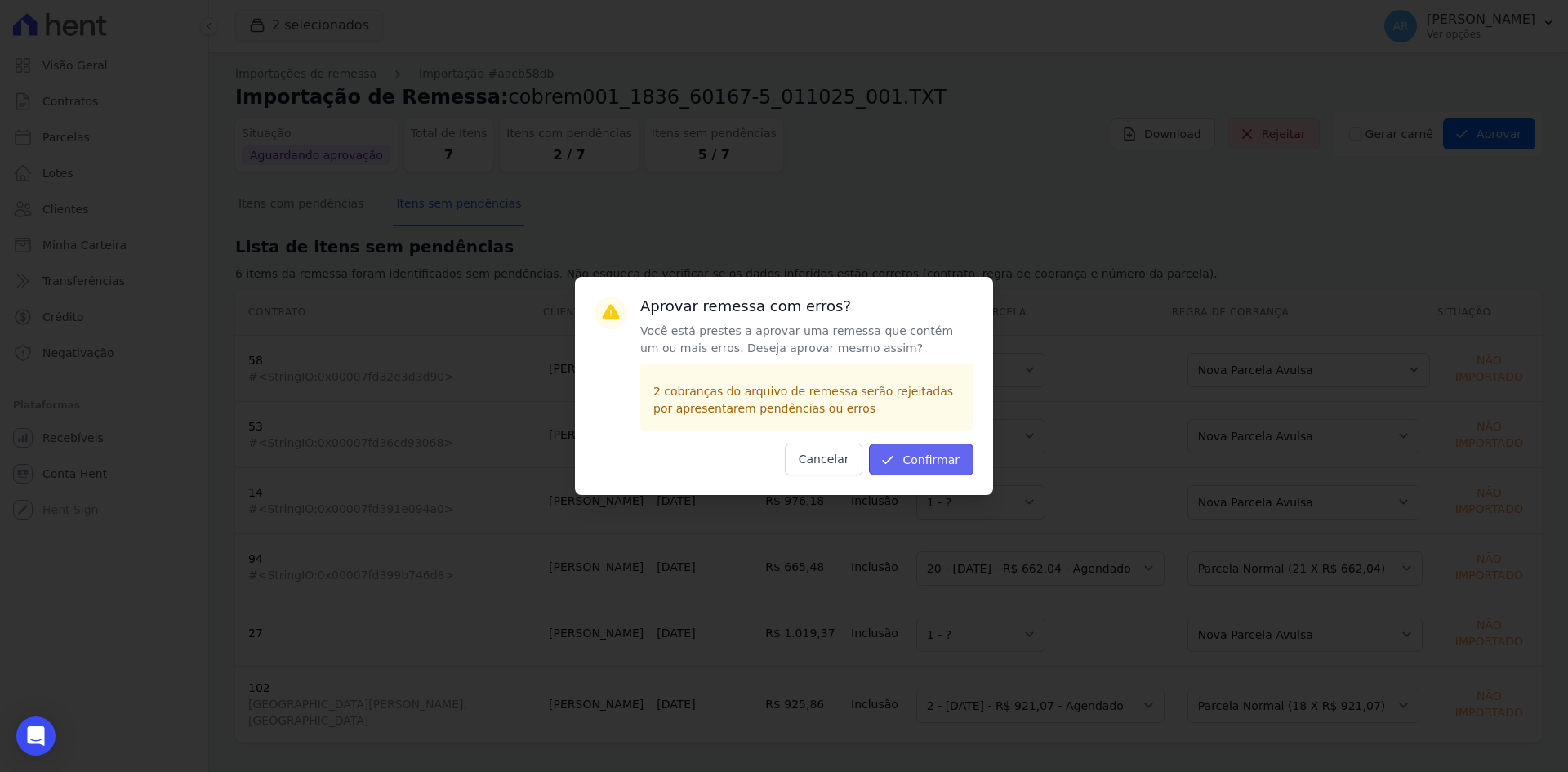
click at [920, 462] on button "Confirmar" at bounding box center [921, 460] width 105 height 32
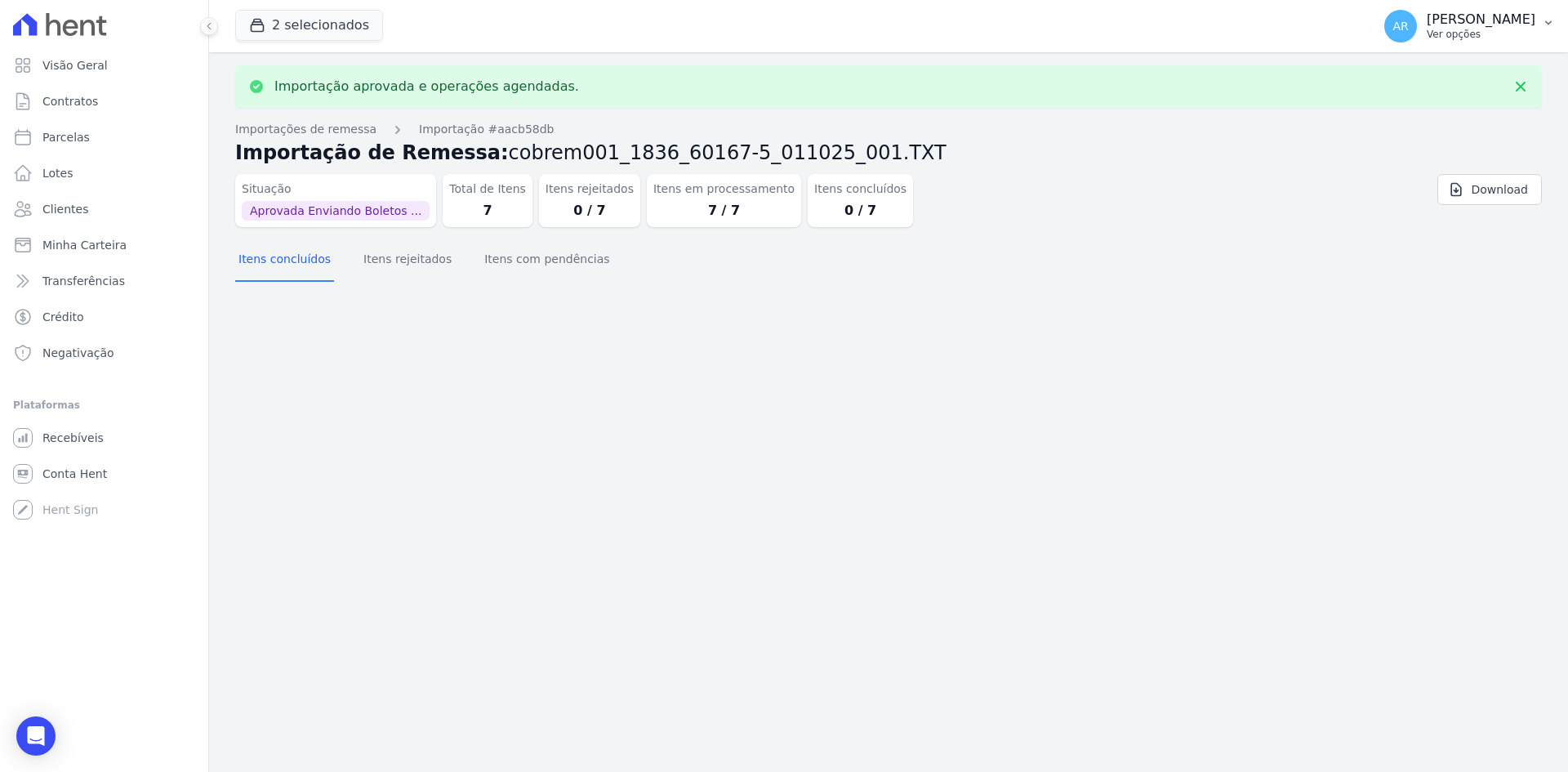
click at [1427, 32] on p "Ver opções" at bounding box center [1481, 34] width 109 height 13
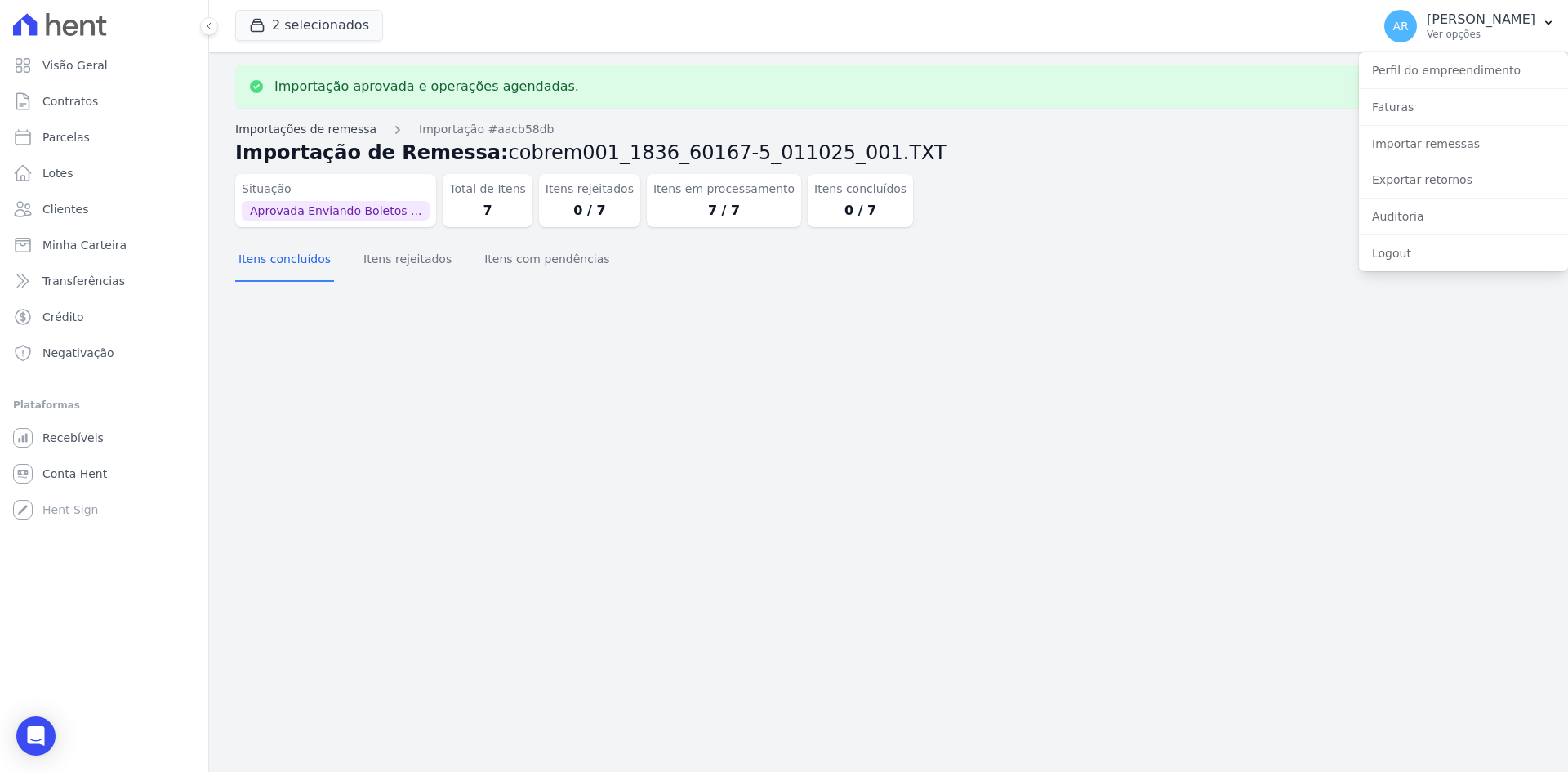
click at [289, 128] on link "Importações de remessa" at bounding box center [306, 130] width 141 height 17
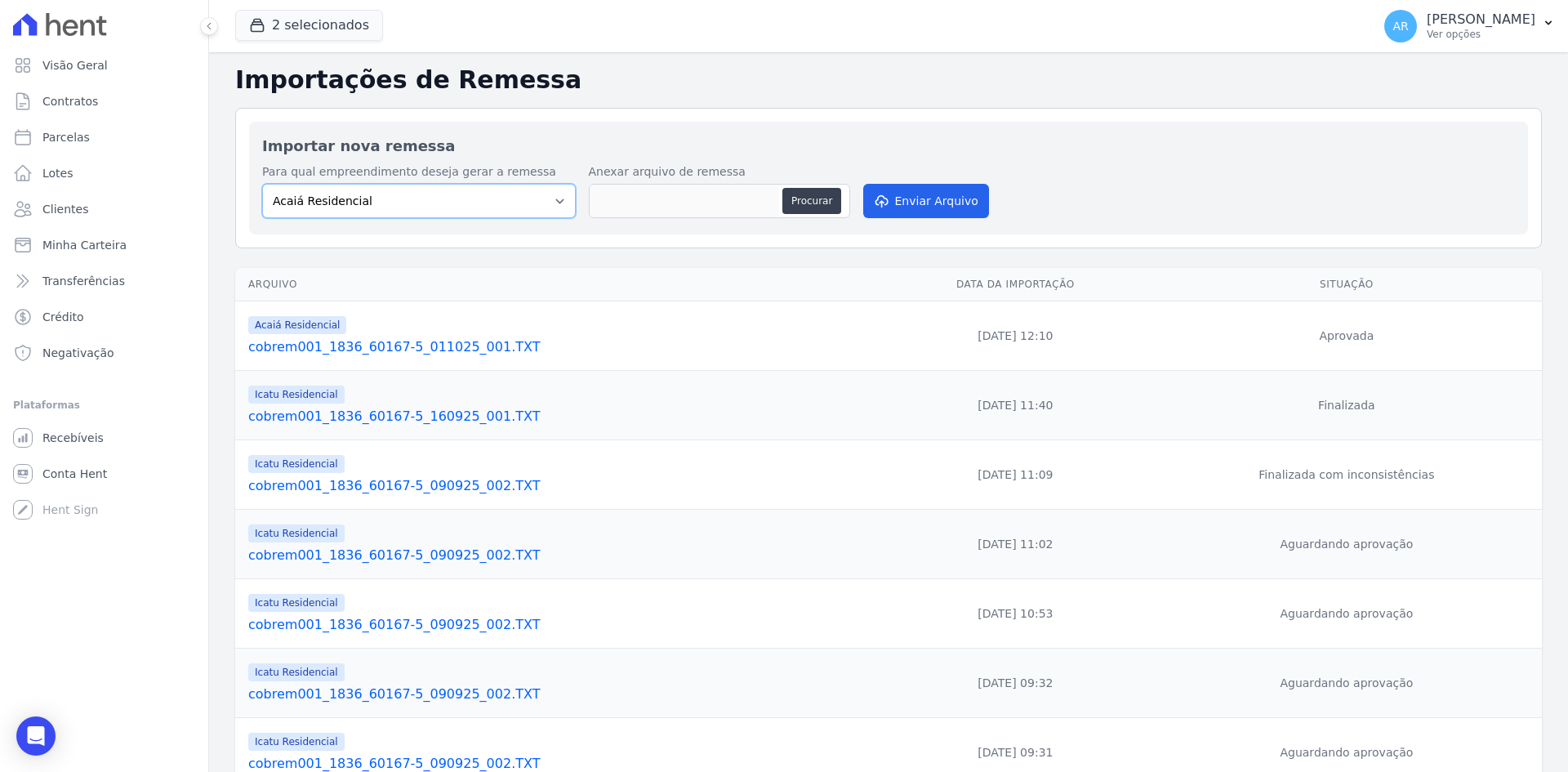
click at [416, 199] on select "Acaiá Residencial Icatu Residencial" at bounding box center [419, 200] width 314 height 34
select select "8ec0072b-84f6-4b0b-83f7-c4a4d9c8ff07"
click at [262, 184] on select "Acaiá Residencial Icatu Residencial" at bounding box center [419, 200] width 314 height 34
click at [804, 215] on div "Procurar" at bounding box center [719, 200] width 262 height 34
click at [804, 208] on button "Procurar" at bounding box center [811, 200] width 59 height 26
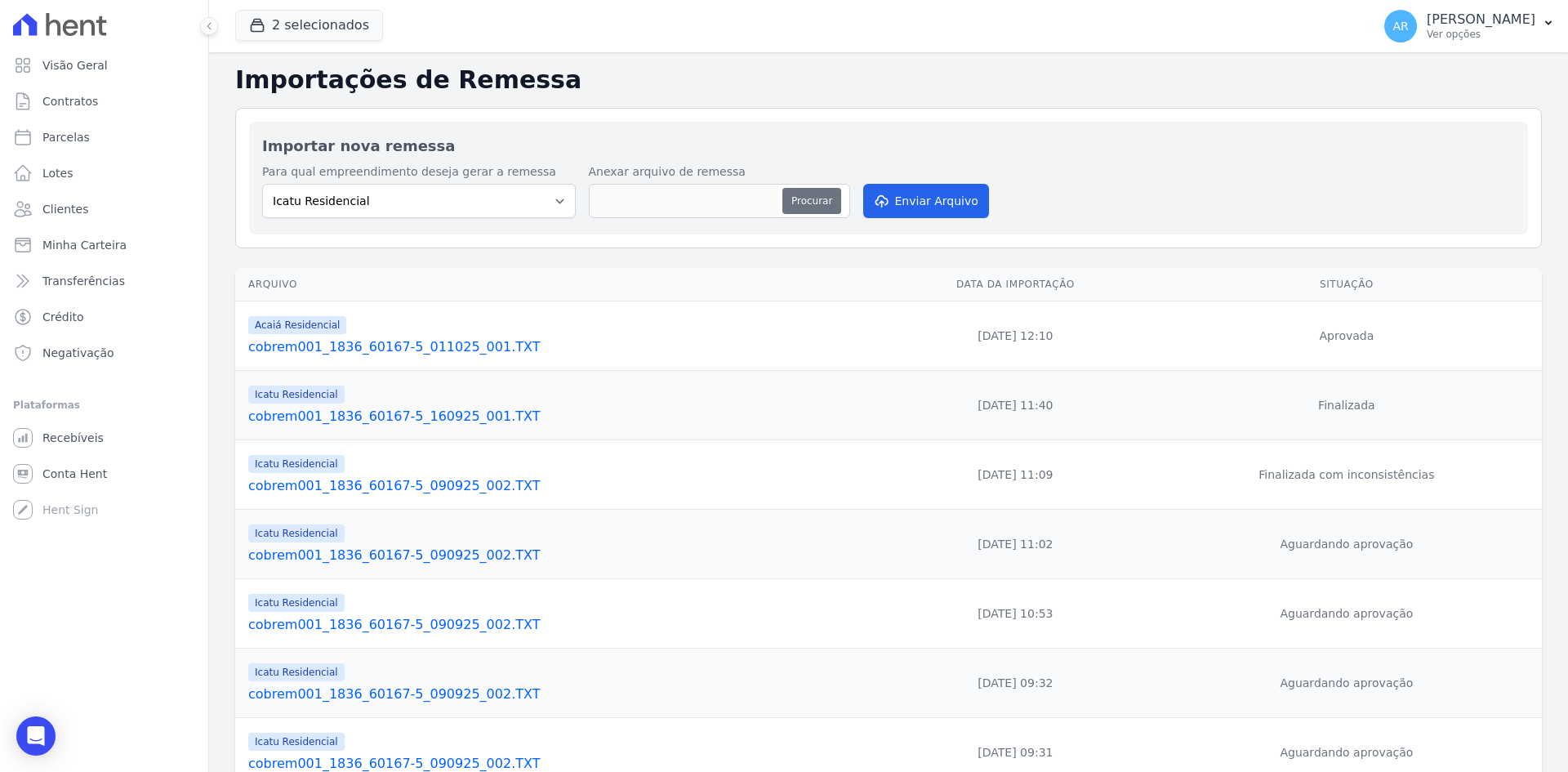
type input "cobrem001_1836_60167-5_011025_002.TXT"
click at [896, 203] on button "Enviar Arquivo" at bounding box center [925, 200] width 125 height 34
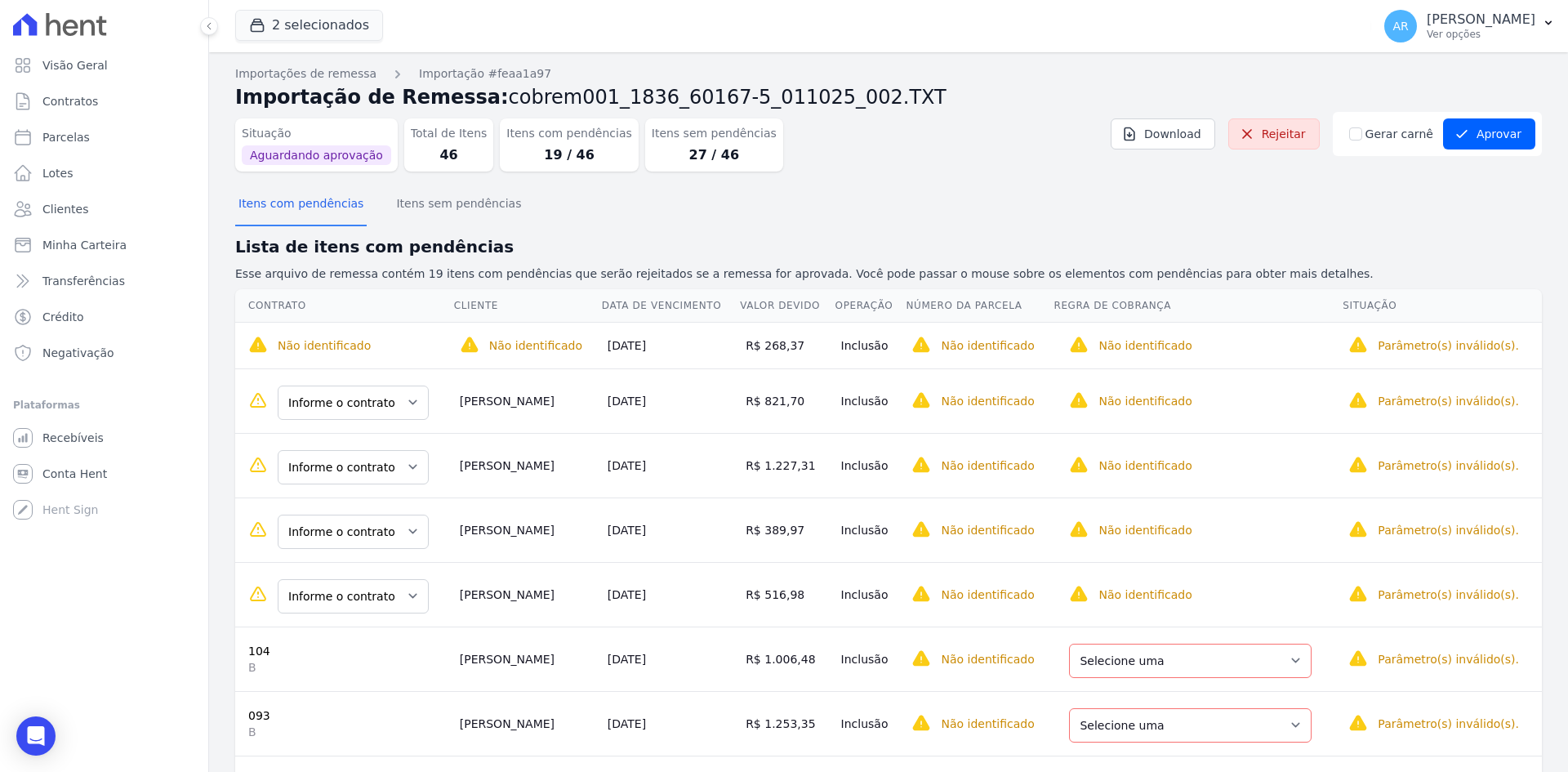
click at [539, 150] on dd "19 / 46" at bounding box center [569, 155] width 125 height 20
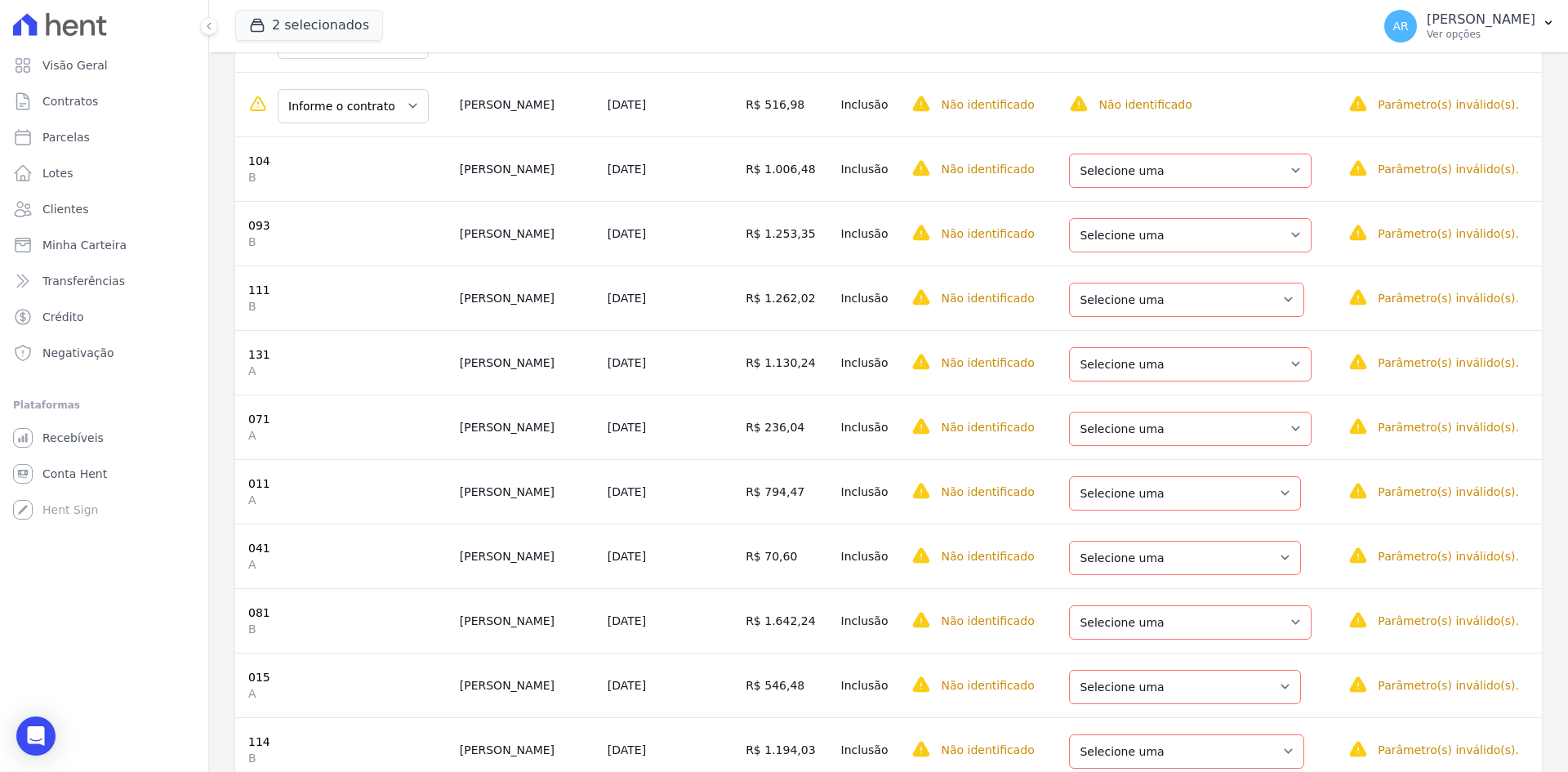
scroll to position [245, 0]
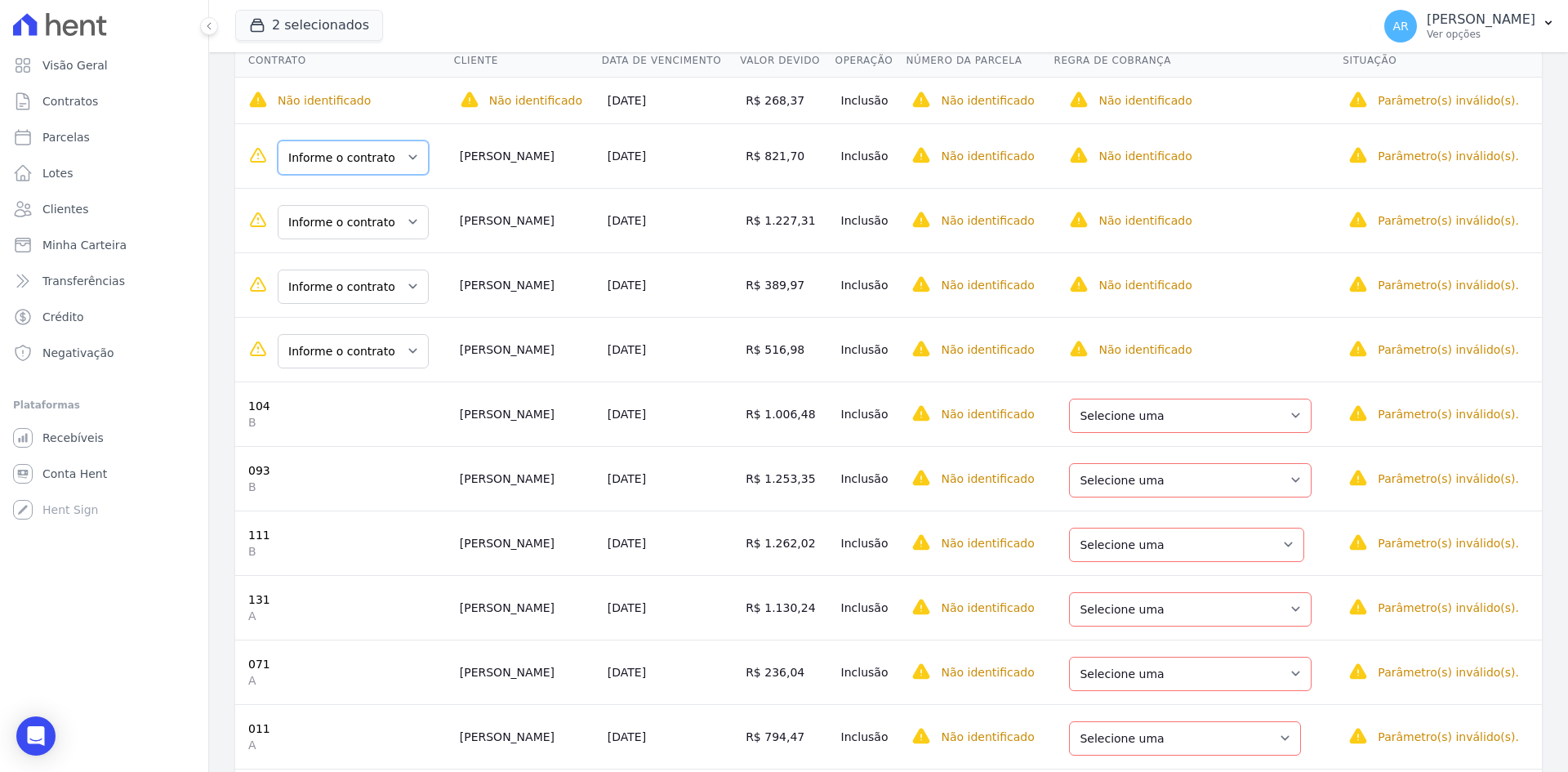
click at [370, 170] on select "Informe o contrato 116 teste teste" at bounding box center [353, 157] width 151 height 34
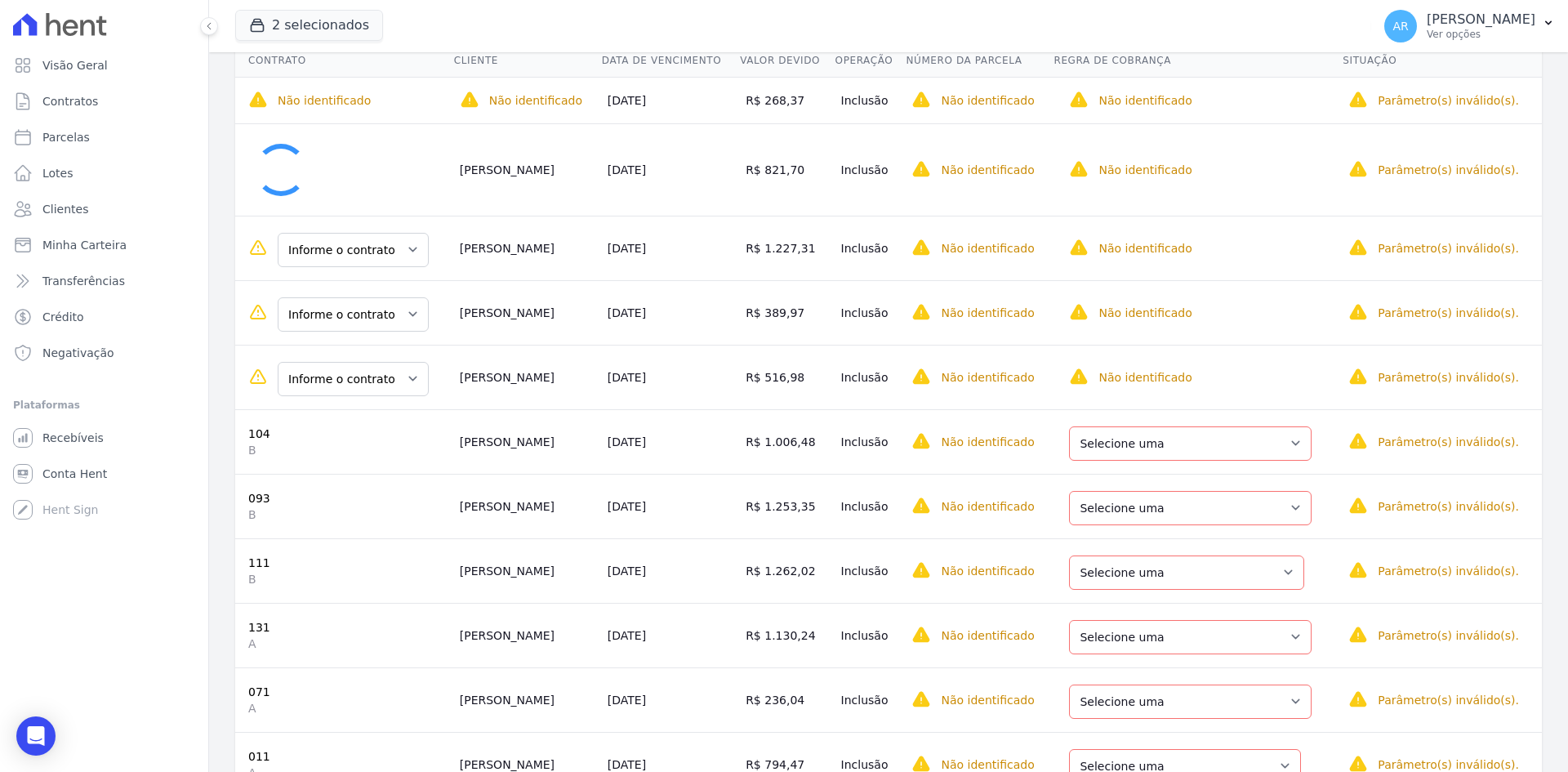
scroll to position [252, 0]
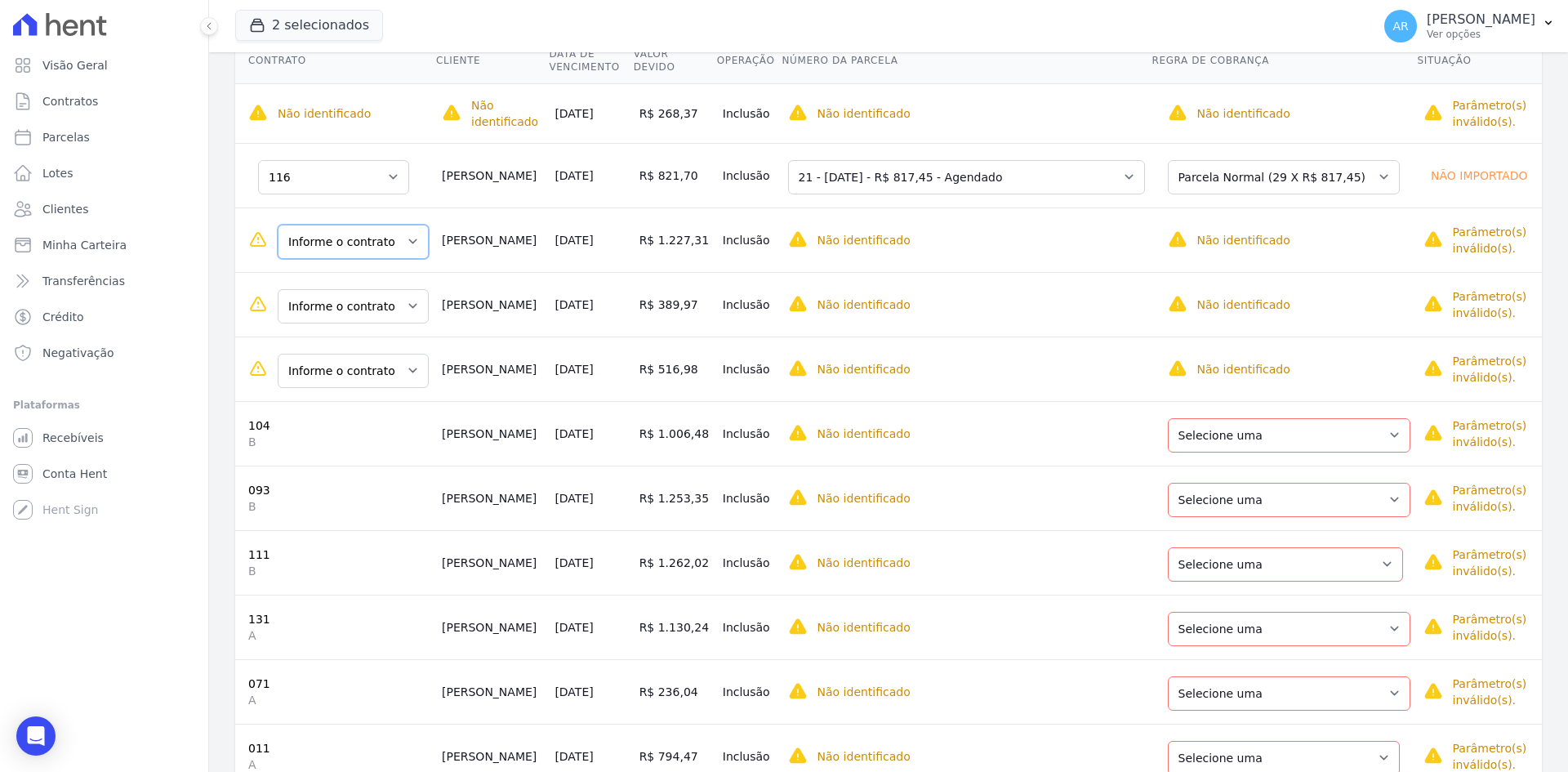
click at [333, 253] on select "Informe o contrato 076 teste teste" at bounding box center [353, 241] width 151 height 34
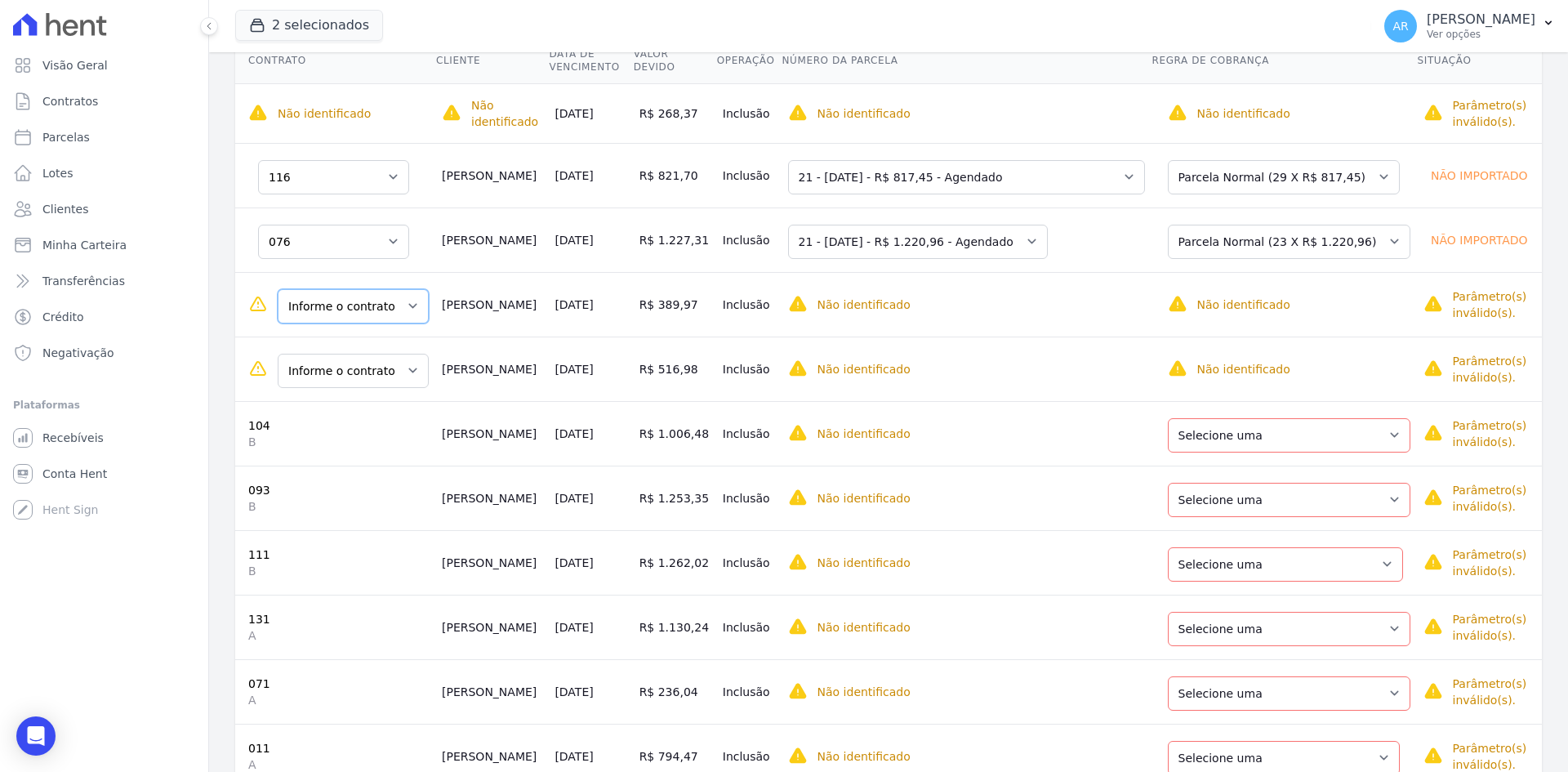
click at [337, 317] on select "Informe o contrato 076 teste teste" at bounding box center [353, 306] width 151 height 34
click at [327, 373] on select "Informe o contrato 061 teste teste" at bounding box center [353, 371] width 151 height 34
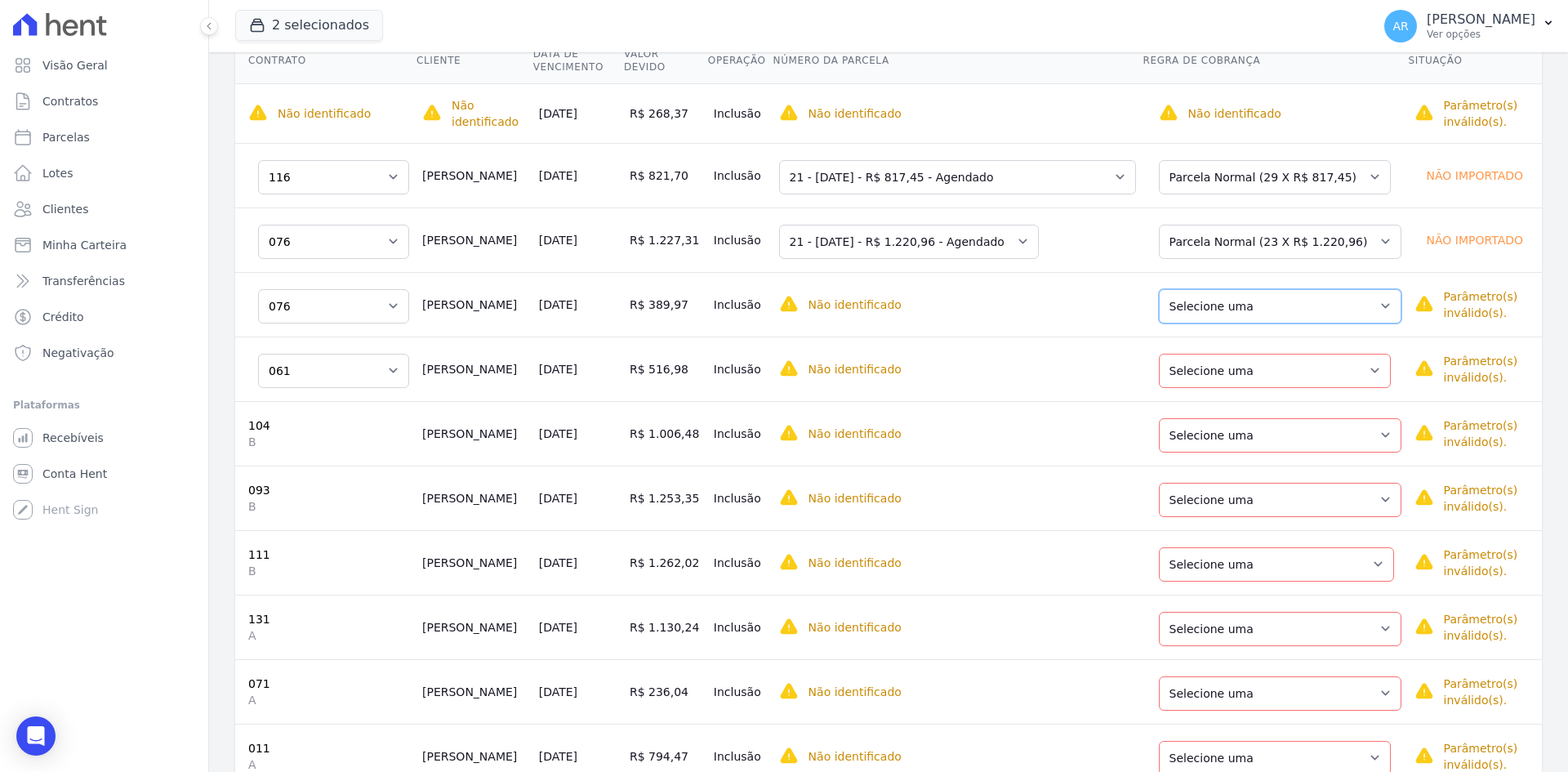
click at [1184, 317] on select "Selecione uma Nova Parcela Avulsa Parcela Avulsa Existente Parcela Normal (23 X…" at bounding box center [1280, 306] width 243 height 34
click at [1185, 376] on select "Selecione uma Nova Parcela Avulsa Parcela Avulsa Existente Parcela Normal (66 X…" at bounding box center [1274, 371] width 232 height 34
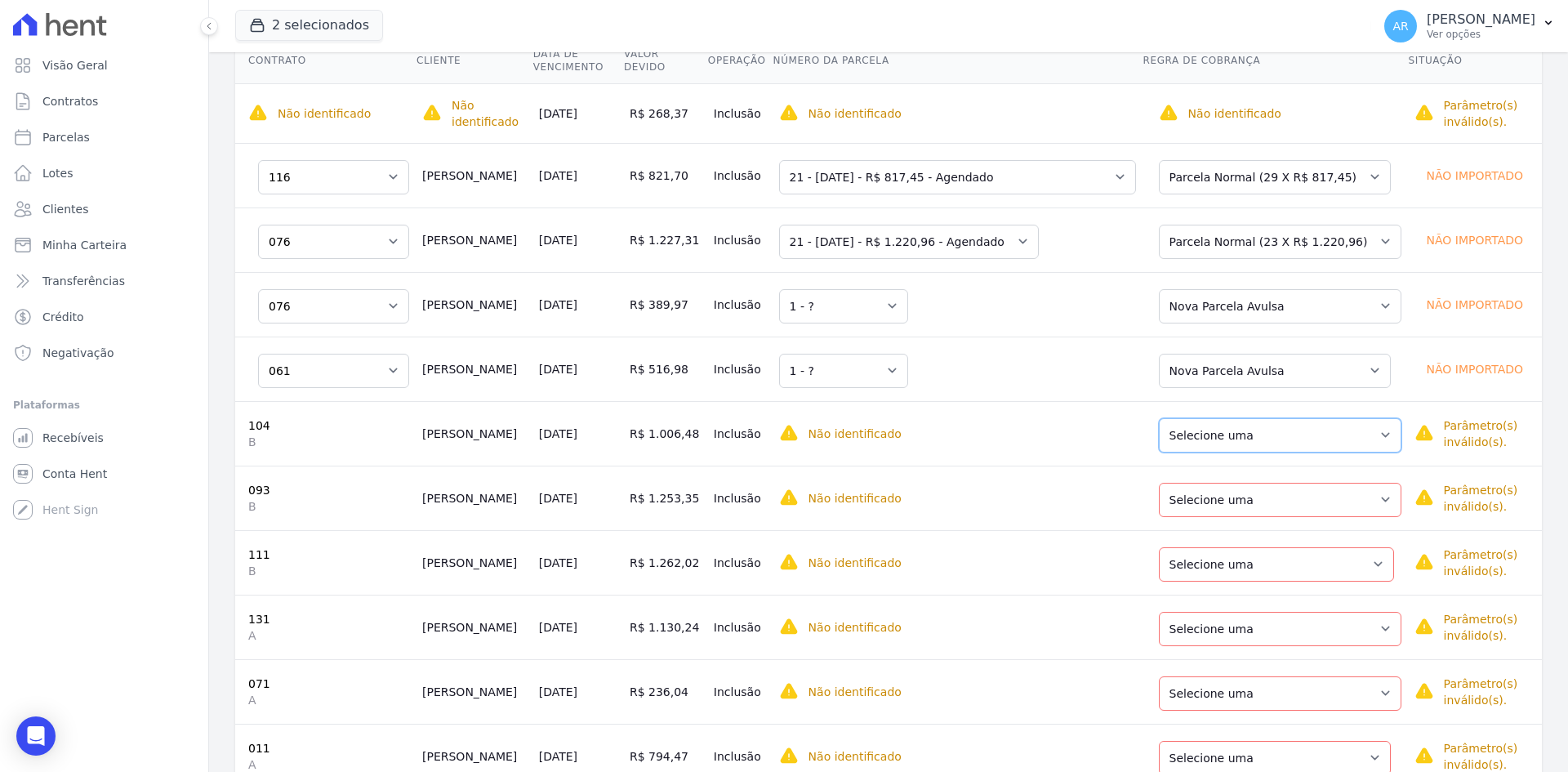
drag, startPoint x: 1194, startPoint y: 441, endPoint x: 1195, endPoint y: 450, distance: 9.1
click at [1194, 441] on select "Selecione uma Nova Parcela Avulsa Parcela Avulsa Existente Parcela Normal (37 X…" at bounding box center [1280, 435] width 243 height 34
drag, startPoint x: 1207, startPoint y: 492, endPoint x: 1206, endPoint y: 514, distance: 22.0
click at [1207, 492] on select "Selecione uma Nova Parcela Avulsa Parcela Avulsa Existente Parcela Normal (36 X…" at bounding box center [1280, 499] width 243 height 34
click at [1204, 529] on td "Selecione uma Nova Parcela Avulsa Parcela Avulsa Existente Parcela Normal (36 X…" at bounding box center [1276, 498] width 266 height 65
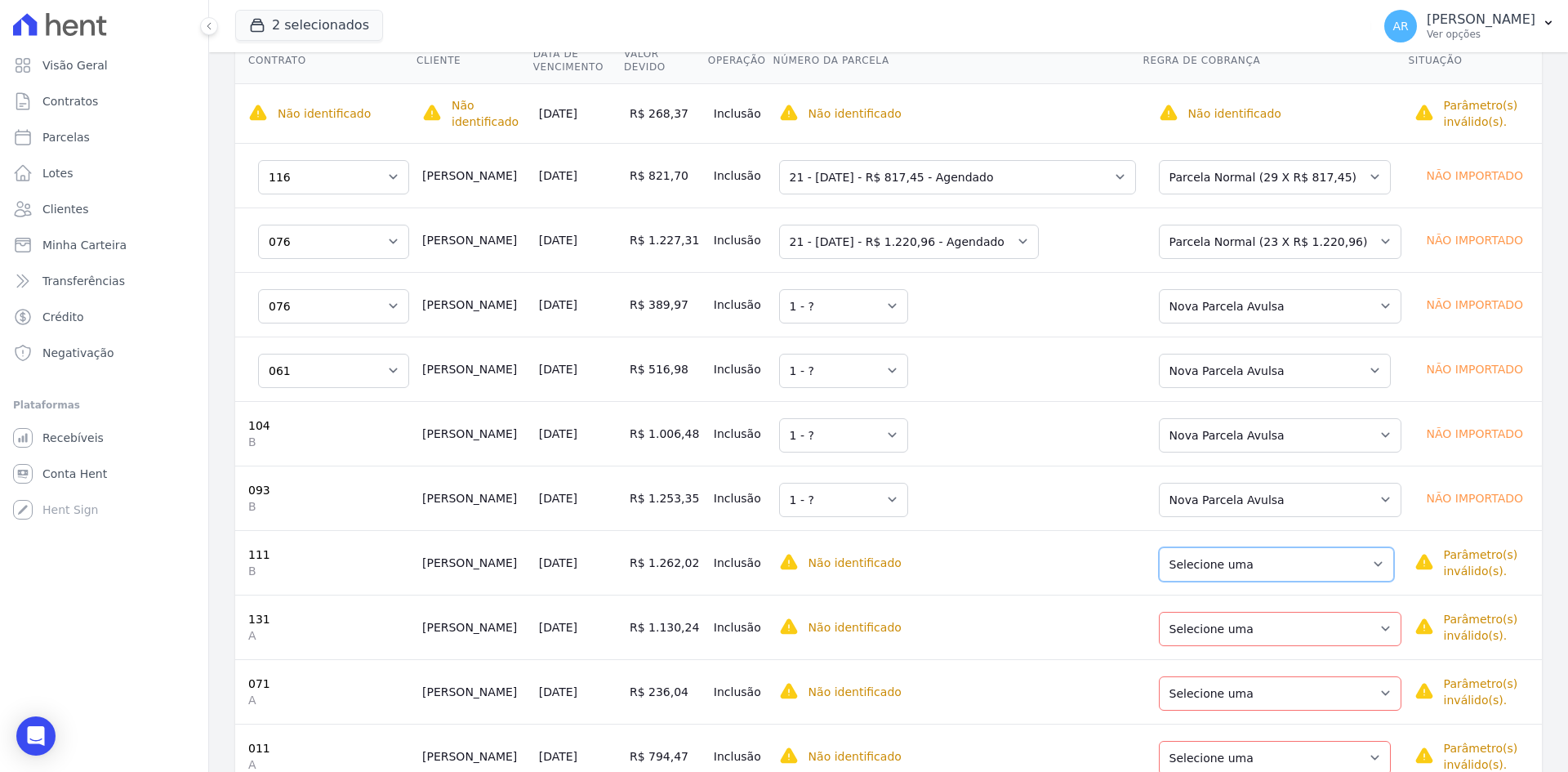
drag, startPoint x: 1204, startPoint y: 548, endPoint x: 1204, endPoint y: 567, distance: 19.0
click at [1204, 548] on select "Selecione uma Nova Parcela Avulsa Parcela Avulsa Existente Parcela Normal (1 X …" at bounding box center [1276, 564] width 235 height 34
click at [1187, 620] on select "Selecione uma Nova Parcela Avulsa Parcela Avulsa Existente Parcela Normal (36 X…" at bounding box center [1280, 628] width 243 height 34
click at [1203, 661] on td "Selecione uma Nova Parcela Avulsa Parcela Avulsa Existente Parcela Normal (66 X…" at bounding box center [1276, 691] width 266 height 65
click at [1203, 679] on select "Selecione uma Nova Parcela Avulsa Parcela Avulsa Existente Parcela Normal (66 X…" at bounding box center [1280, 693] width 243 height 34
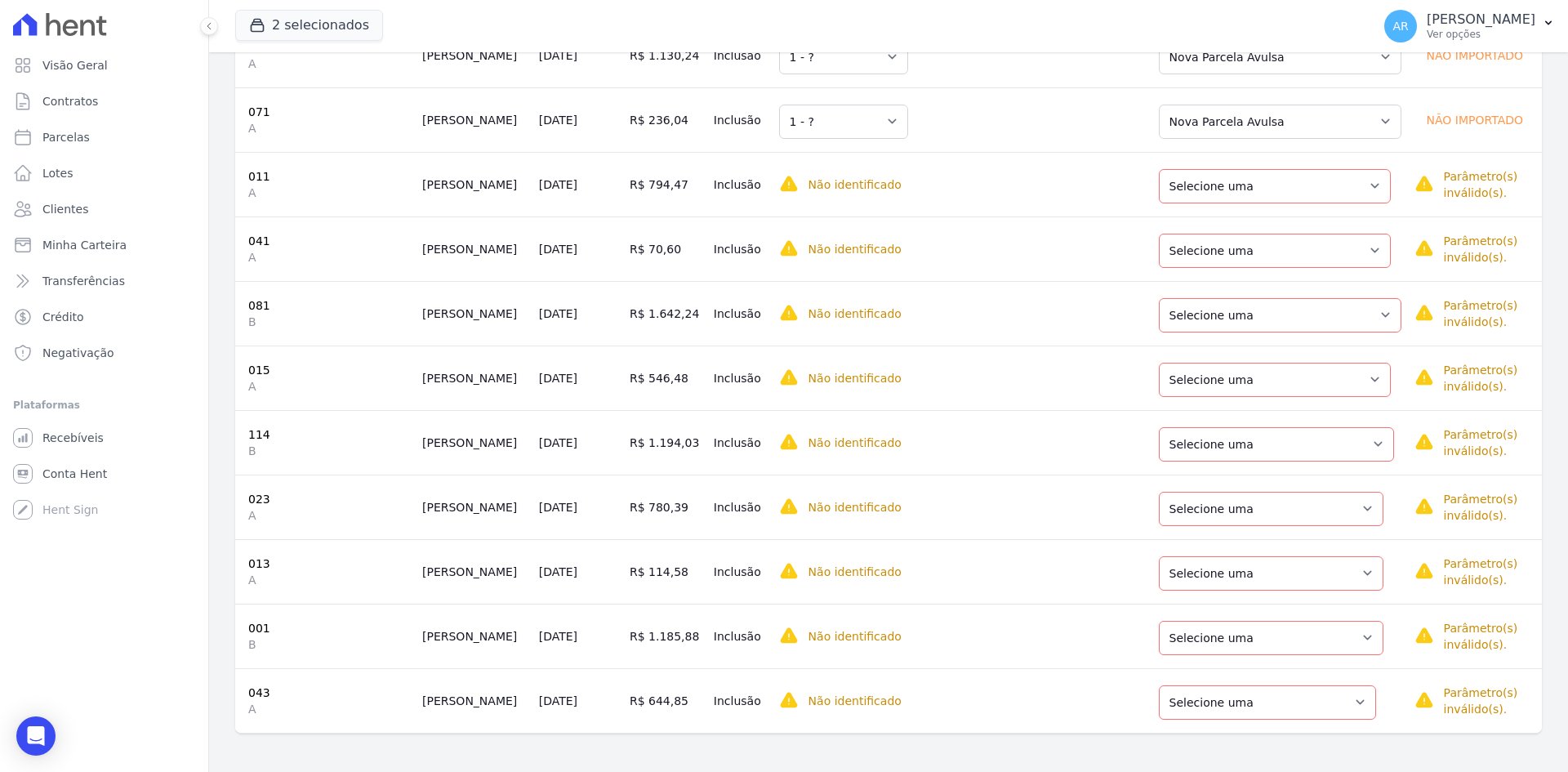
scroll to position [825, 0]
click at [1203, 687] on select "Selecione uma Nova Parcela Avulsa Parcela Avulsa Existente Parcela Normal (1 X …" at bounding box center [1267, 701] width 218 height 34
click at [1193, 691] on select "Selecione uma Nova Parcela Avulsa Parcela Avulsa Existente Parcela Normal (1 X …" at bounding box center [1267, 701] width 218 height 34
click at [1189, 642] on select "Selecione uma Nova Parcela Avulsa Parcela Avulsa Existente Parcela Normal (2 X …" at bounding box center [1271, 637] width 224 height 34
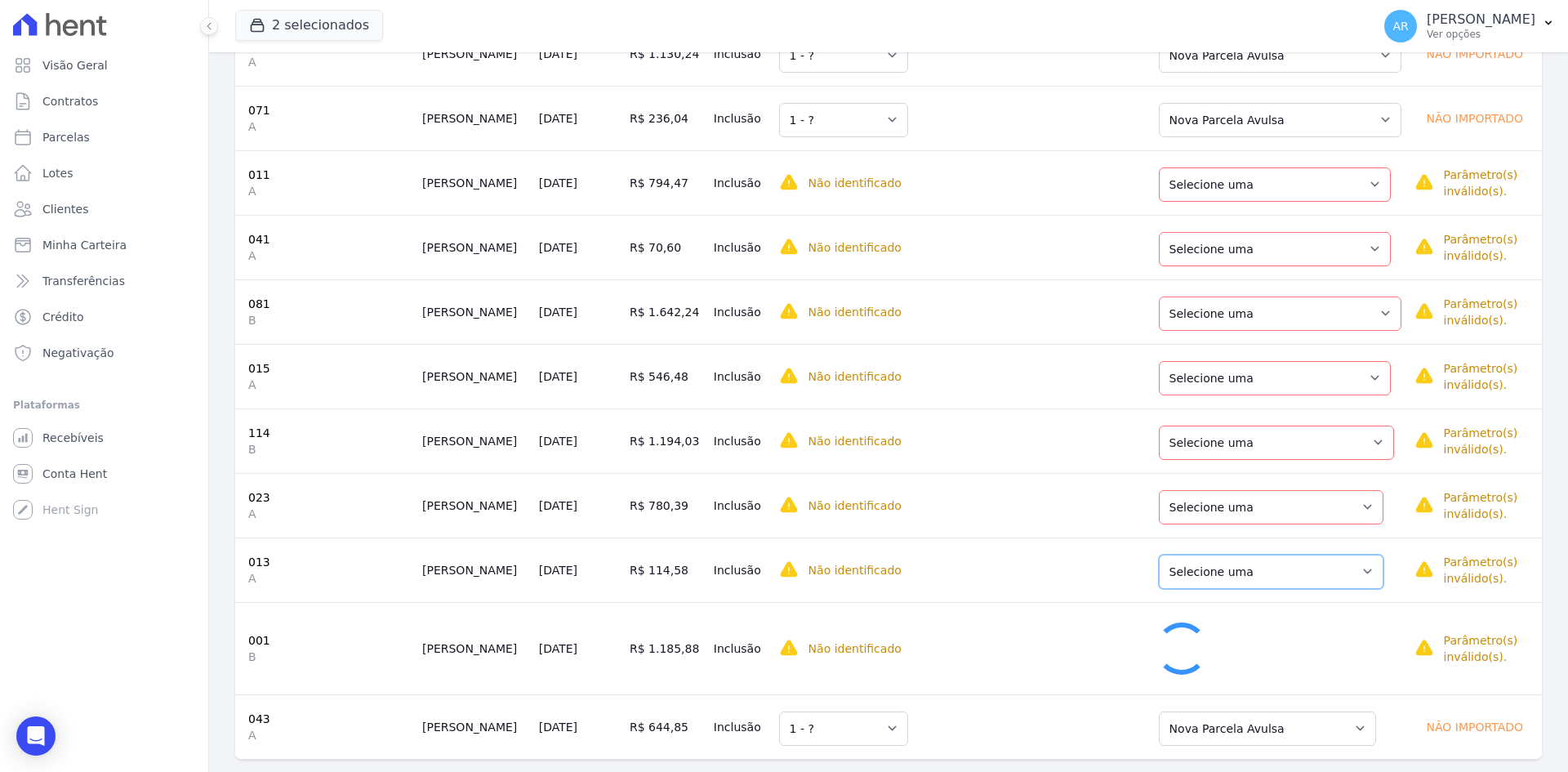
click at [1190, 573] on select "Selecione uma Nova Parcela Avulsa Parcela Avulsa Existente Parcela Normal (2 X …" at bounding box center [1271, 572] width 224 height 34
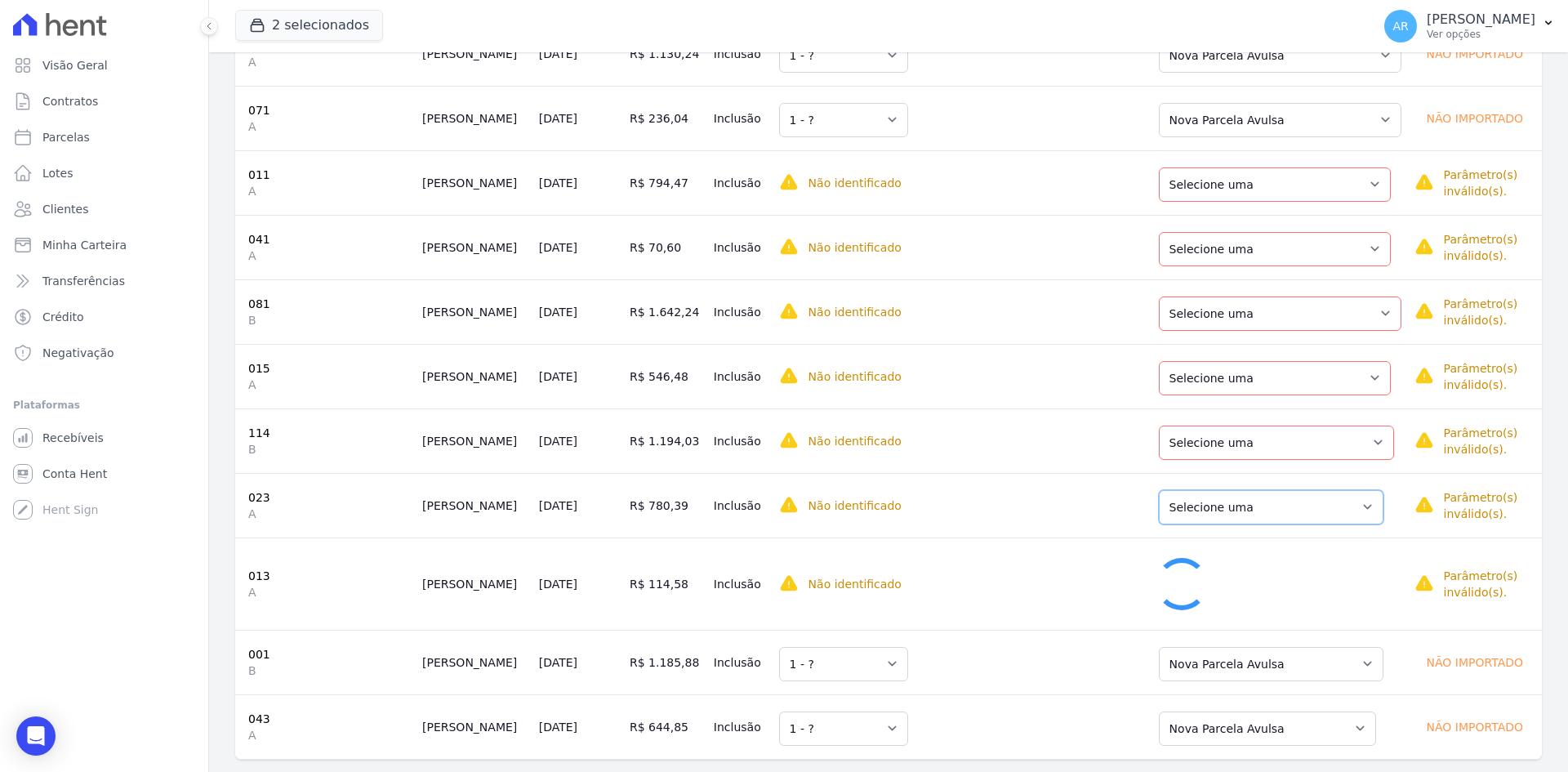
drag, startPoint x: 1187, startPoint y: 509, endPoint x: 1185, endPoint y: 520, distance: 11.2
click at [1187, 509] on select "Selecione uma Nova Parcela Avulsa Parcela Avulsa Existente Parcela Normal (6 X …" at bounding box center [1271, 507] width 224 height 34
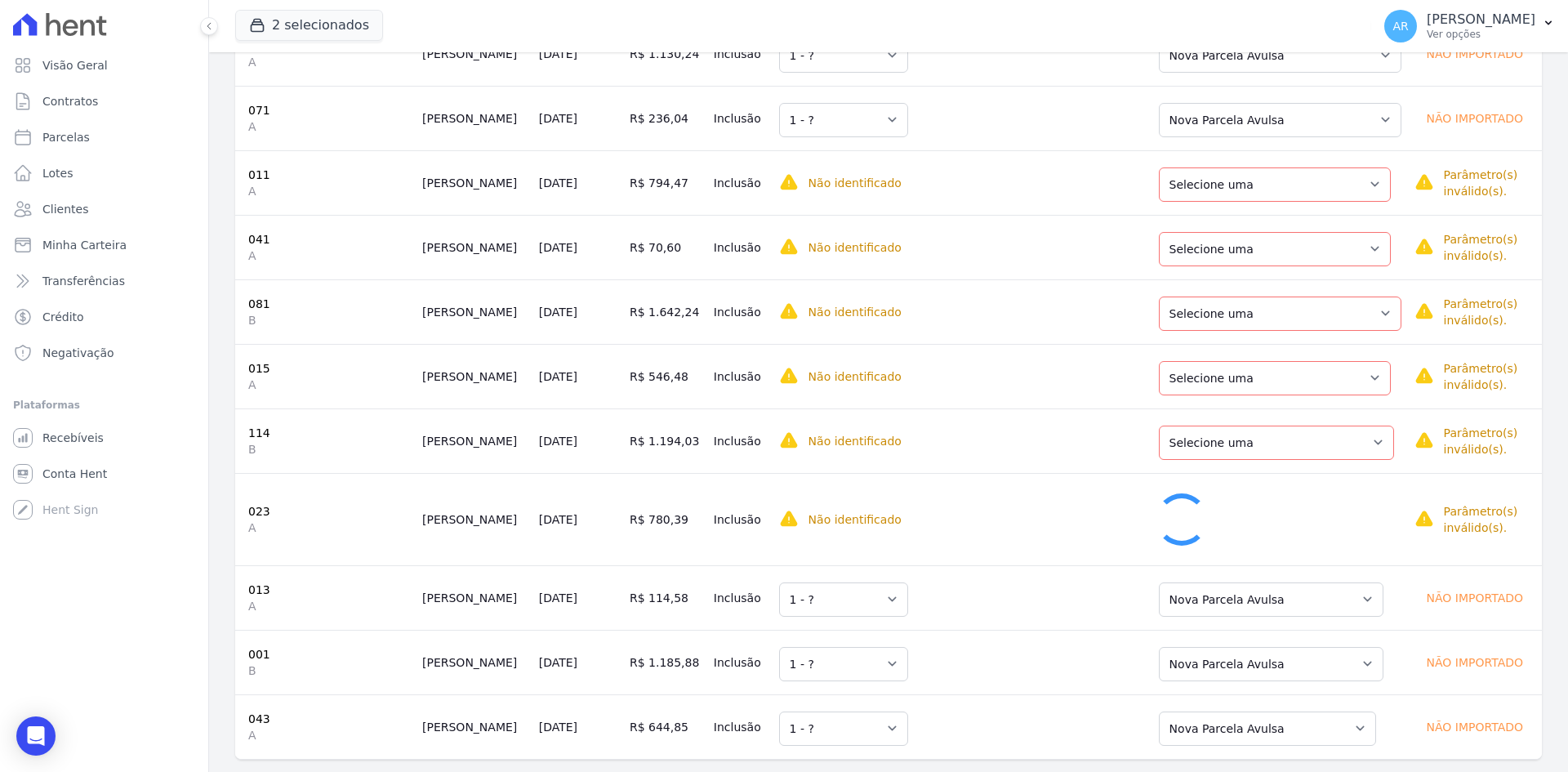
click at [1189, 425] on div "Selecione uma Nova Parcela Avulsa Parcela Avulsa Existente Parcela Normal (5 X …" at bounding box center [1276, 440] width 235 height 37
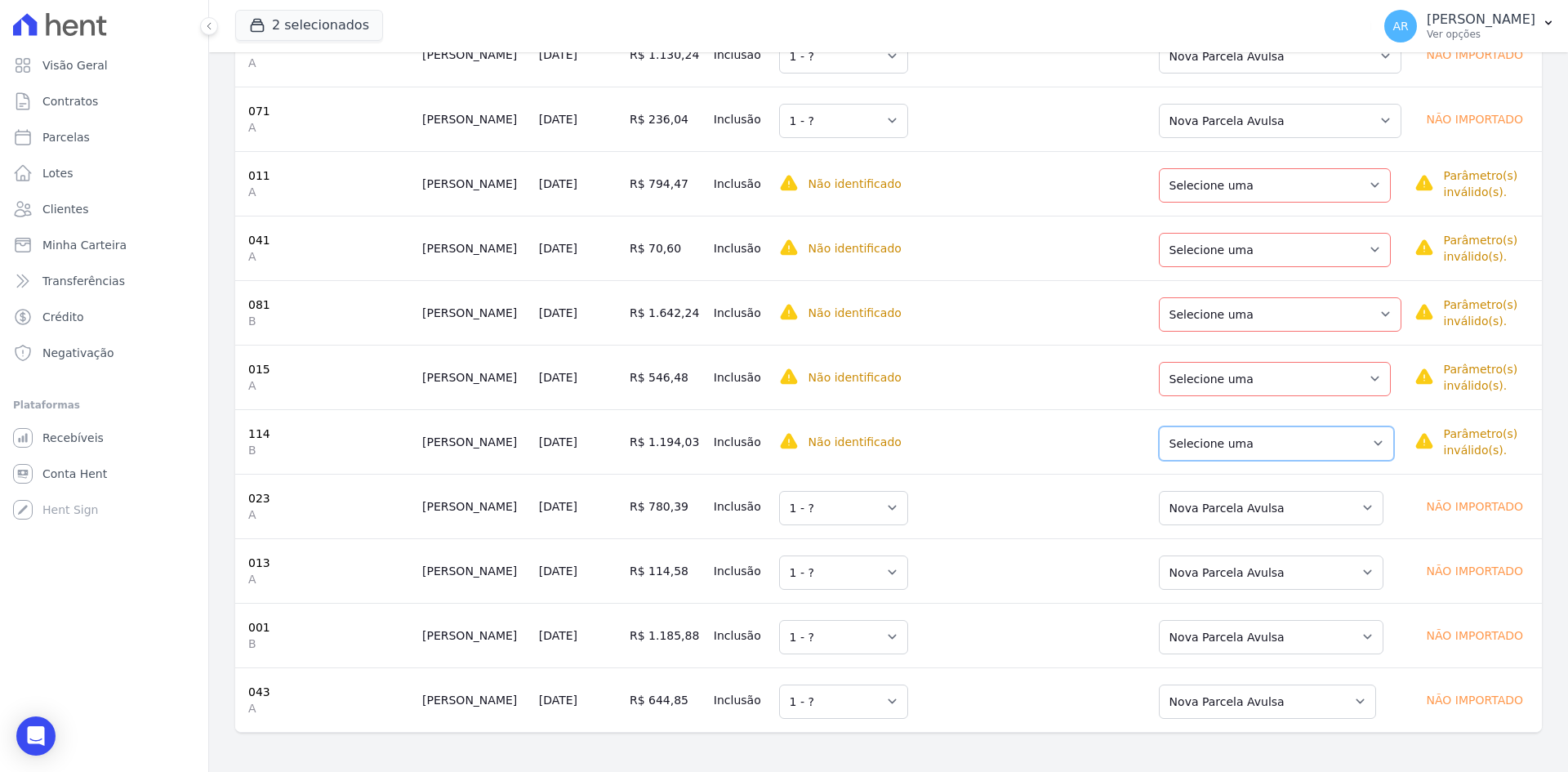
drag, startPoint x: 1186, startPoint y: 443, endPoint x: 1185, endPoint y: 453, distance: 10.0
click at [1186, 443] on select "Selecione uma Nova Parcela Avulsa Parcela Avulsa Existente Parcela Normal (5 X …" at bounding box center [1276, 443] width 235 height 34
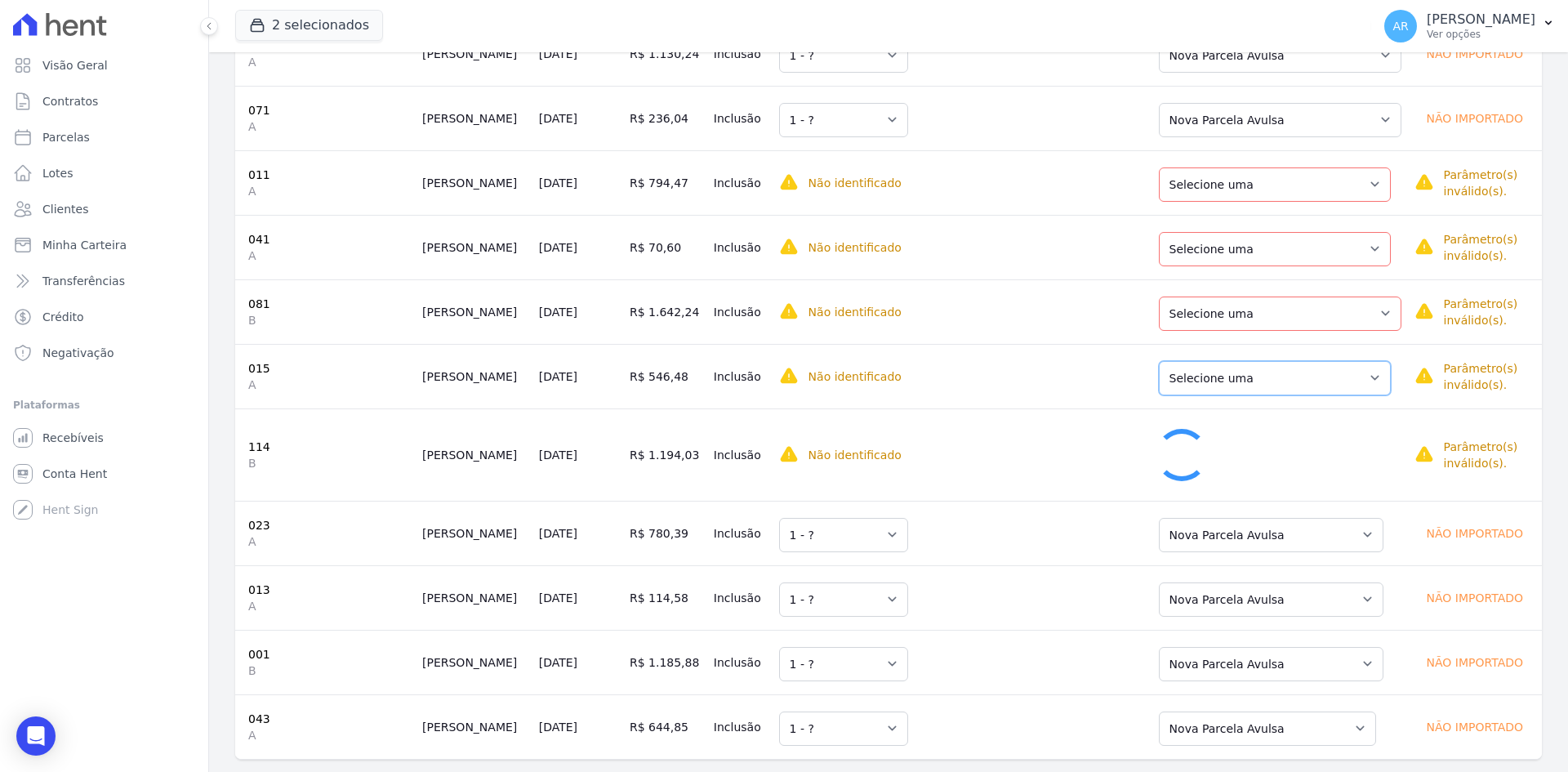
click at [1202, 385] on select "Selecione uma Nova Parcela Avulsa Parcela Avulsa Existente Parcela Normal (16 X…" at bounding box center [1274, 378] width 232 height 34
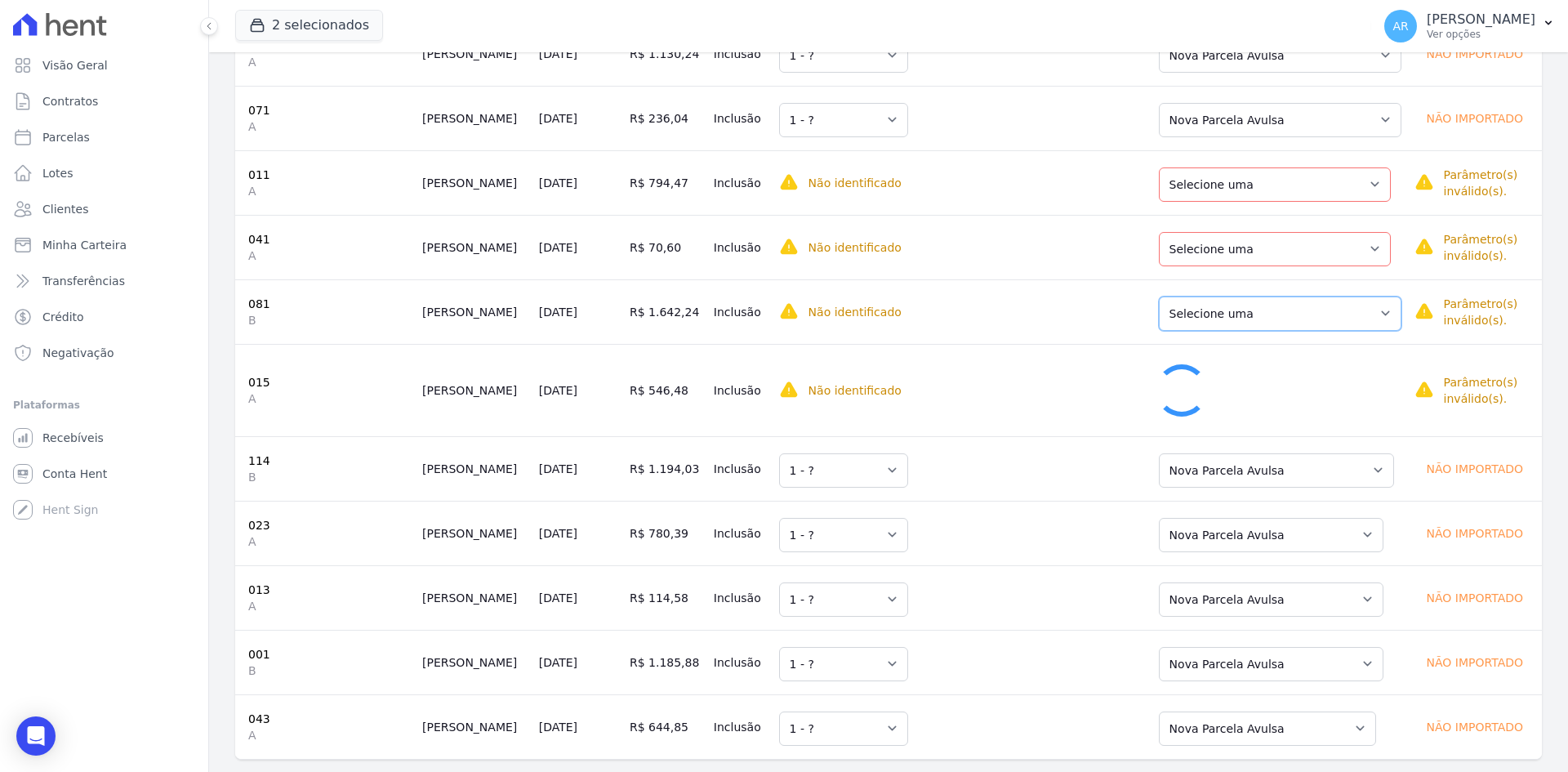
drag, startPoint x: 1196, startPoint y: 312, endPoint x: 1193, endPoint y: 331, distance: 19.2
click at [1196, 312] on select "Selecione uma Nova Parcela Avulsa Parcela Avulsa Existente Parcela Normal (14 X…" at bounding box center [1280, 313] width 243 height 34
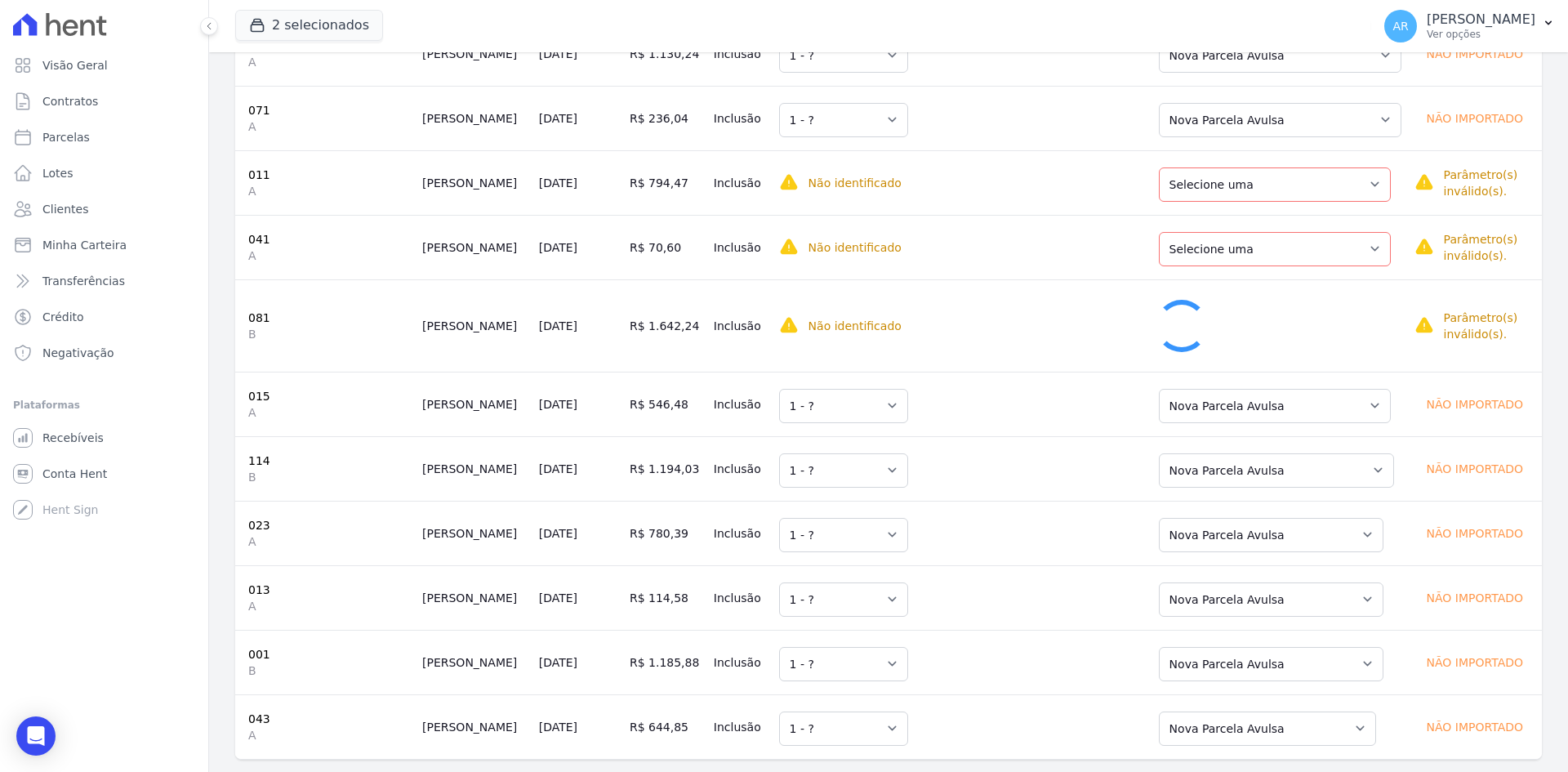
click at [1197, 268] on td "Selecione uma Nova Parcela Avulsa Parcela Avulsa Existente Parcela Normal (30 X…" at bounding box center [1276, 248] width 266 height 65
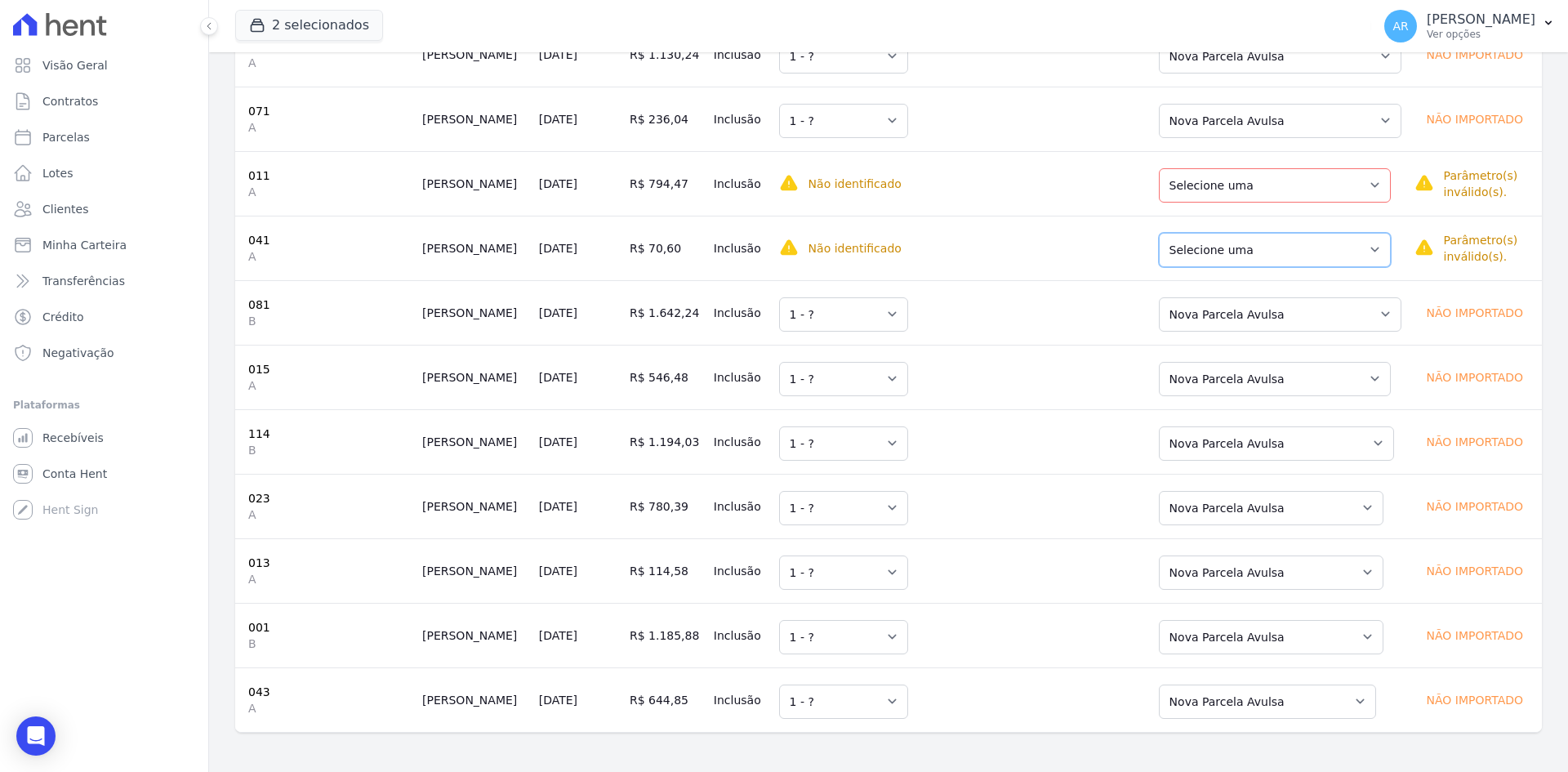
drag, startPoint x: 1197, startPoint y: 258, endPoint x: 1195, endPoint y: 266, distance: 8.2
click at [1197, 258] on select "Selecione uma Nova Parcela Avulsa Parcela Avulsa Existente Parcela Normal (30 X…" at bounding box center [1274, 249] width 232 height 34
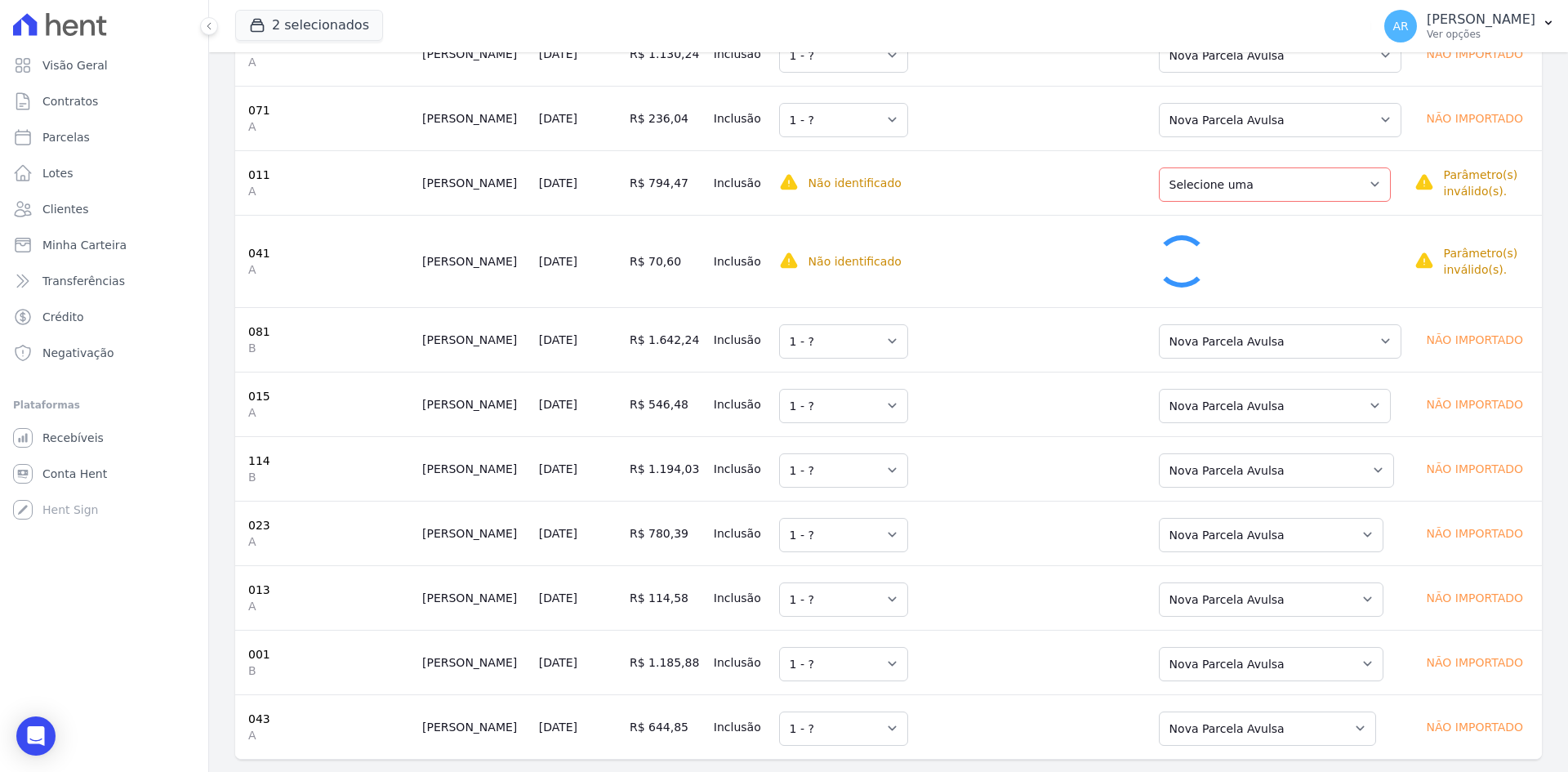
click at [1187, 204] on td "Selecione uma Nova Parcela Avulsa Parcela Avulsa Existente Parcela Normal (55 X…" at bounding box center [1276, 183] width 266 height 65
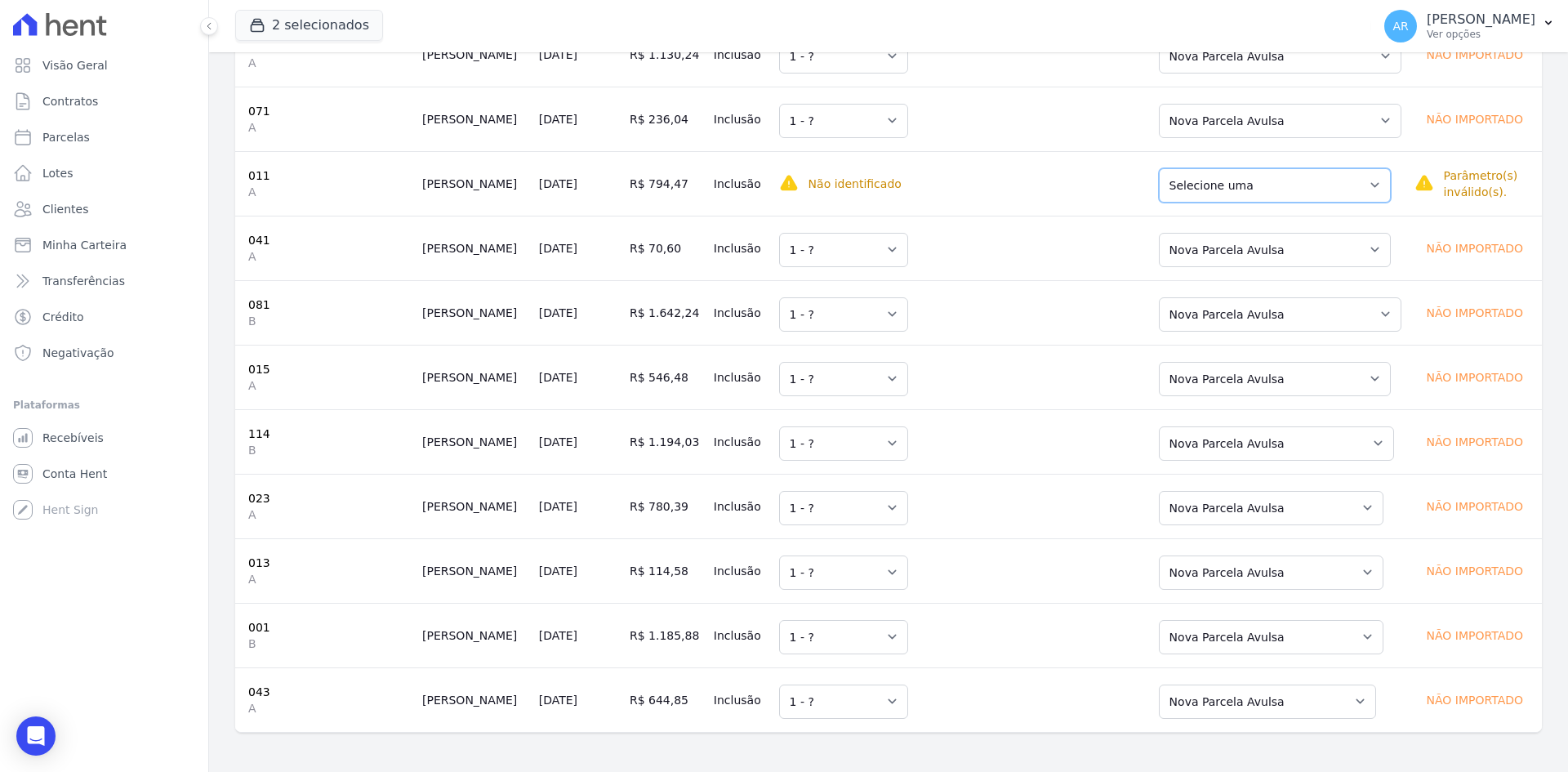
click at [1185, 189] on select "Selecione uma Nova Parcela Avulsa Parcela Avulsa Existente Parcela Normal (55 X…" at bounding box center [1274, 185] width 232 height 34
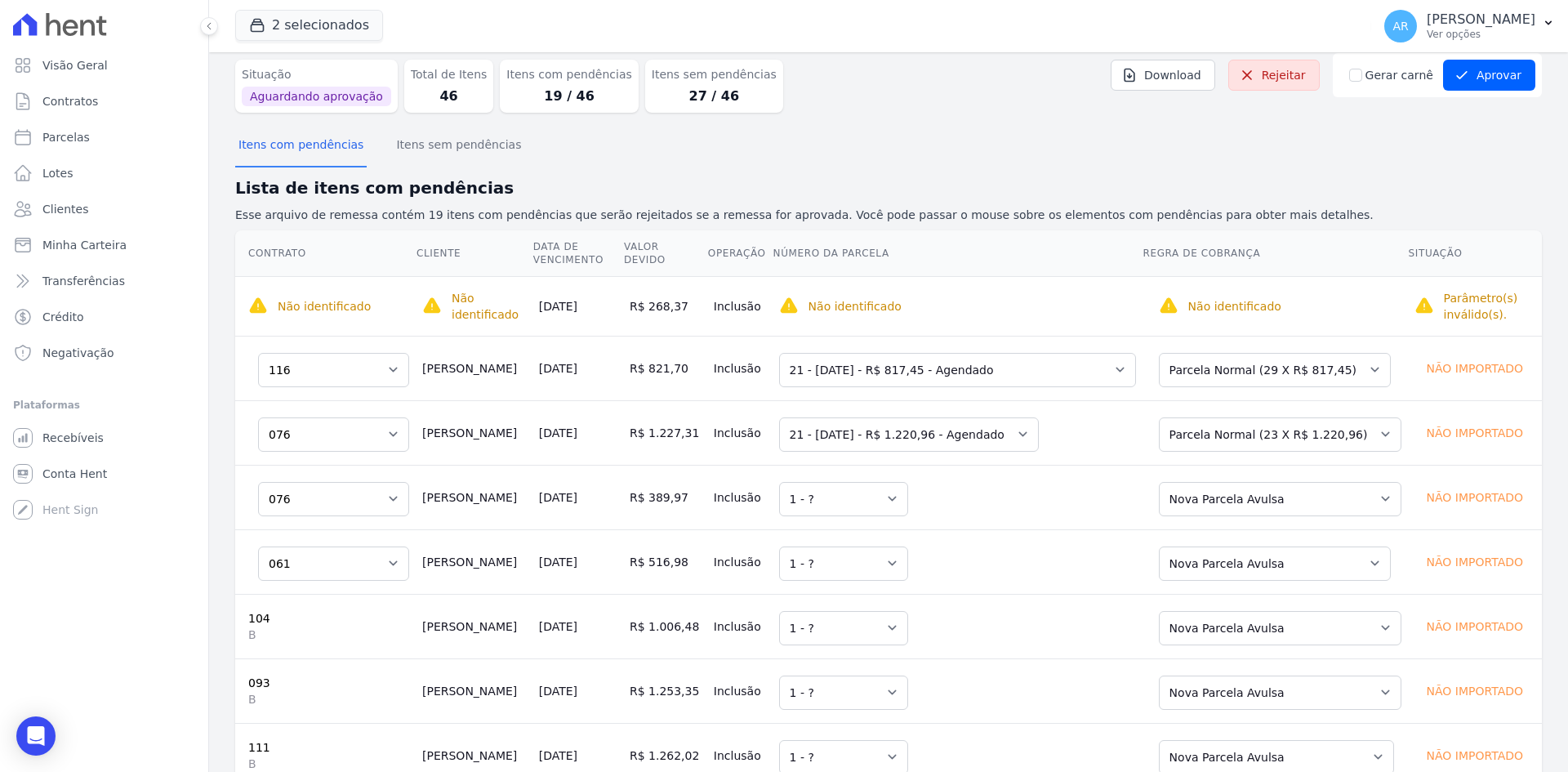
scroll to position [0, 0]
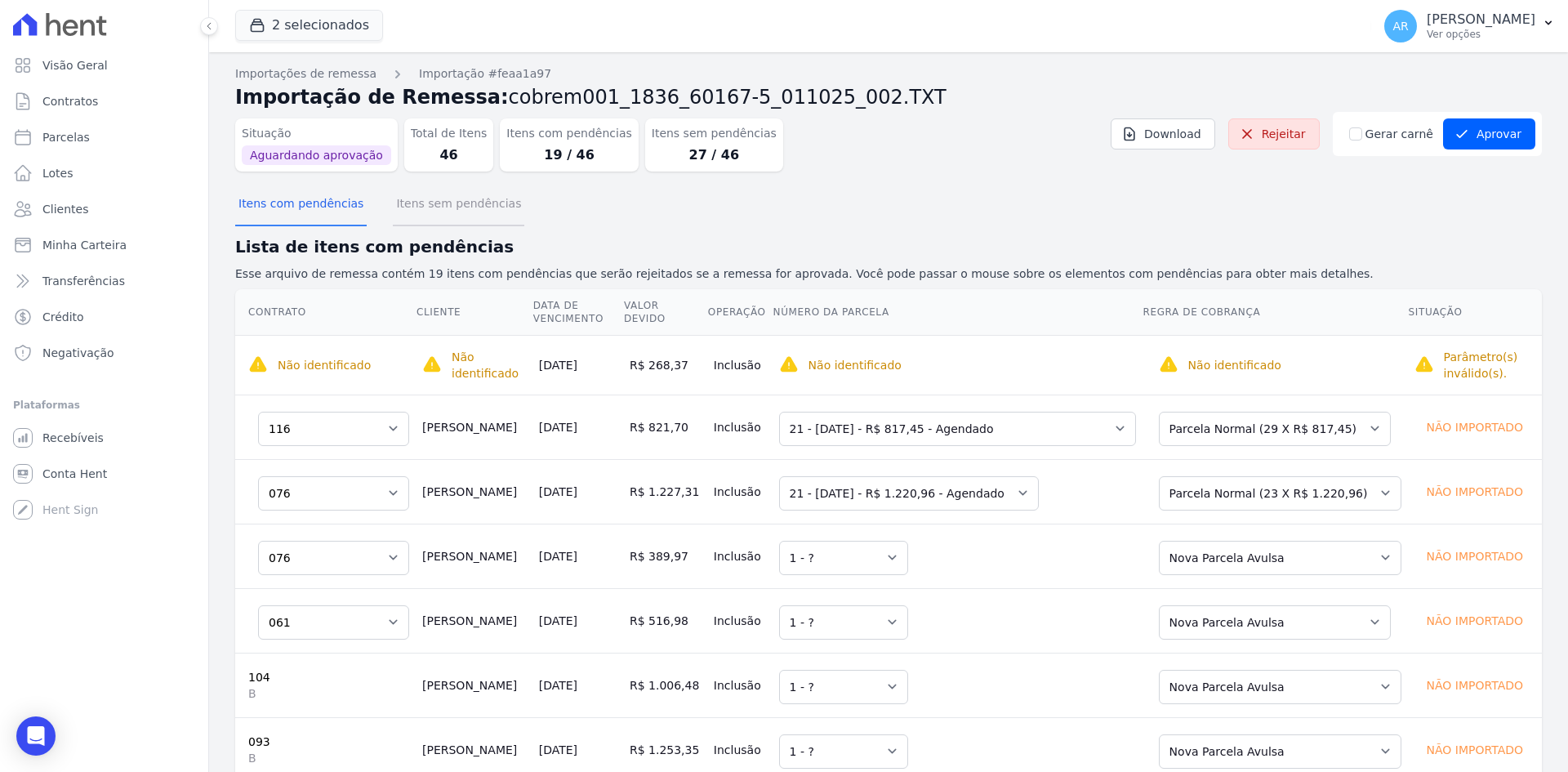
click at [450, 207] on button "Itens sem pendências" at bounding box center [458, 204] width 131 height 42
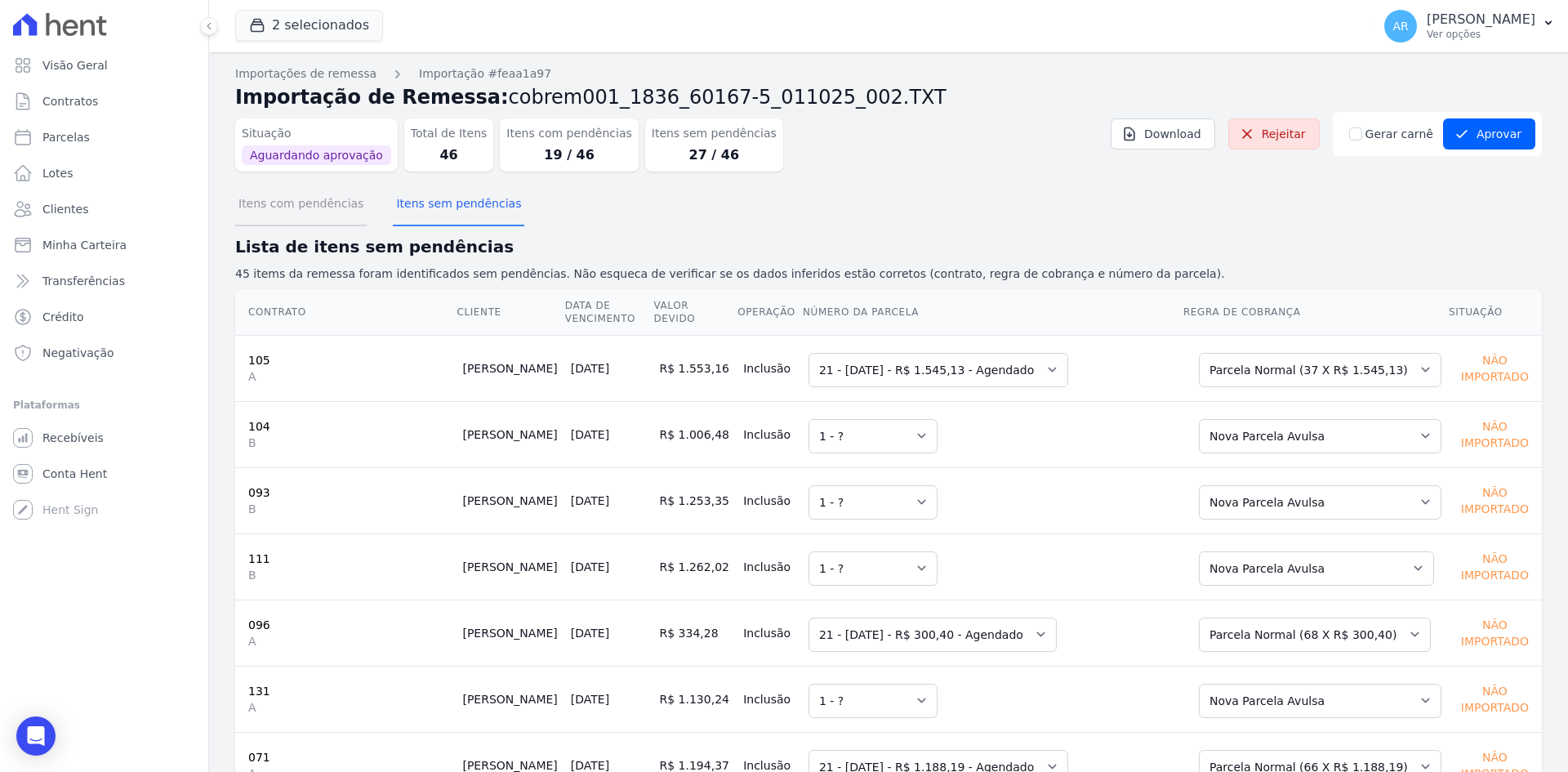
click at [302, 212] on button "Itens com pendências" at bounding box center [301, 204] width 131 height 42
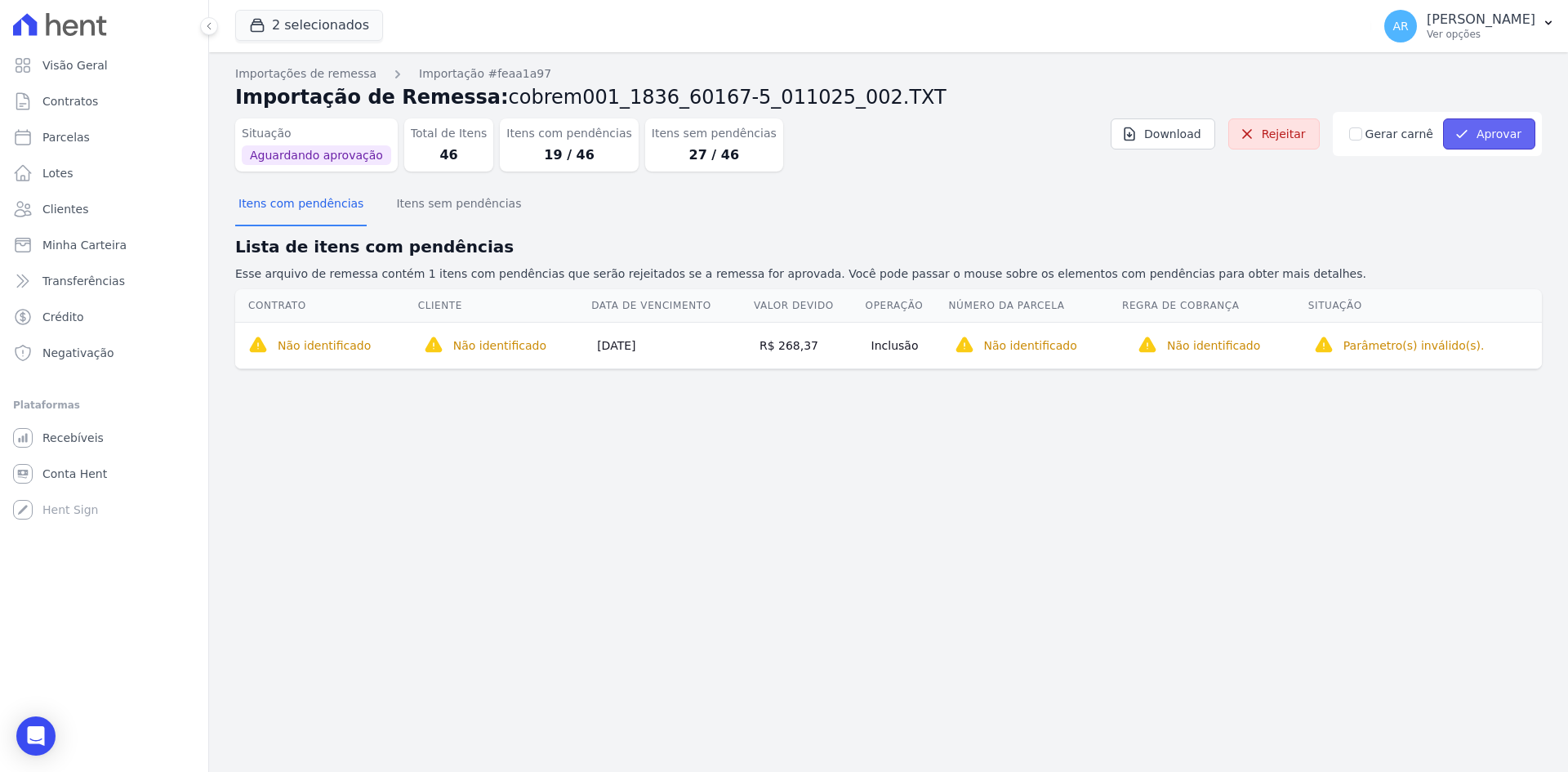
click at [1477, 130] on button "Aprovar" at bounding box center [1488, 134] width 92 height 31
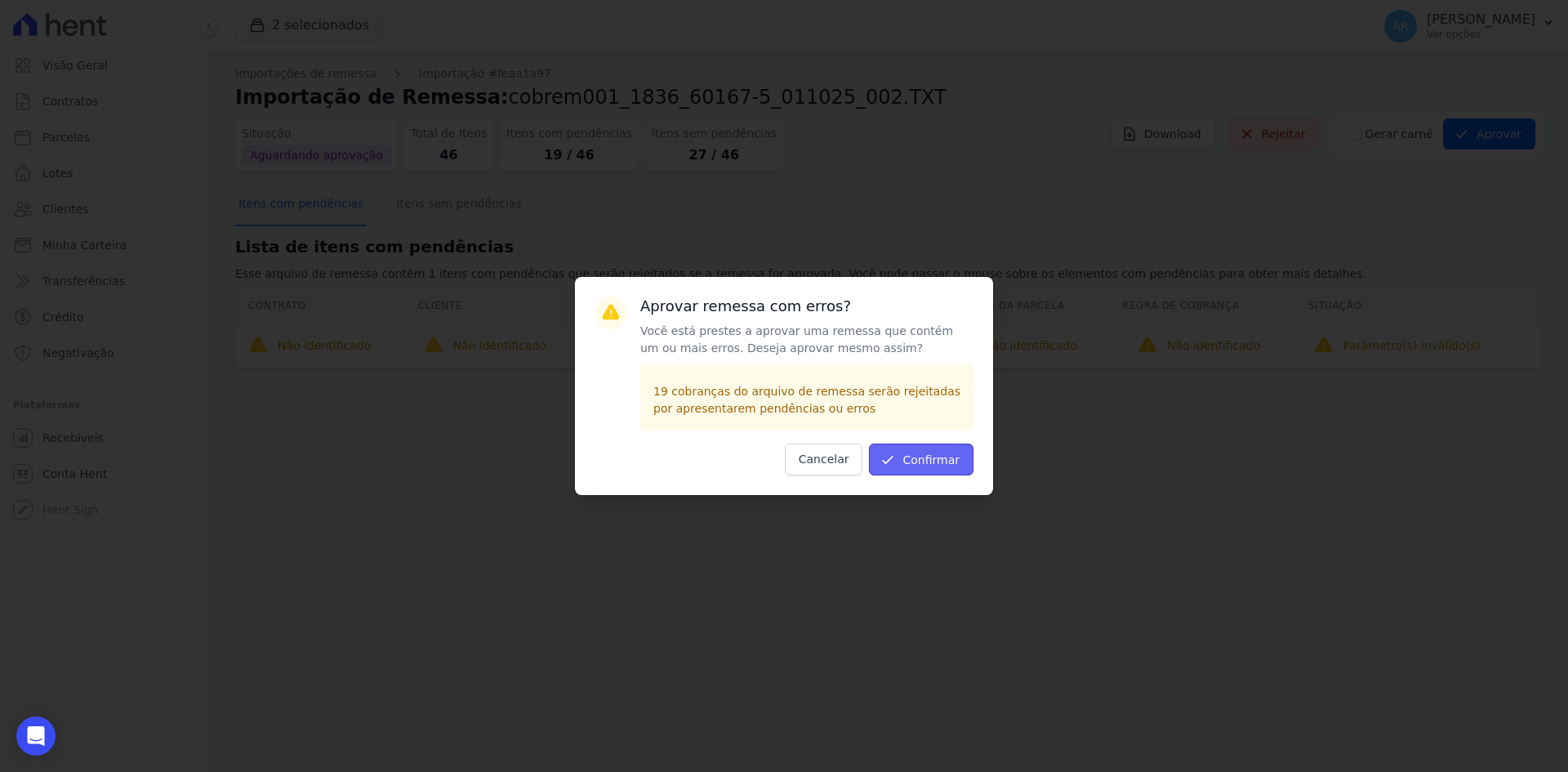
click at [919, 457] on button "Confirmar" at bounding box center [921, 460] width 105 height 32
